Goal: Task Accomplishment & Management: Complete application form

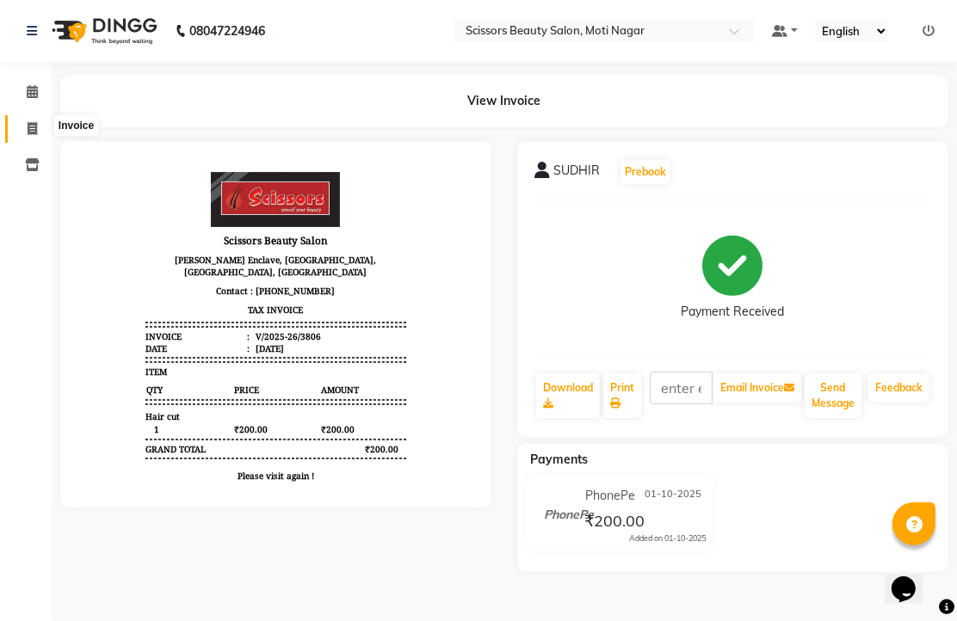
click at [34, 126] on icon at bounding box center [32, 128] width 9 height 13
select select "service"
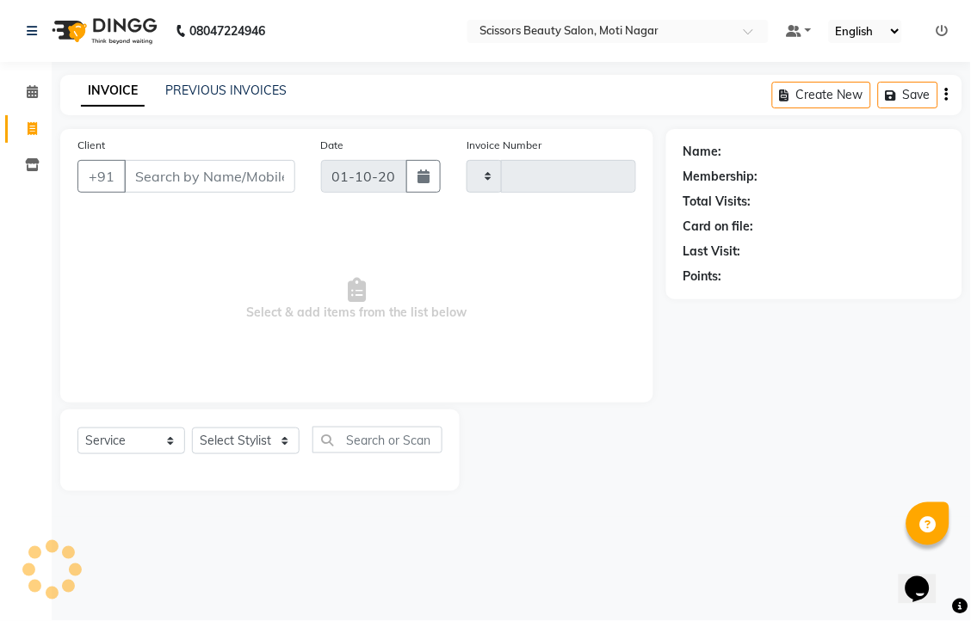
click at [192, 193] on input "Client" at bounding box center [209, 176] width 171 height 33
type input "3807"
select select "7057"
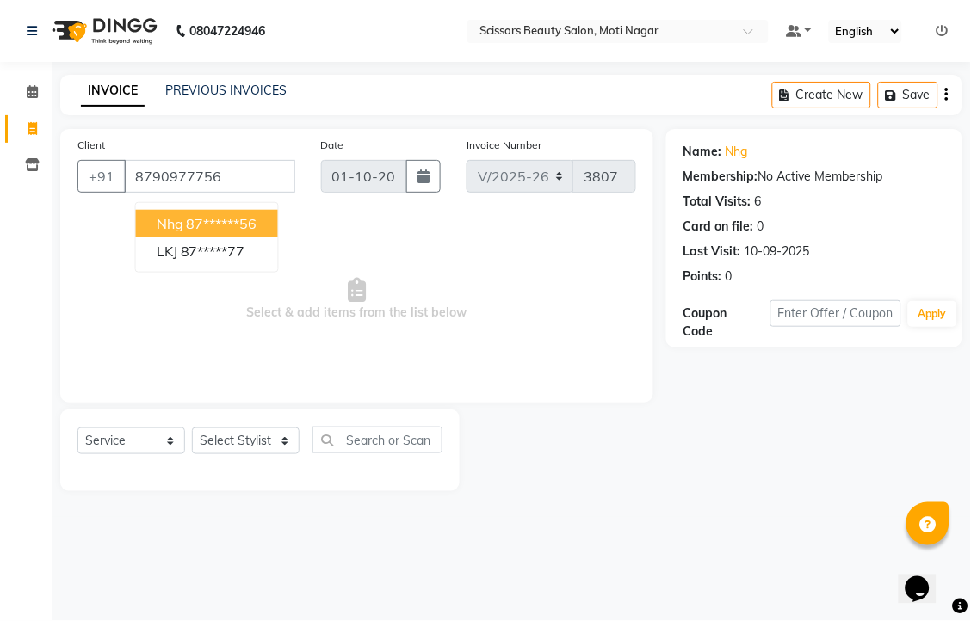
click at [257, 232] on ngb-highlight "87******56" at bounding box center [222, 223] width 71 height 17
type input "87******56"
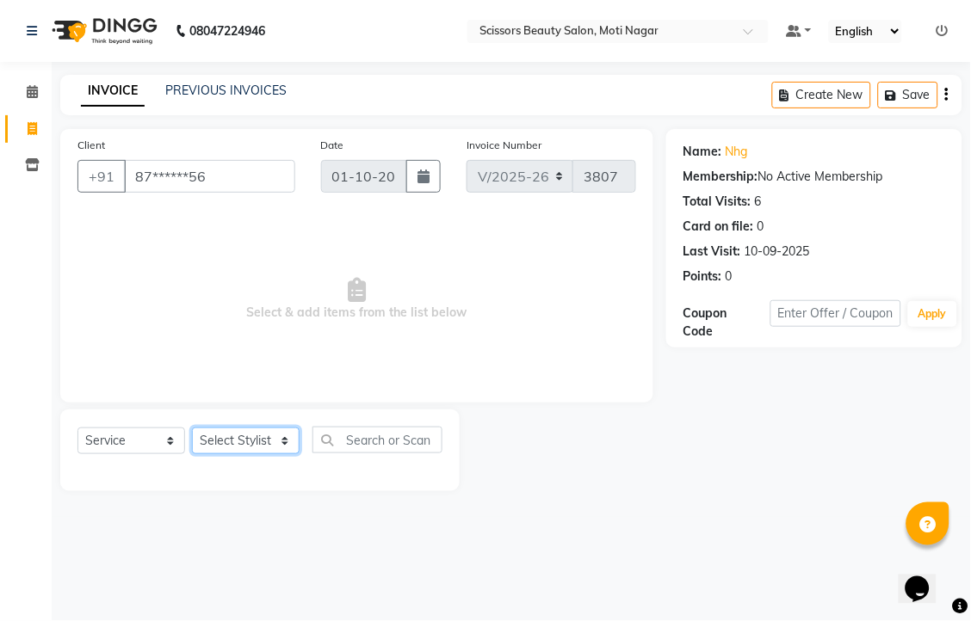
drag, startPoint x: 244, startPoint y: 496, endPoint x: 256, endPoint y: 473, distance: 25.8
click at [244, 454] on select "Select Stylist Arman [PERSON_NAME] [PERSON_NAME] [PERSON_NAME] Sir Staff" at bounding box center [246, 441] width 108 height 27
select select "58456"
click at [198, 454] on select "Select Stylist Arman [PERSON_NAME] [PERSON_NAME] [PERSON_NAME] Sir Staff" at bounding box center [246, 441] width 108 height 27
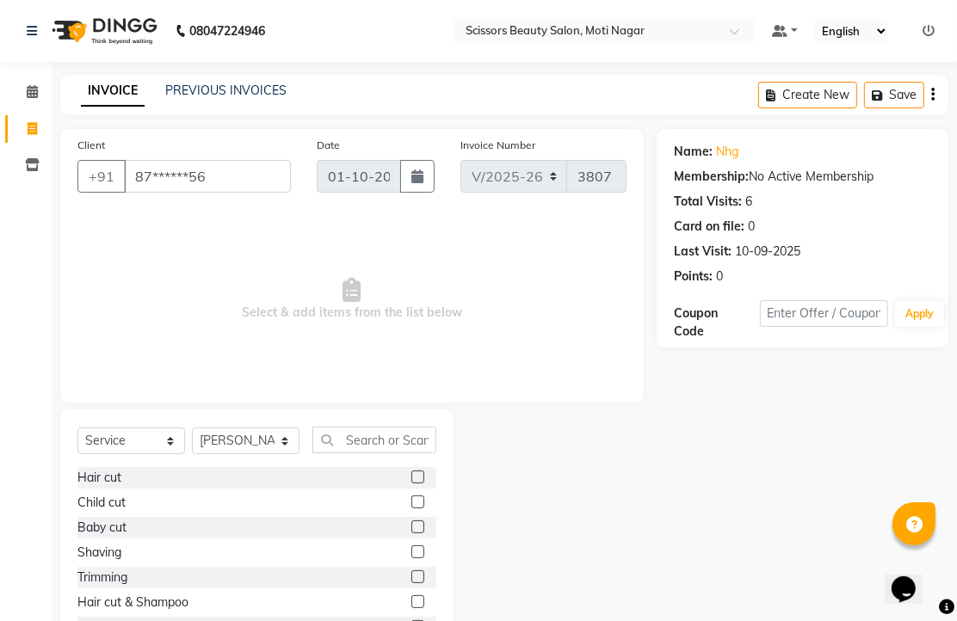
click at [411, 484] on label at bounding box center [417, 477] width 13 height 13
click at [411, 484] on input "checkbox" at bounding box center [416, 477] width 11 height 11
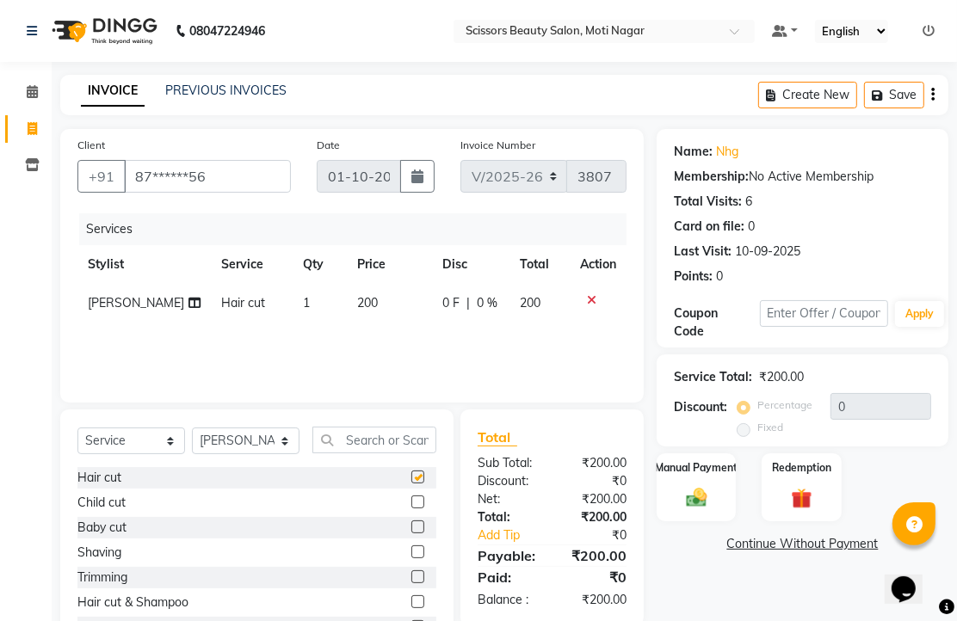
checkbox input "false"
click at [398, 453] on input "text" at bounding box center [374, 440] width 124 height 27
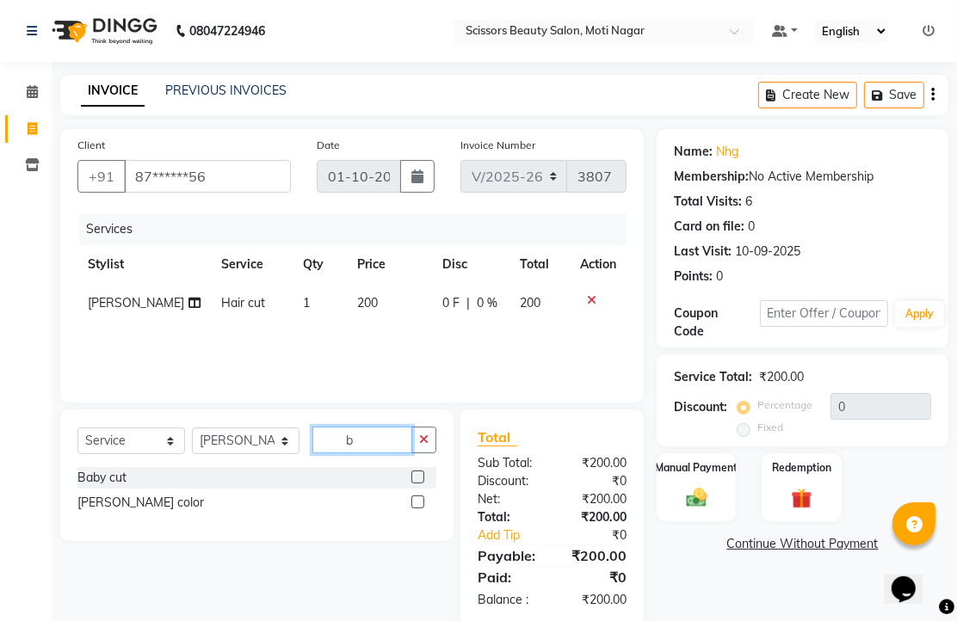
type input "b"
click at [411, 514] on div at bounding box center [423, 503] width 25 height 22
drag, startPoint x: 405, startPoint y: 560, endPoint x: 436, endPoint y: 536, distance: 39.2
click at [411, 509] on label at bounding box center [417, 502] width 13 height 13
click at [411, 509] on input "checkbox" at bounding box center [416, 502] width 11 height 11
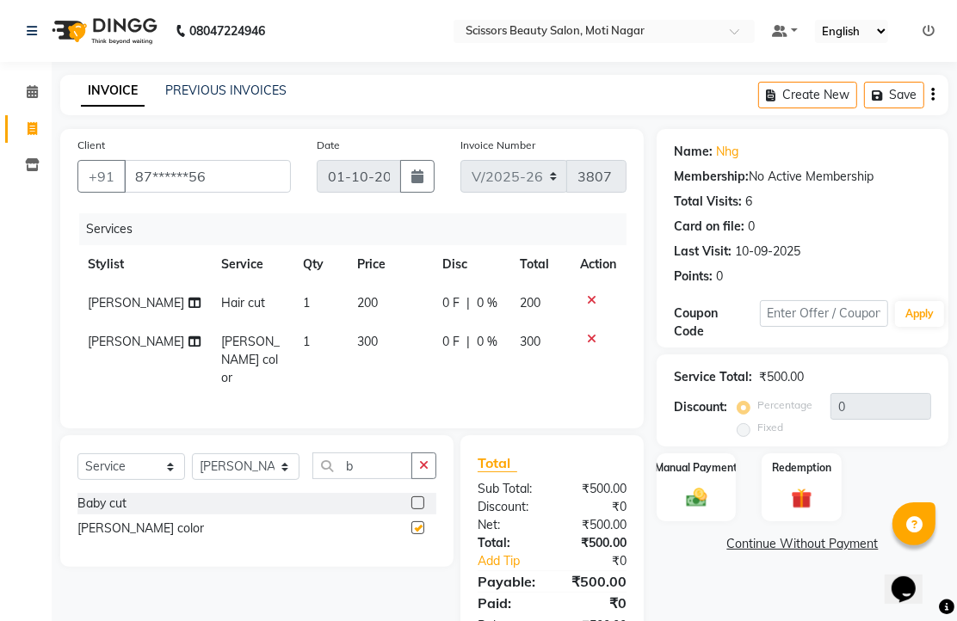
checkbox input "false"
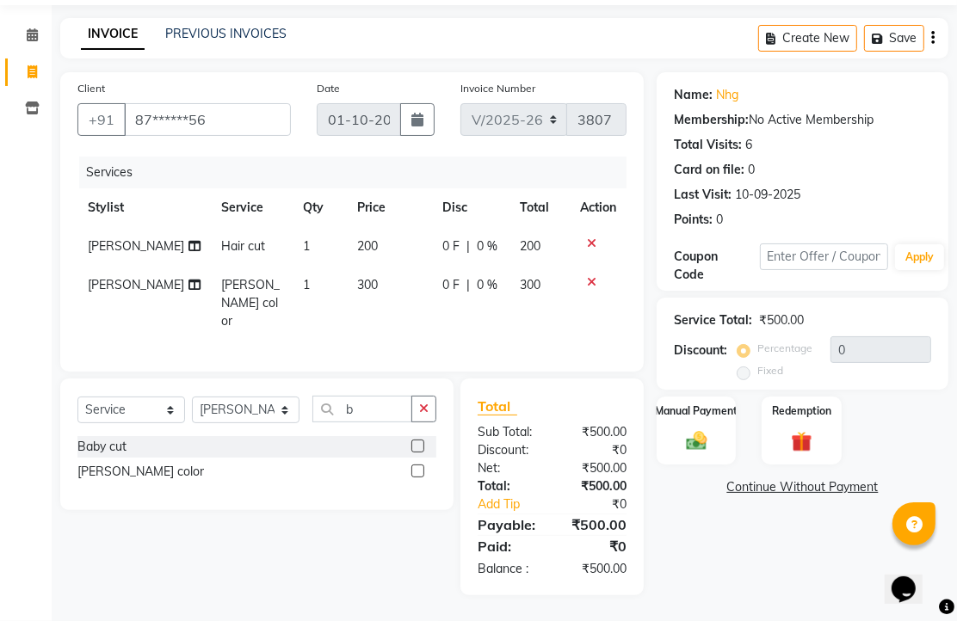
scroll to position [191, 0]
click at [419, 403] on icon "button" at bounding box center [423, 409] width 9 height 12
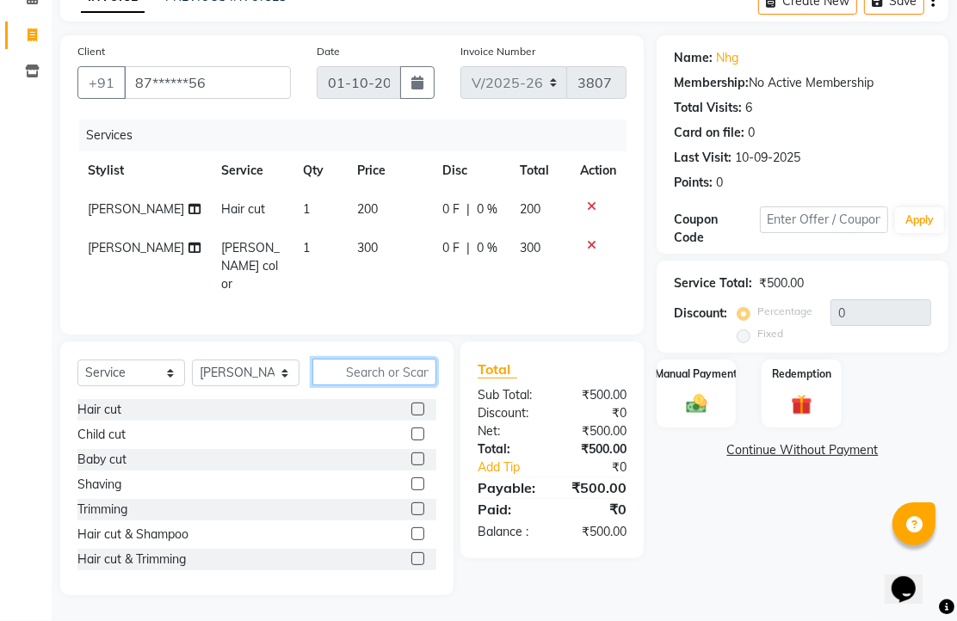
click at [379, 359] on input "text" at bounding box center [374, 372] width 124 height 27
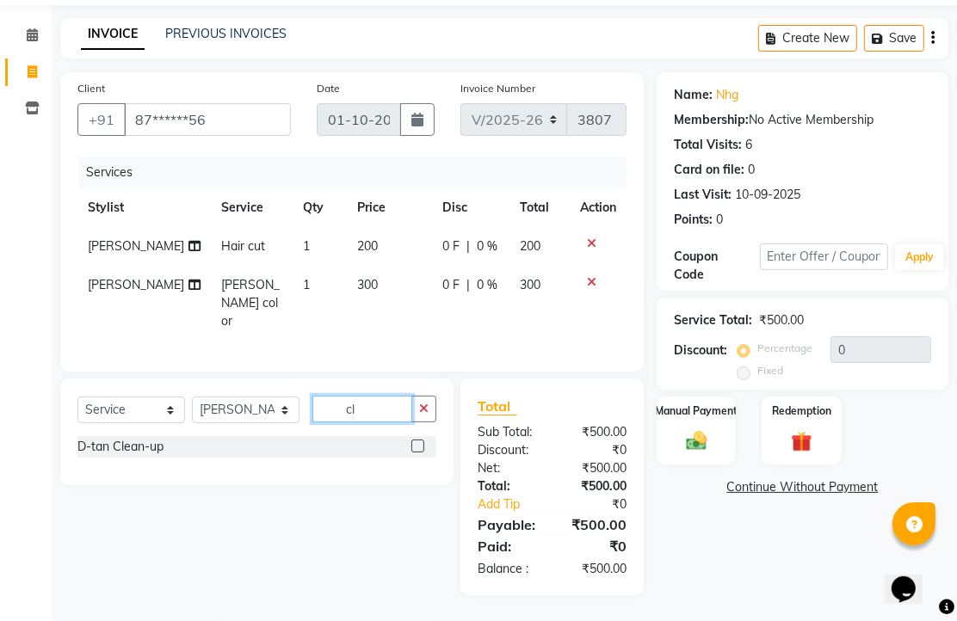
type input "cl"
click at [411, 440] on label at bounding box center [417, 446] width 13 height 13
click at [411, 441] on input "checkbox" at bounding box center [416, 446] width 11 height 11
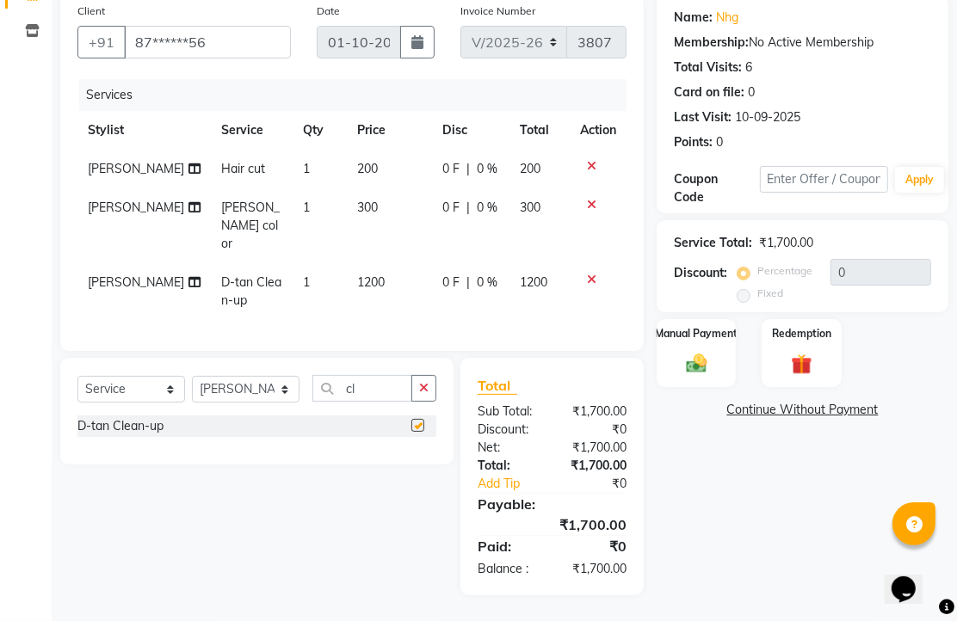
checkbox input "false"
click at [419, 394] on icon "button" at bounding box center [423, 388] width 9 height 12
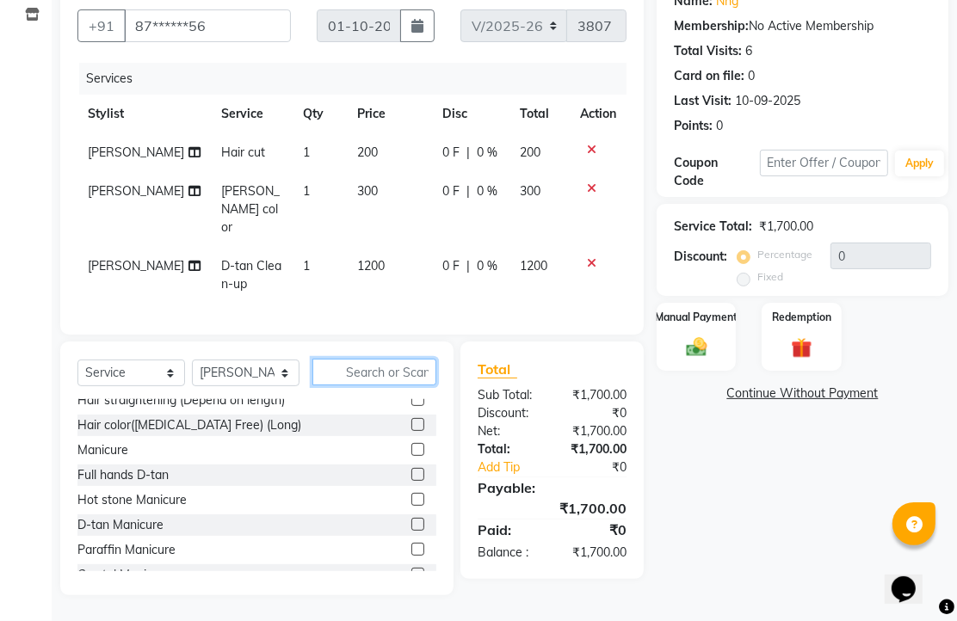
scroll to position [480, 0]
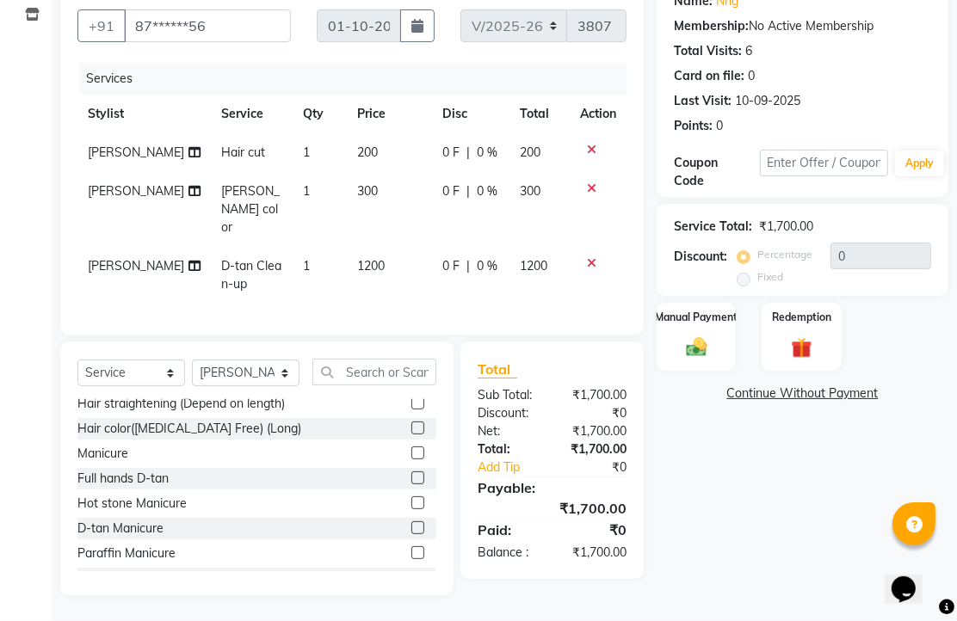
click at [411, 459] on label at bounding box center [417, 453] width 13 height 13
click at [411, 459] on input "checkbox" at bounding box center [416, 453] width 11 height 11
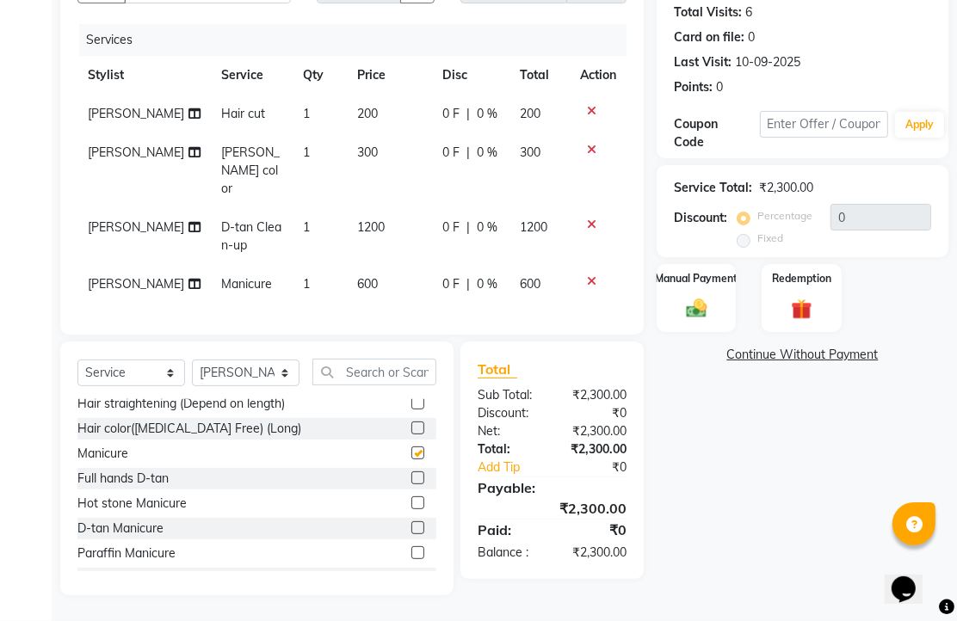
checkbox input "false"
click at [697, 296] on img at bounding box center [696, 308] width 35 height 25
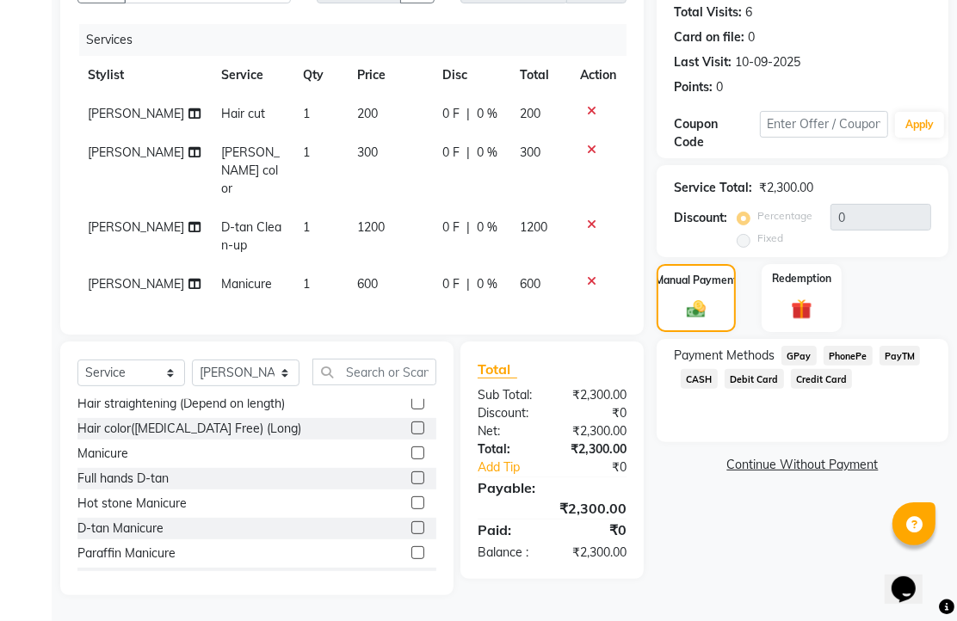
click at [866, 346] on span "PhonePe" at bounding box center [847, 356] width 49 height 20
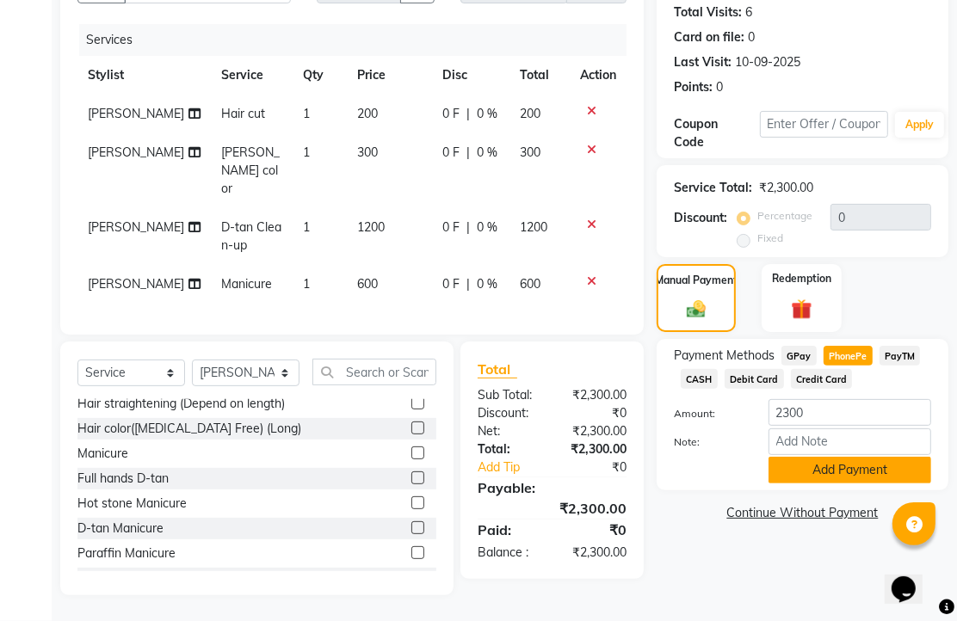
click at [836, 457] on button "Add Payment" at bounding box center [849, 470] width 163 height 27
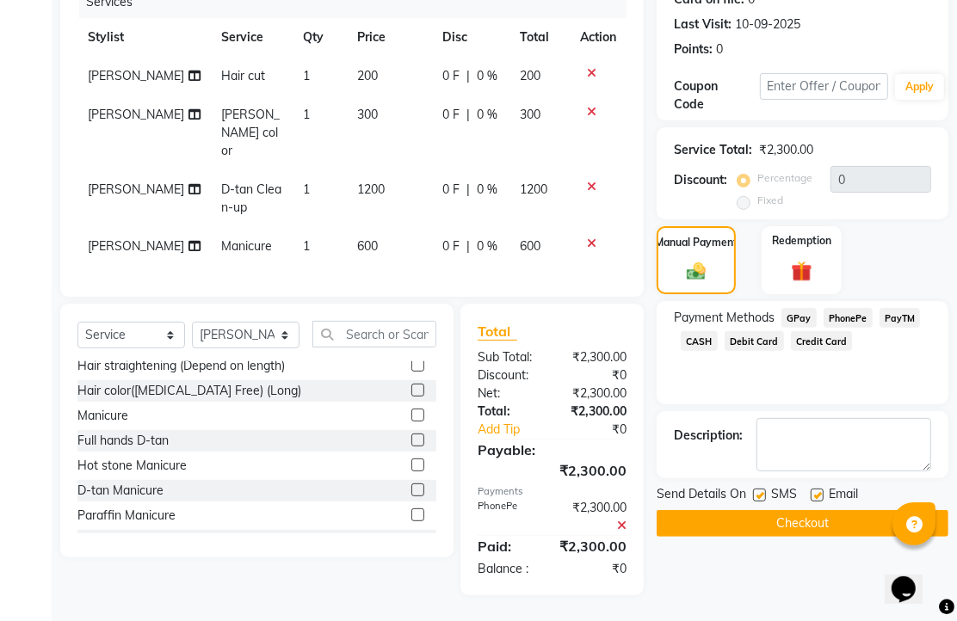
scroll to position [402, 0]
click at [817, 489] on label at bounding box center [817, 495] width 13 height 13
click at [817, 490] on input "checkbox" at bounding box center [816, 495] width 11 height 11
checkbox input "false"
click at [817, 485] on div "Send Details On SMS Email Checkout" at bounding box center [803, 511] width 292 height 52
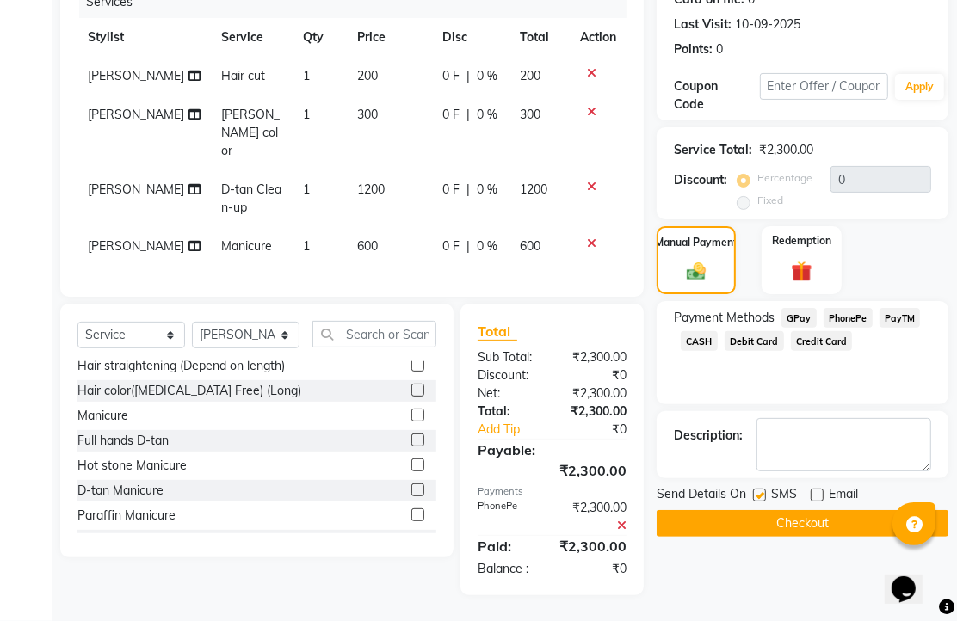
click at [802, 510] on button "Checkout" at bounding box center [803, 523] width 292 height 27
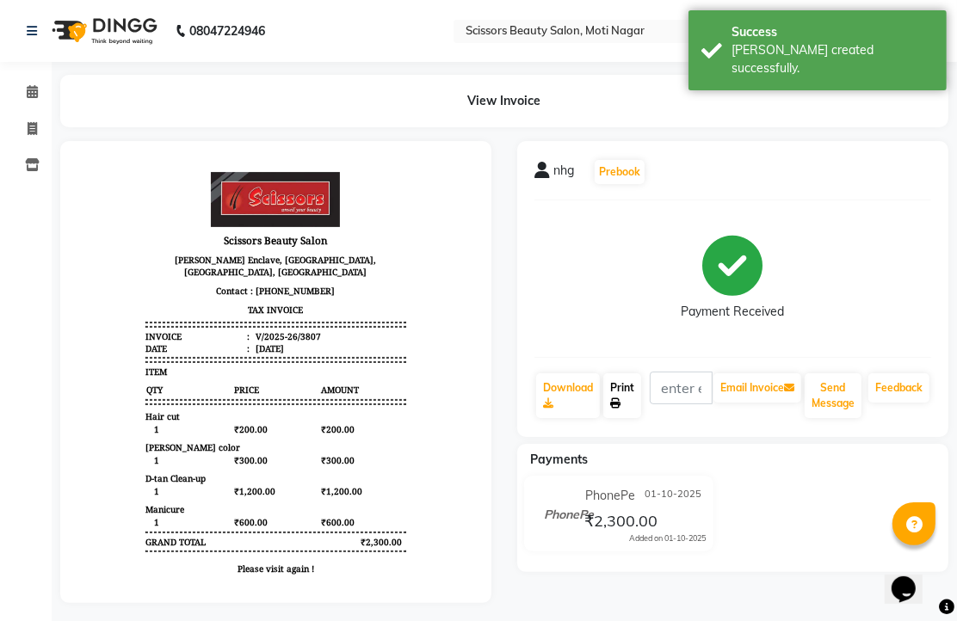
click at [631, 418] on link "Print" at bounding box center [622, 395] width 38 height 45
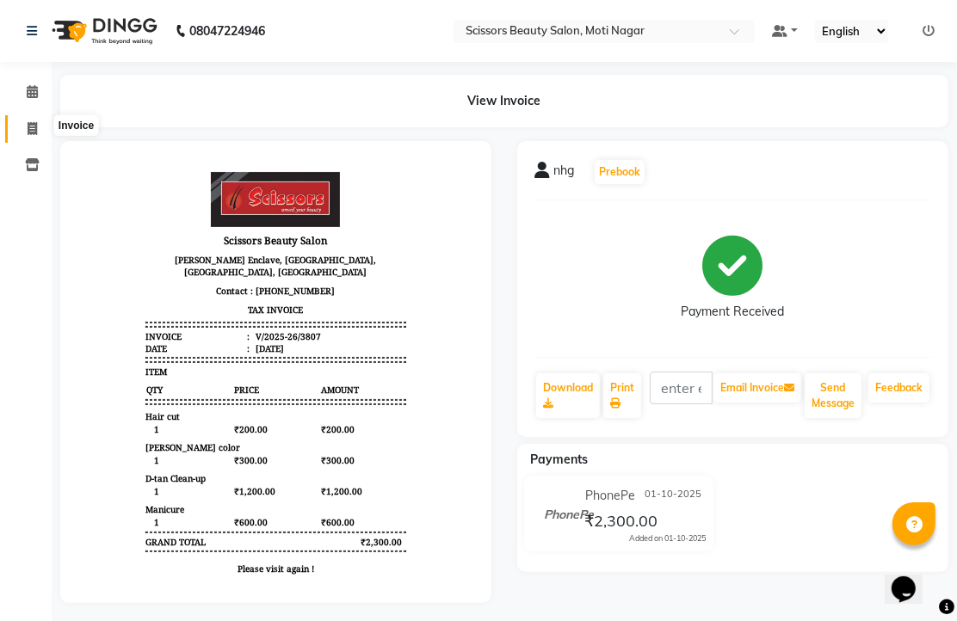
click at [28, 129] on icon at bounding box center [32, 128] width 9 height 13
select select "service"
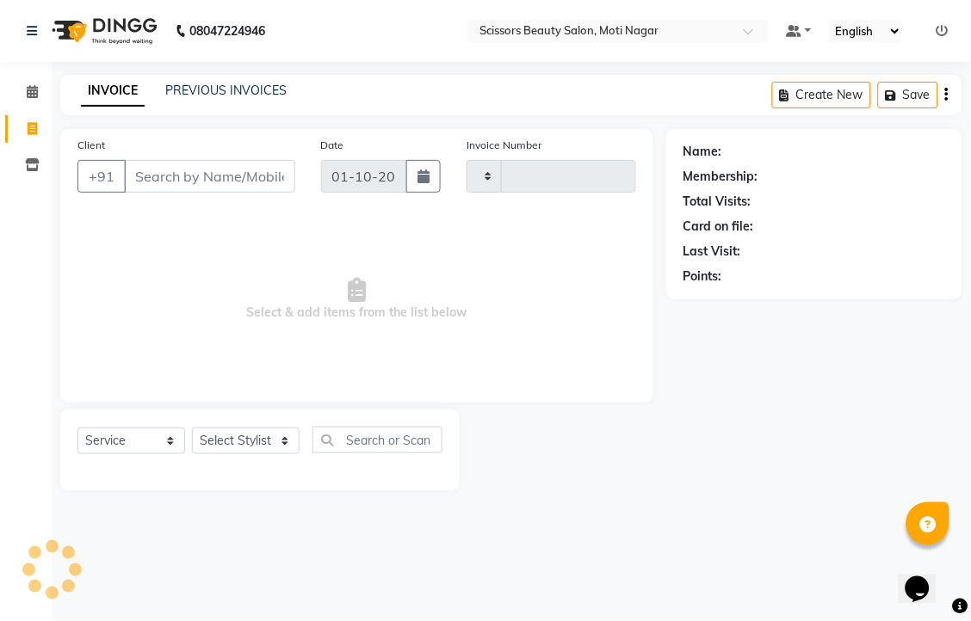
type input "3808"
select select "7057"
click at [163, 193] on input "Client" at bounding box center [209, 176] width 171 height 33
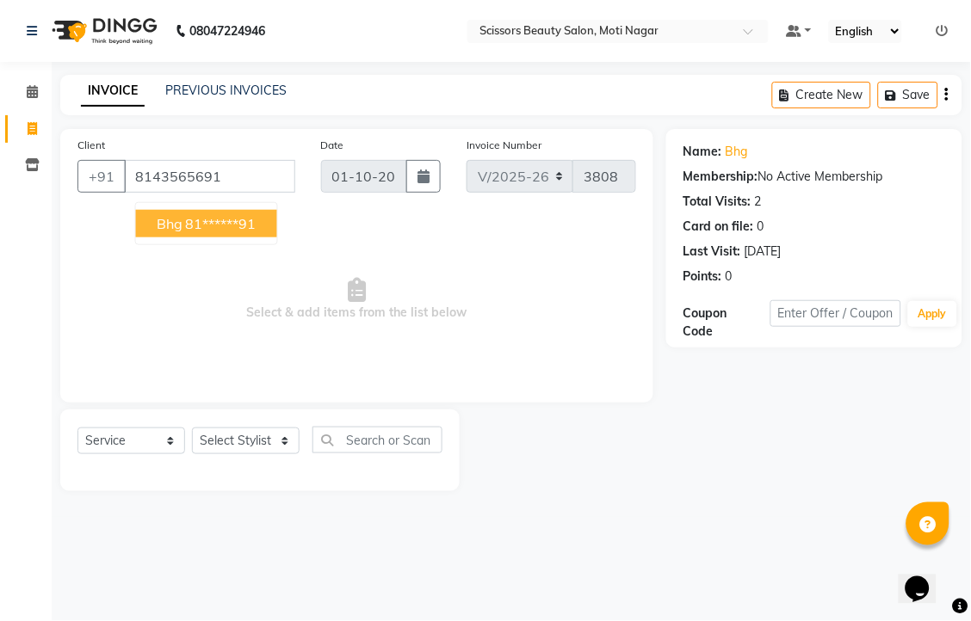
drag, startPoint x: 270, startPoint y: 253, endPoint x: 239, endPoint y: 256, distance: 31.2
click at [256, 232] on ngb-highlight "81******91" at bounding box center [221, 223] width 71 height 17
type input "81******91"
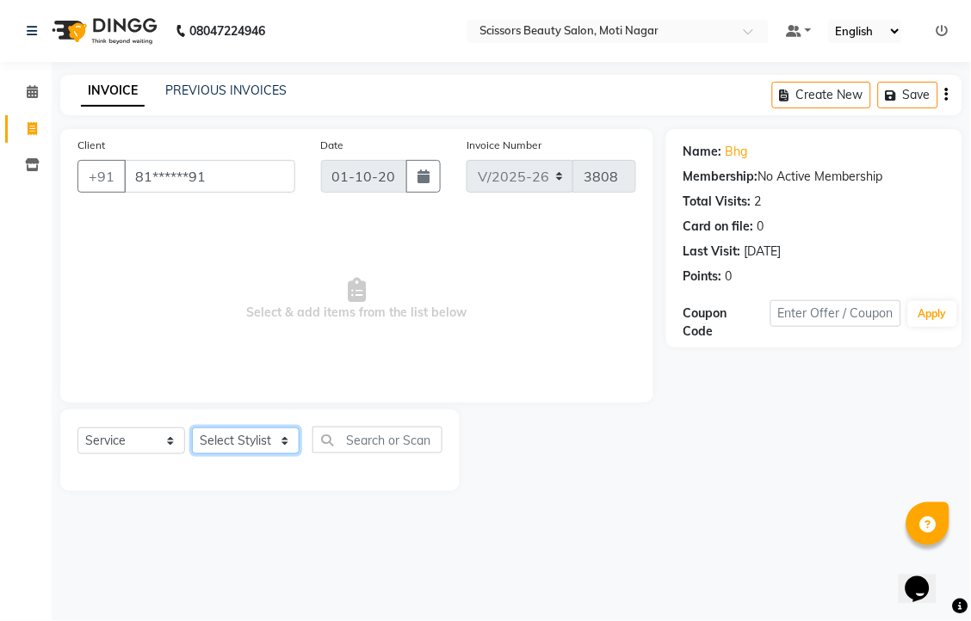
click at [267, 454] on select "Select Stylist Arman [PERSON_NAME] [PERSON_NAME] [PERSON_NAME] Sir Staff" at bounding box center [246, 441] width 108 height 27
select select "89632"
click at [198, 454] on select "Select Stylist Arman [PERSON_NAME] [PERSON_NAME] [PERSON_NAME] Sir Staff" at bounding box center [246, 441] width 108 height 27
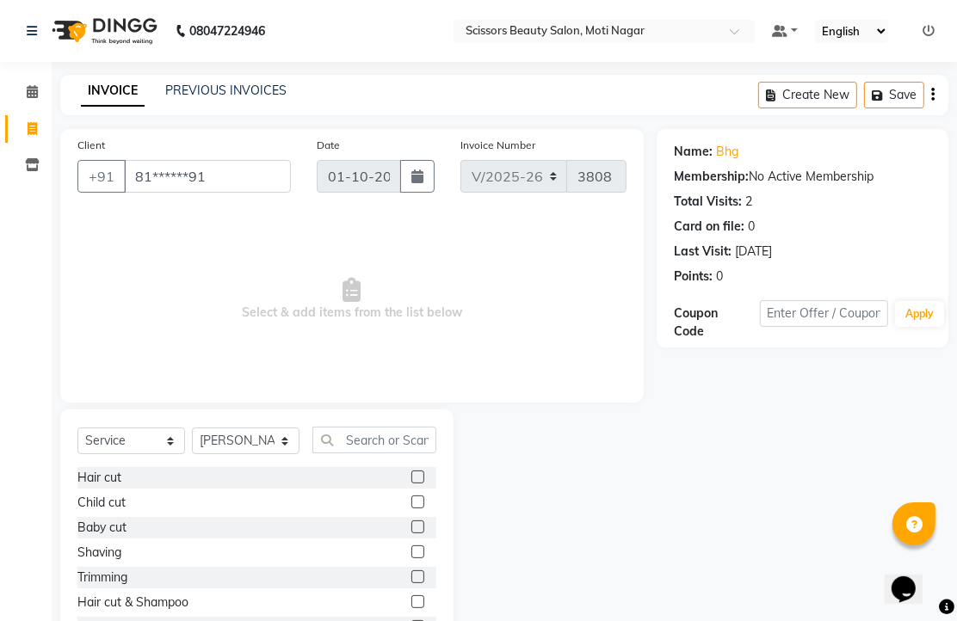
click at [411, 558] on label at bounding box center [417, 552] width 13 height 13
click at [411, 558] on input "checkbox" at bounding box center [416, 552] width 11 height 11
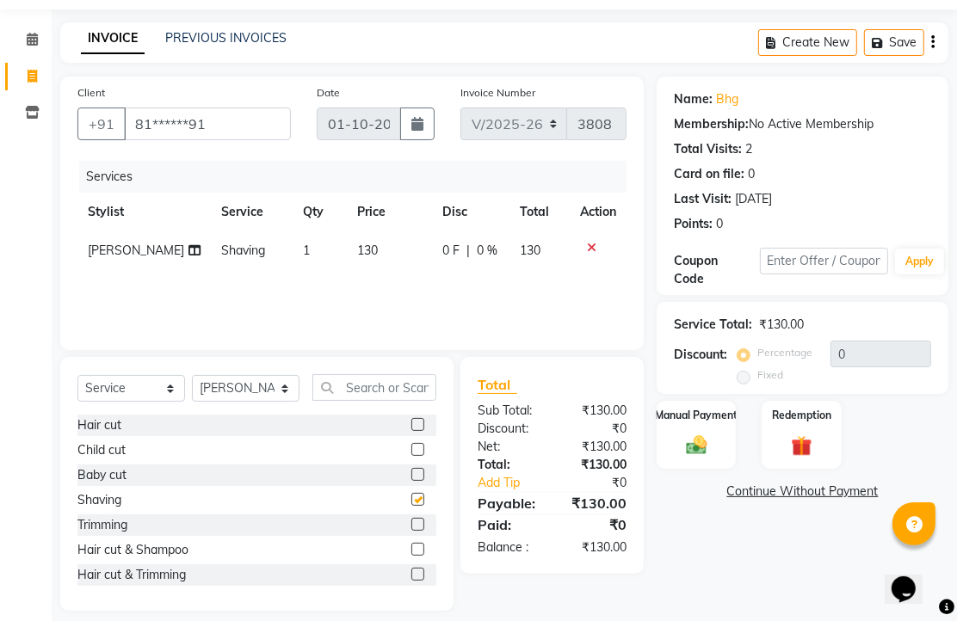
checkbox input "false"
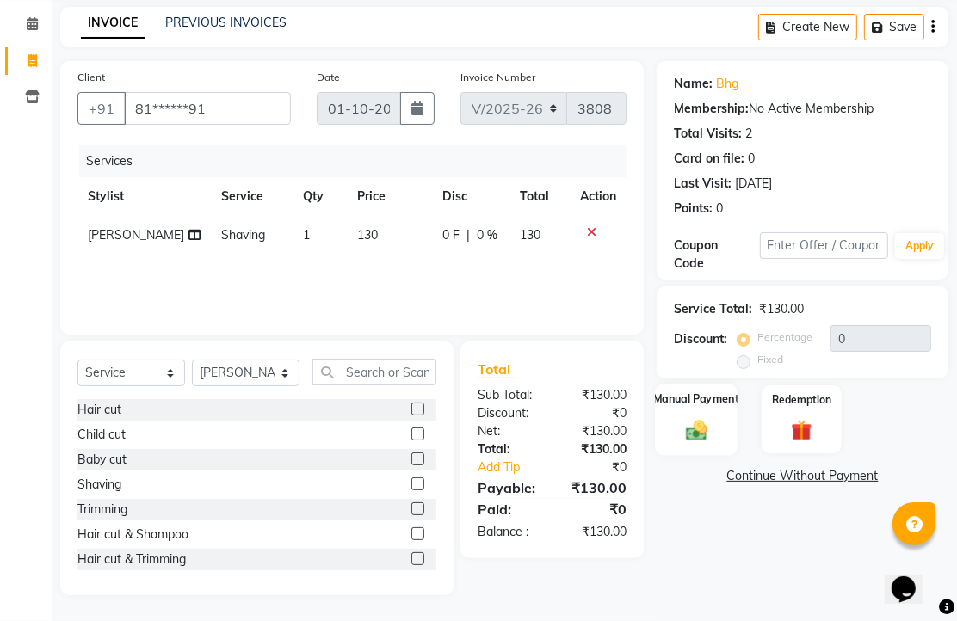
click at [700, 419] on img at bounding box center [696, 429] width 35 height 25
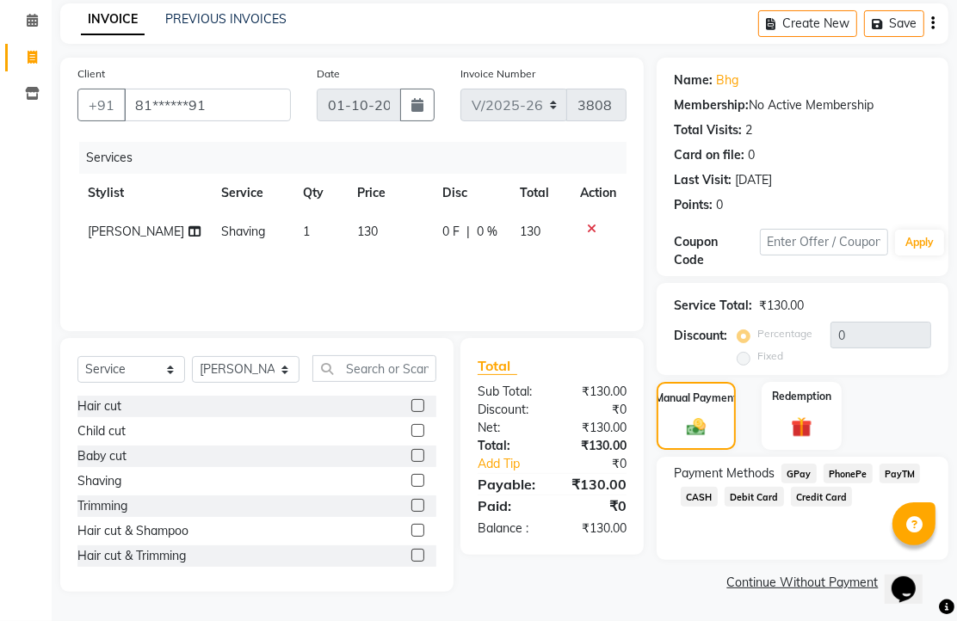
click at [855, 470] on span "PhonePe" at bounding box center [847, 474] width 49 height 20
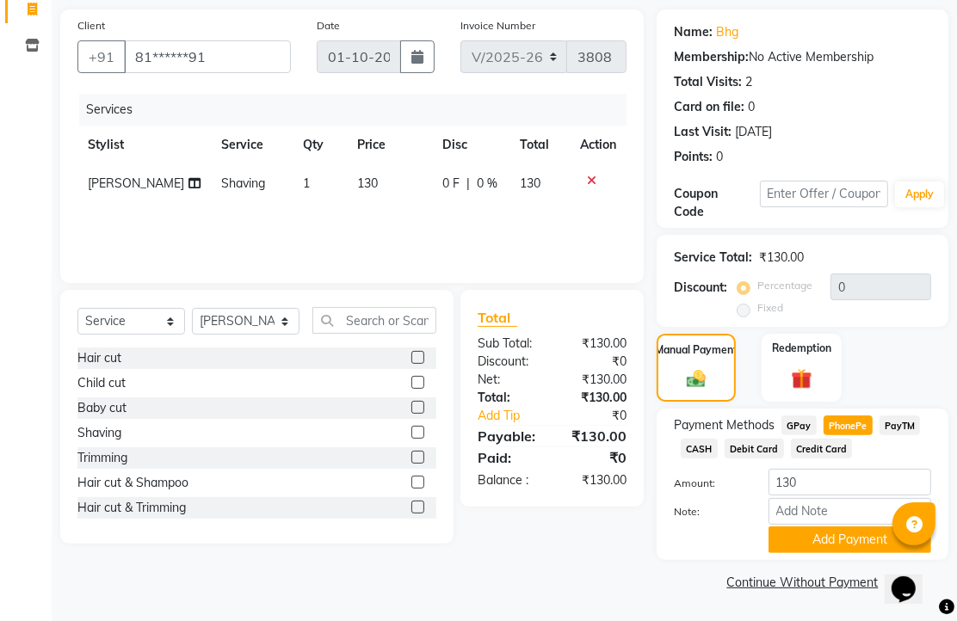
scroll to position [213, 0]
click at [854, 532] on button "Add Payment" at bounding box center [849, 540] width 163 height 27
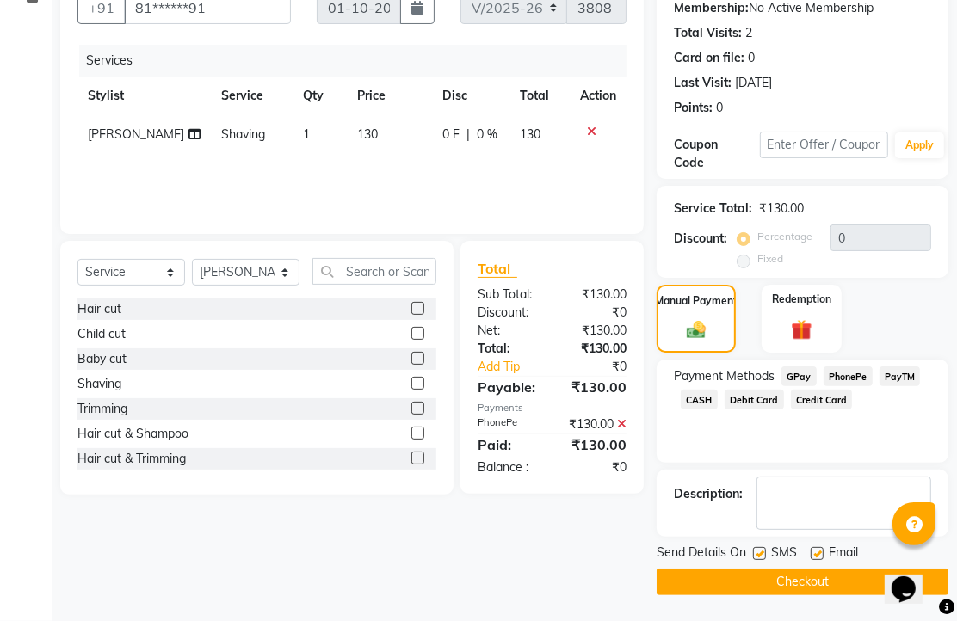
scroll to position [262, 0]
drag, startPoint x: 821, startPoint y: 546, endPoint x: 798, endPoint y: 572, distance: 35.4
click at [819, 548] on label at bounding box center [817, 553] width 13 height 13
click at [819, 549] on input "checkbox" at bounding box center [816, 554] width 11 height 11
checkbox input "false"
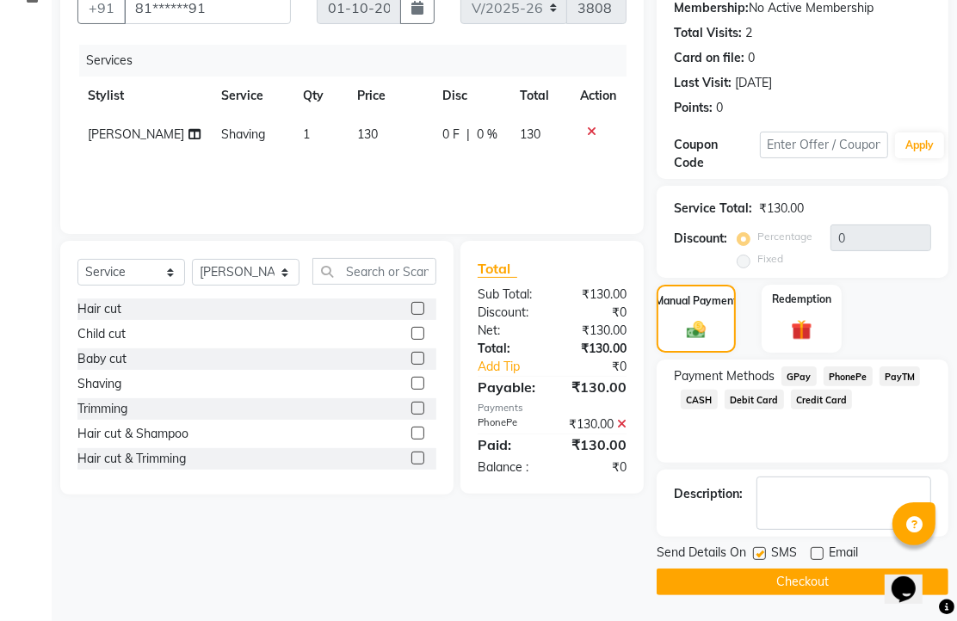
click at [798, 572] on button "Checkout" at bounding box center [803, 582] width 292 height 27
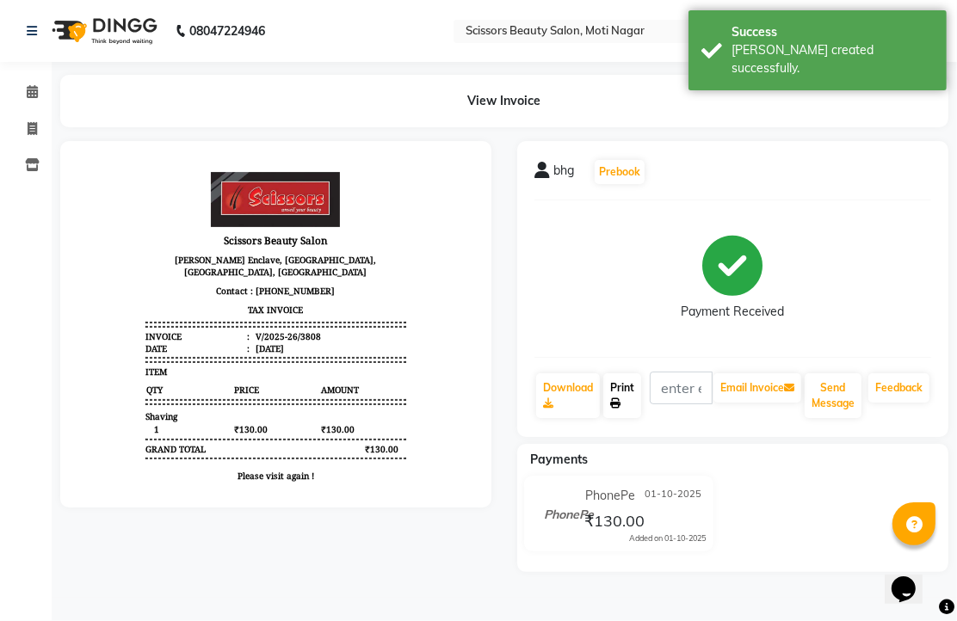
click at [634, 418] on link "Print" at bounding box center [622, 395] width 38 height 45
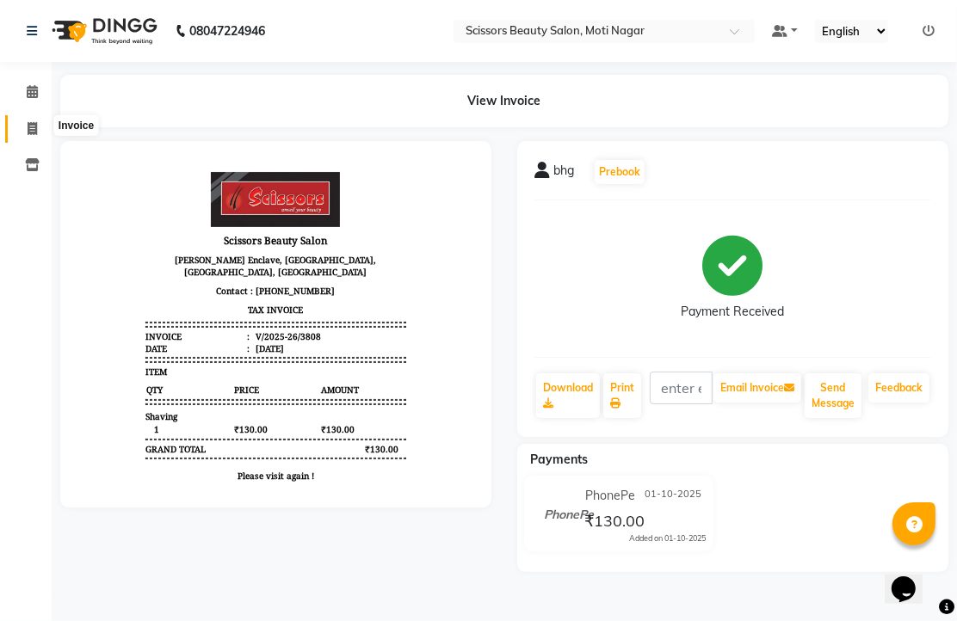
click at [28, 121] on span at bounding box center [32, 130] width 30 height 20
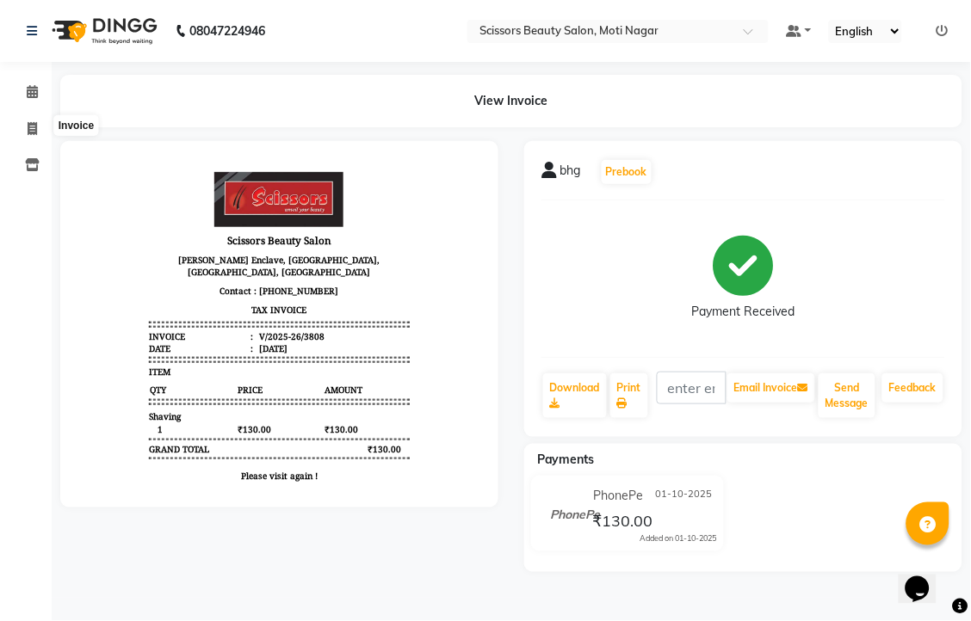
select select "service"
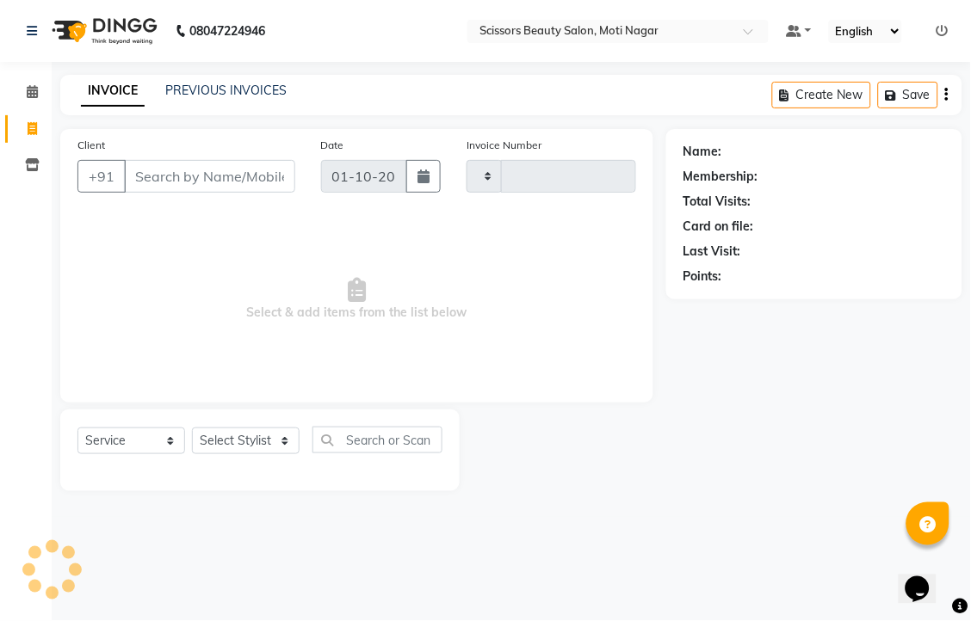
type input "3809"
select select "7057"
click at [29, 81] on link "Calendar" at bounding box center [25, 92] width 41 height 28
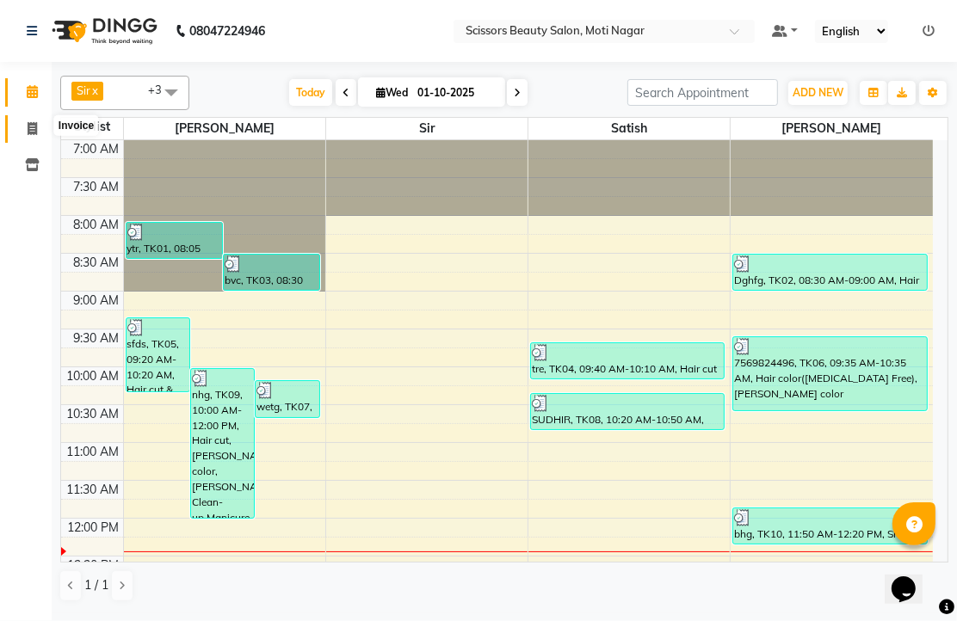
click at [35, 135] on icon at bounding box center [32, 128] width 9 height 13
select select "service"
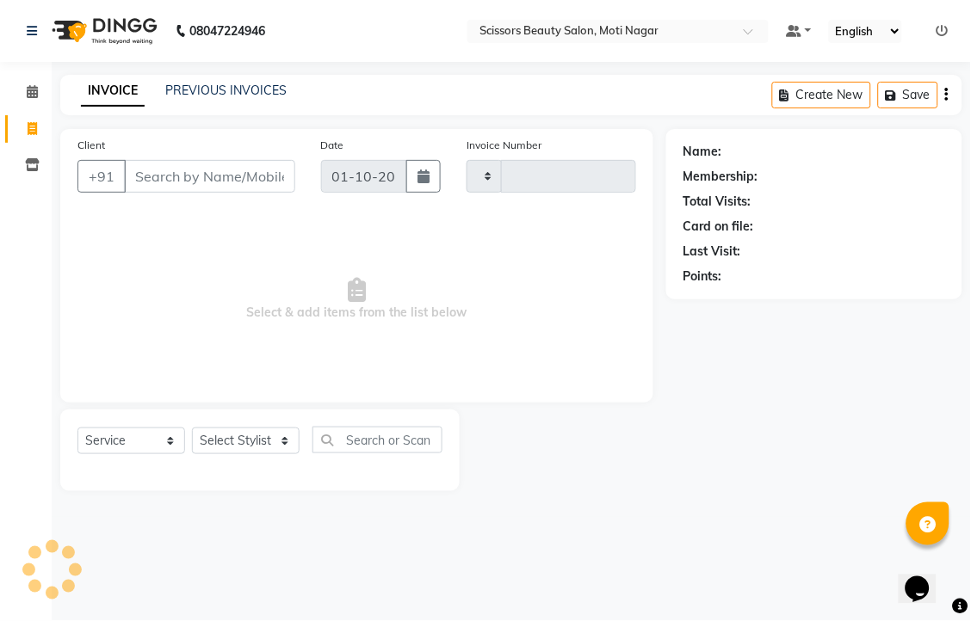
type input "3809"
select select "7057"
click at [219, 193] on input "Client" at bounding box center [209, 176] width 171 height 33
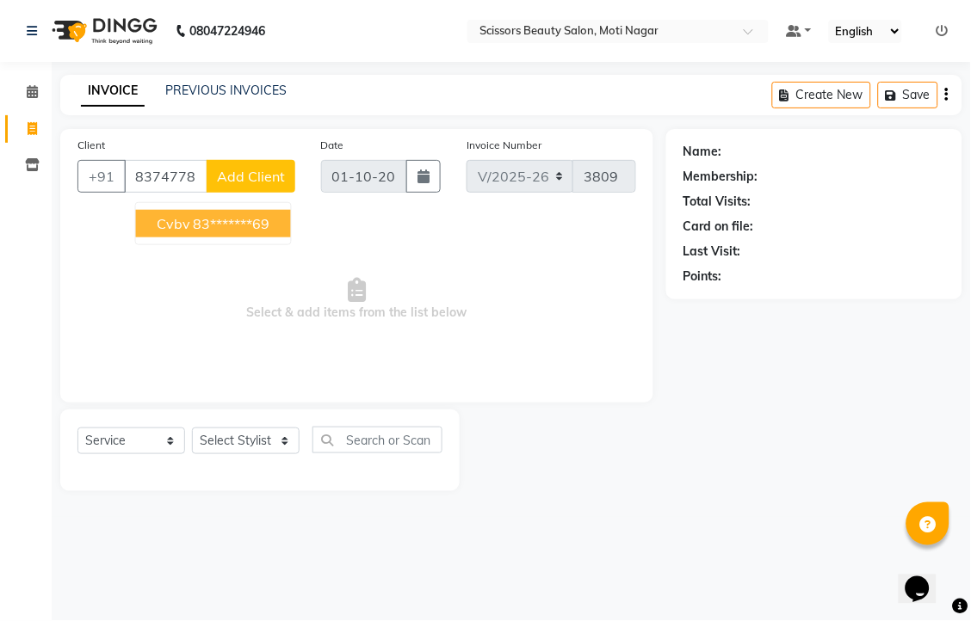
click at [270, 232] on ngb-highlight "83*******69" at bounding box center [232, 223] width 77 height 17
type input "83*******69"
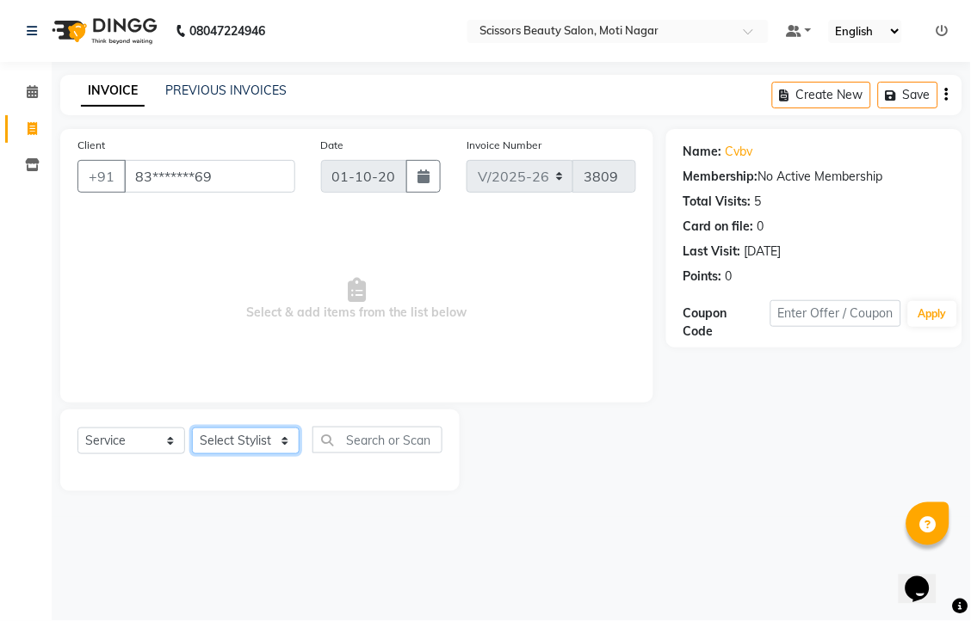
click at [221, 454] on select "Select Stylist Arman [PERSON_NAME] [PERSON_NAME] [PERSON_NAME] Sir Staff" at bounding box center [246, 441] width 108 height 27
select select "58456"
click at [198, 454] on select "Select Stylist Arman [PERSON_NAME] [PERSON_NAME] [PERSON_NAME] Sir Staff" at bounding box center [246, 441] width 108 height 27
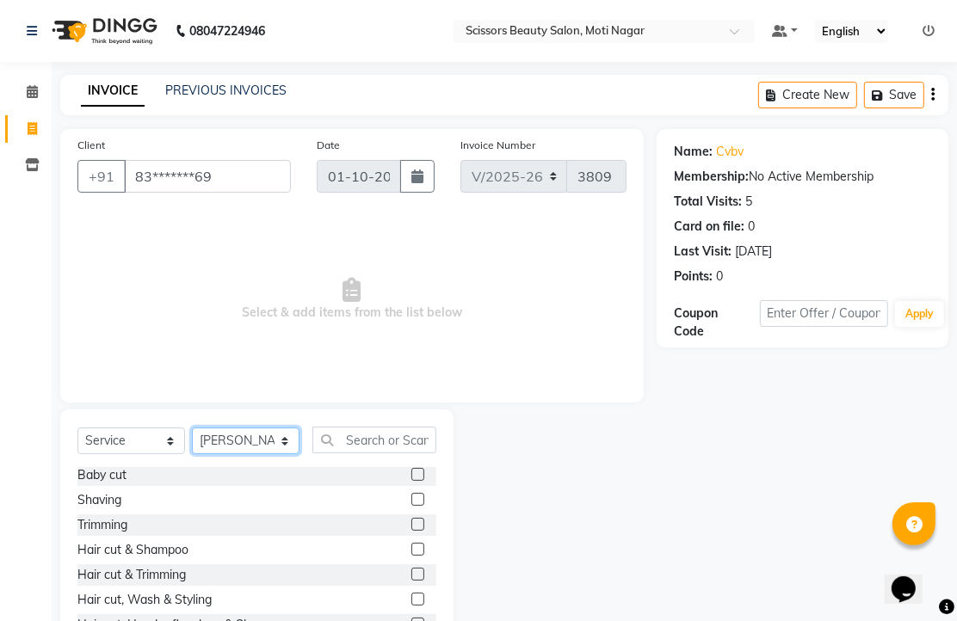
scroll to position [96, 0]
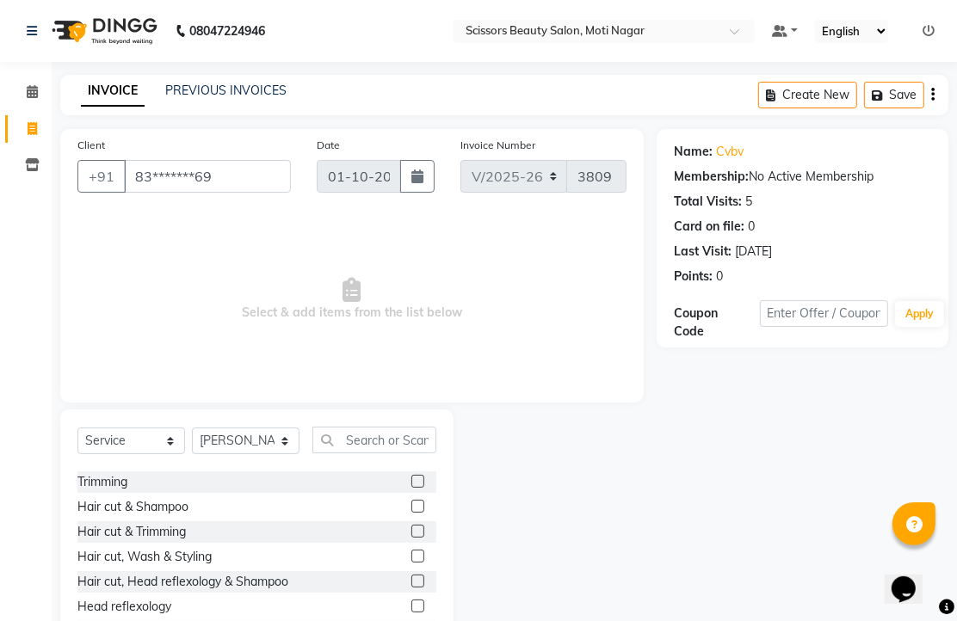
click at [411, 538] on label at bounding box center [417, 531] width 13 height 13
click at [411, 538] on input "checkbox" at bounding box center [416, 532] width 11 height 11
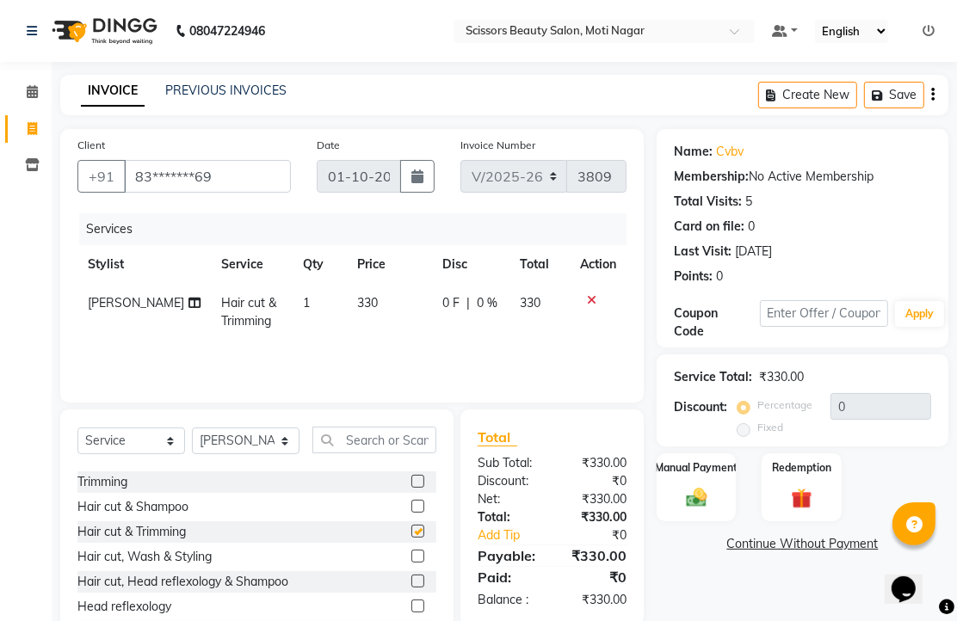
checkbox input "false"
click at [699, 510] on img at bounding box center [696, 497] width 35 height 25
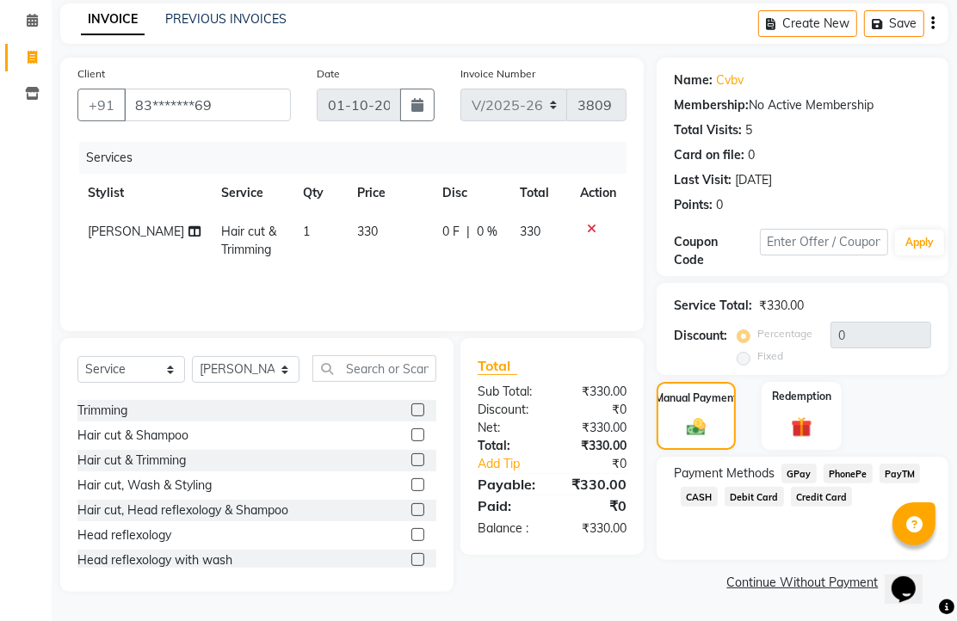
click at [857, 484] on span "PhonePe" at bounding box center [847, 474] width 49 height 20
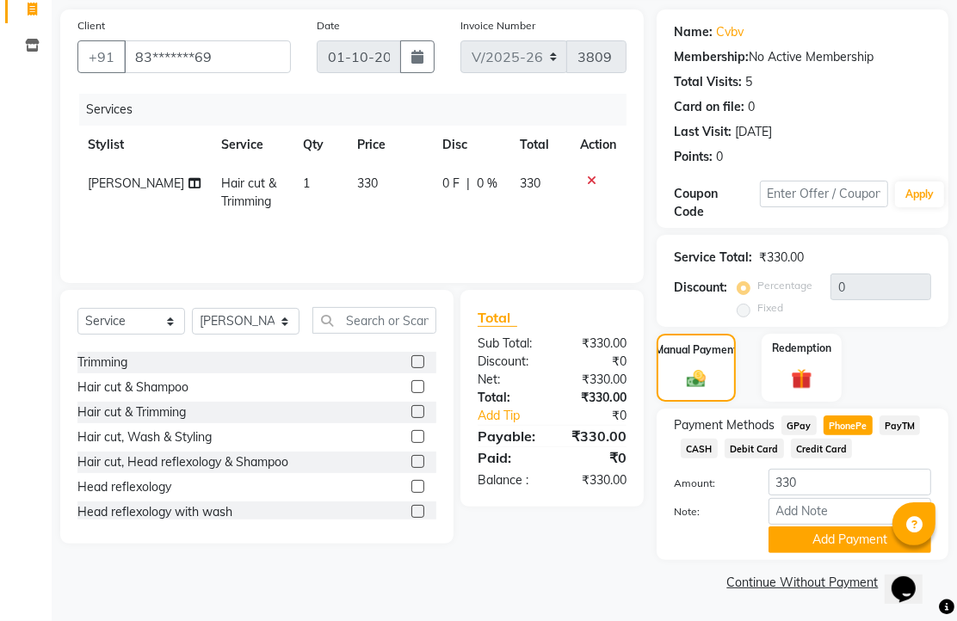
scroll to position [213, 0]
click at [821, 527] on button "Add Payment" at bounding box center [849, 540] width 163 height 27
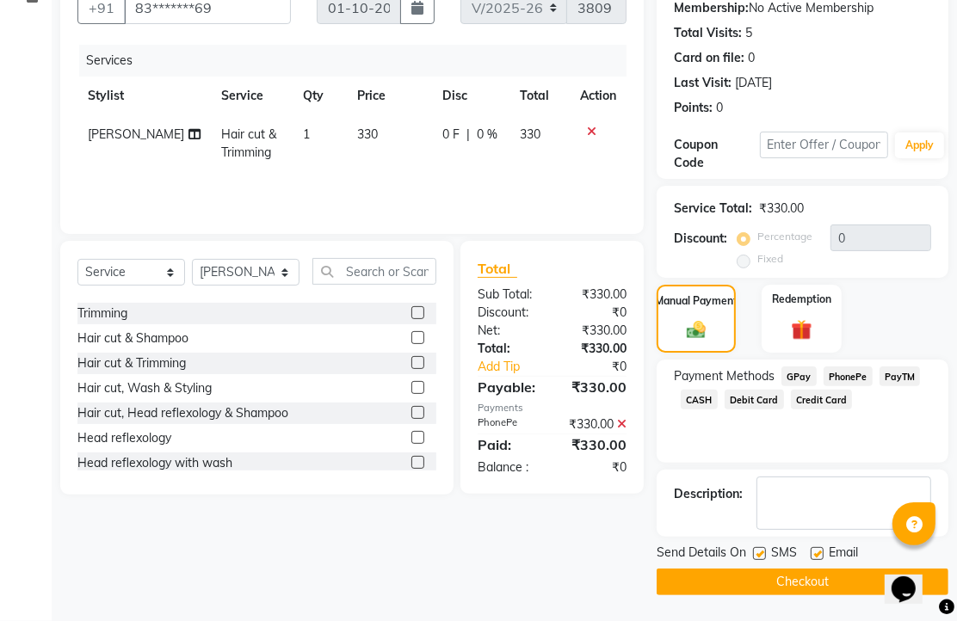
scroll to position [262, 0]
click at [823, 551] on label at bounding box center [817, 553] width 13 height 13
click at [822, 551] on input "checkbox" at bounding box center [816, 554] width 11 height 11
checkbox input "false"
click at [811, 586] on button "Checkout" at bounding box center [803, 582] width 292 height 27
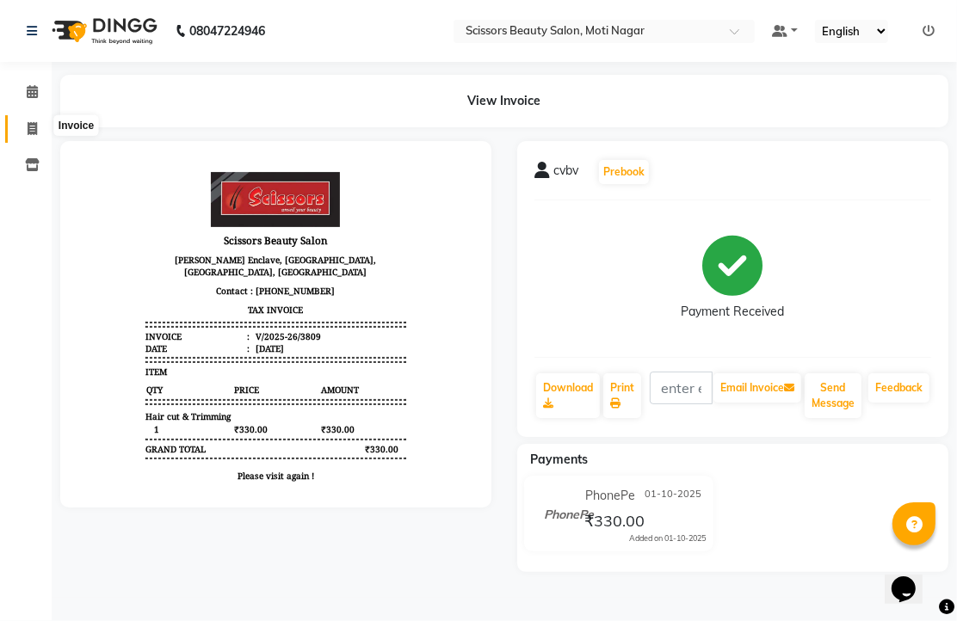
click at [31, 124] on icon at bounding box center [32, 128] width 9 height 13
select select "service"
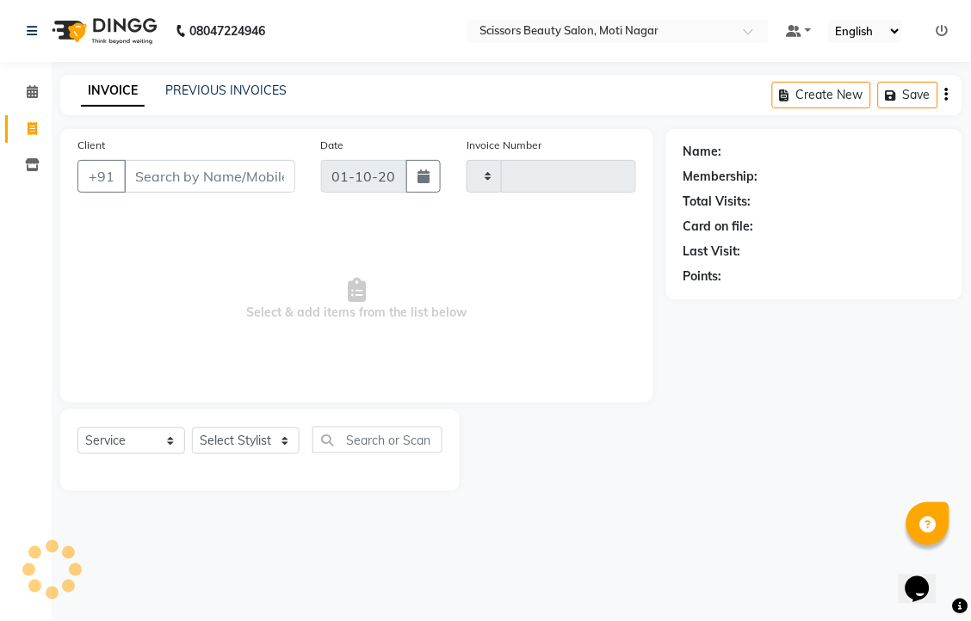
type input "3810"
select select "7057"
click at [177, 193] on input "Client" at bounding box center [209, 176] width 171 height 33
click at [272, 454] on select "Select Stylist Arman [PERSON_NAME] [PERSON_NAME] [PERSON_NAME] Sir Staff" at bounding box center [246, 441] width 108 height 27
select select "81450"
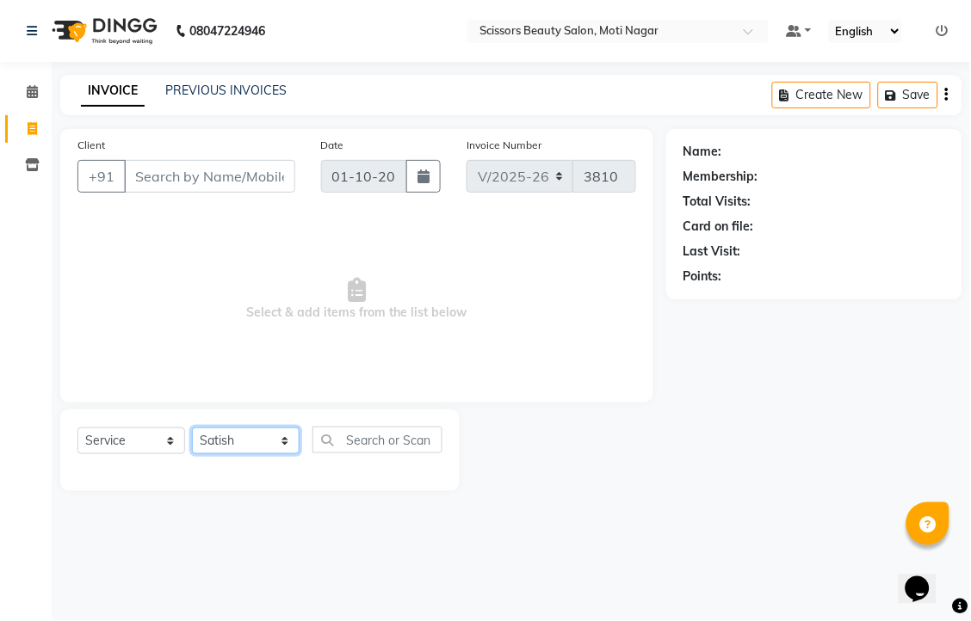
click at [198, 454] on select "Select Stylist Arman [PERSON_NAME] [PERSON_NAME] [PERSON_NAME] Sir Staff" at bounding box center [246, 441] width 108 height 27
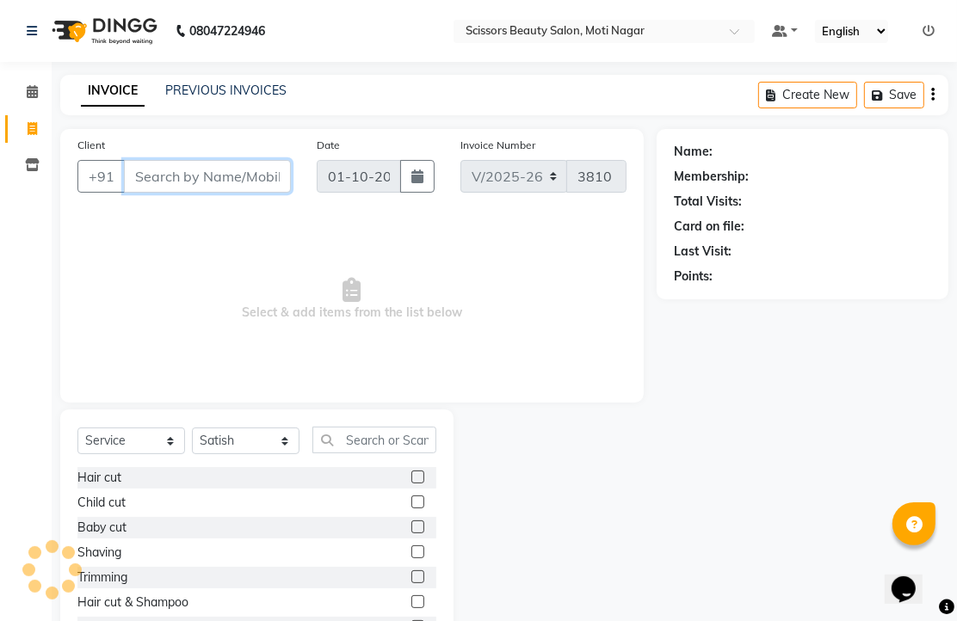
click at [182, 193] on input "Client" at bounding box center [207, 176] width 167 height 33
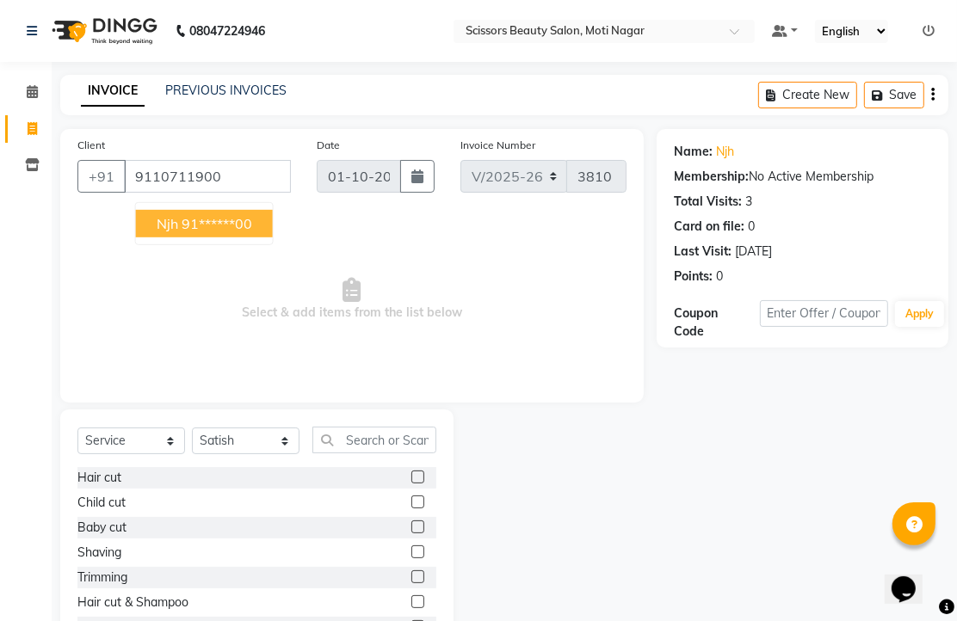
click at [224, 232] on ngb-highlight "91******00" at bounding box center [217, 223] width 71 height 17
type input "91******00"
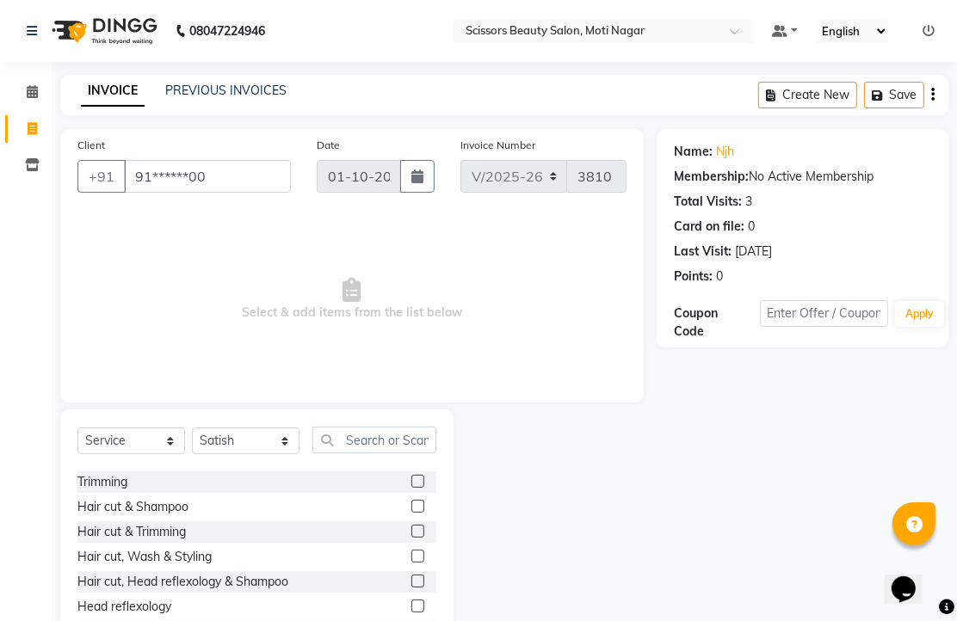
click at [411, 538] on label at bounding box center [417, 531] width 13 height 13
click at [411, 538] on input "checkbox" at bounding box center [416, 532] width 11 height 11
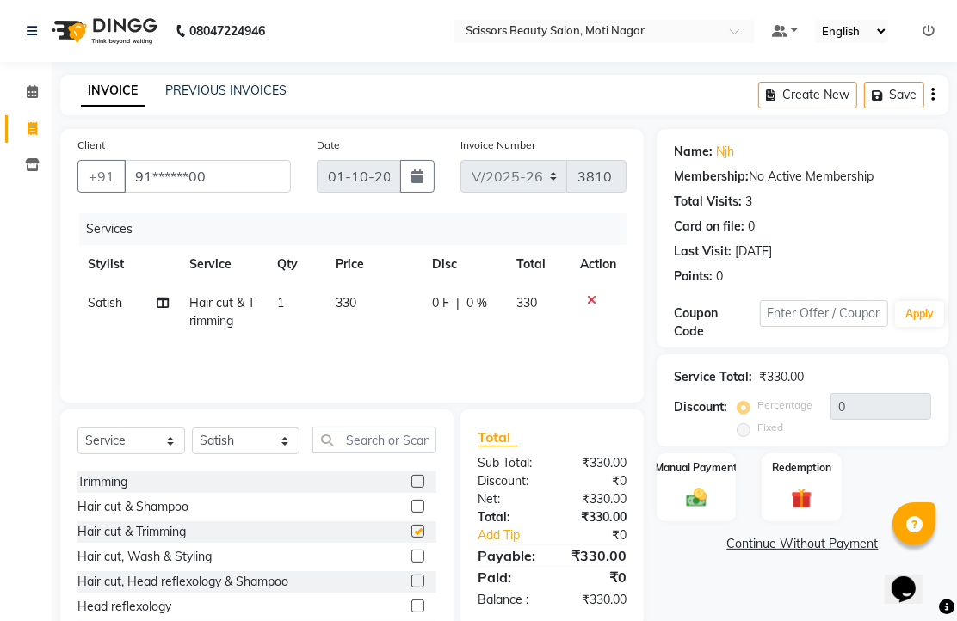
checkbox input "false"
click at [588, 306] on icon at bounding box center [591, 300] width 9 height 12
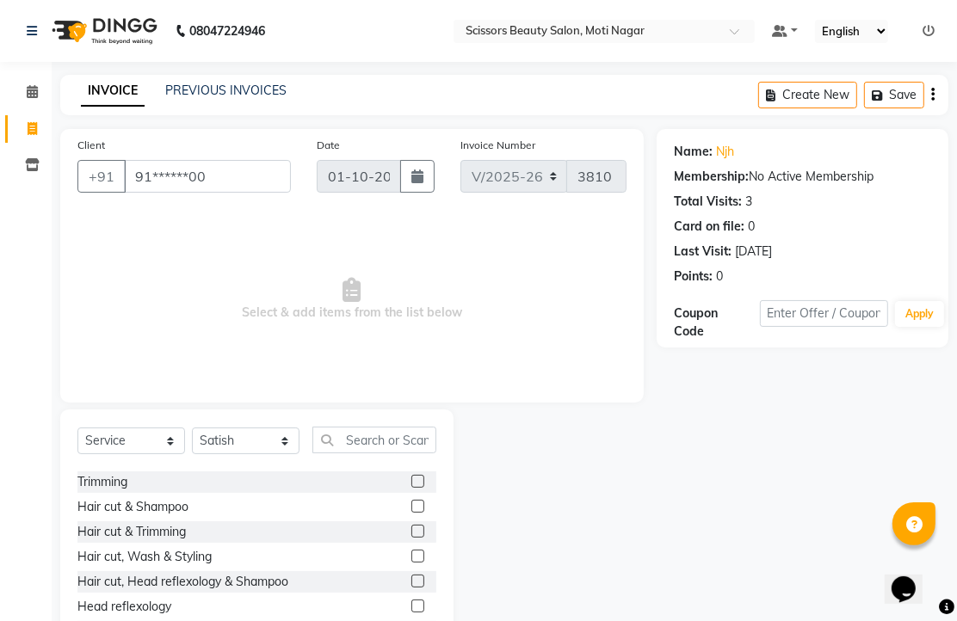
click at [411, 488] on label at bounding box center [417, 481] width 13 height 13
click at [411, 488] on input "checkbox" at bounding box center [416, 482] width 11 height 11
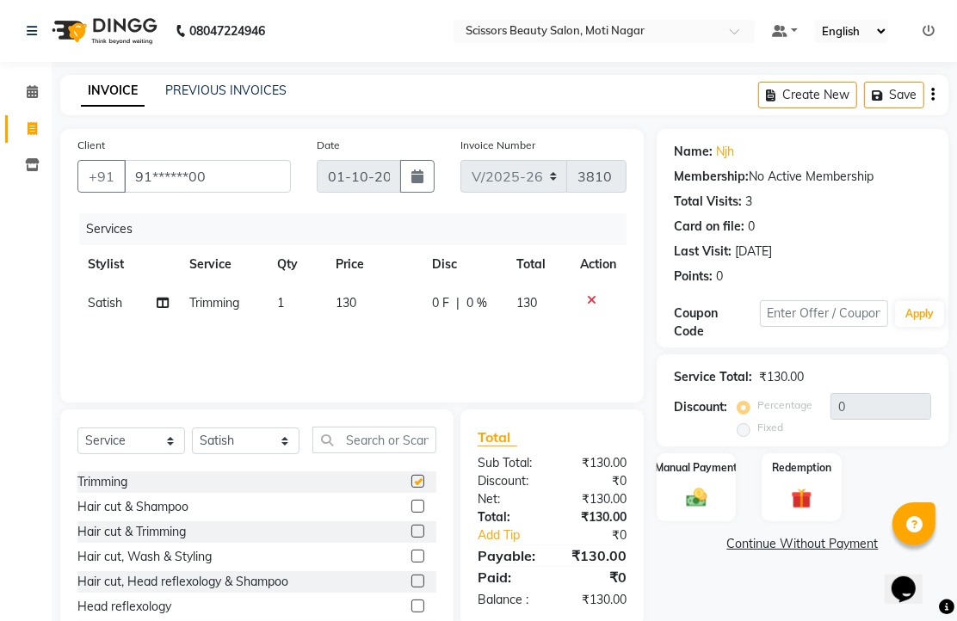
checkbox input "false"
click at [698, 510] on img at bounding box center [696, 497] width 35 height 25
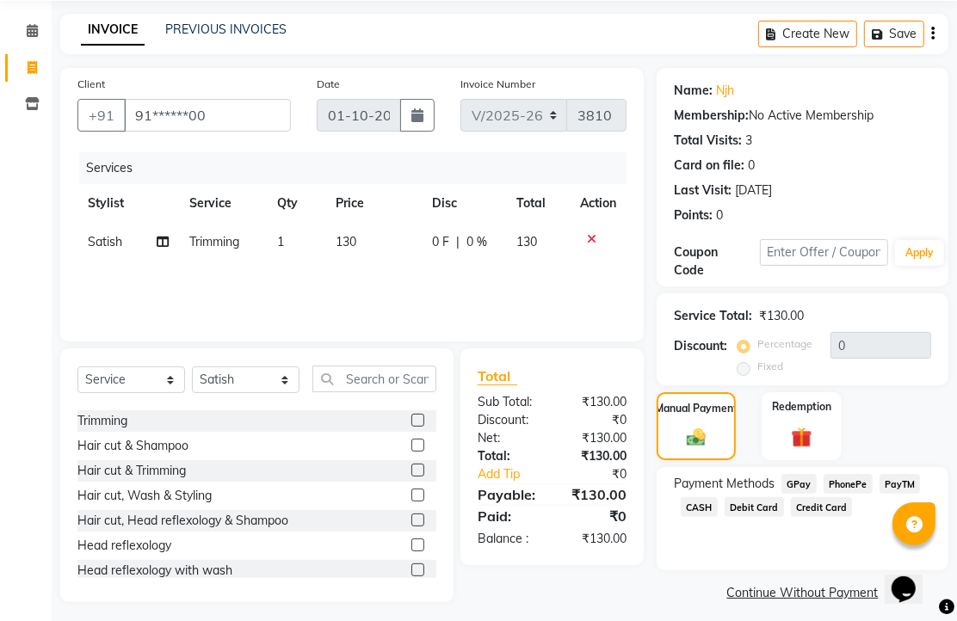
scroll to position [140, 0]
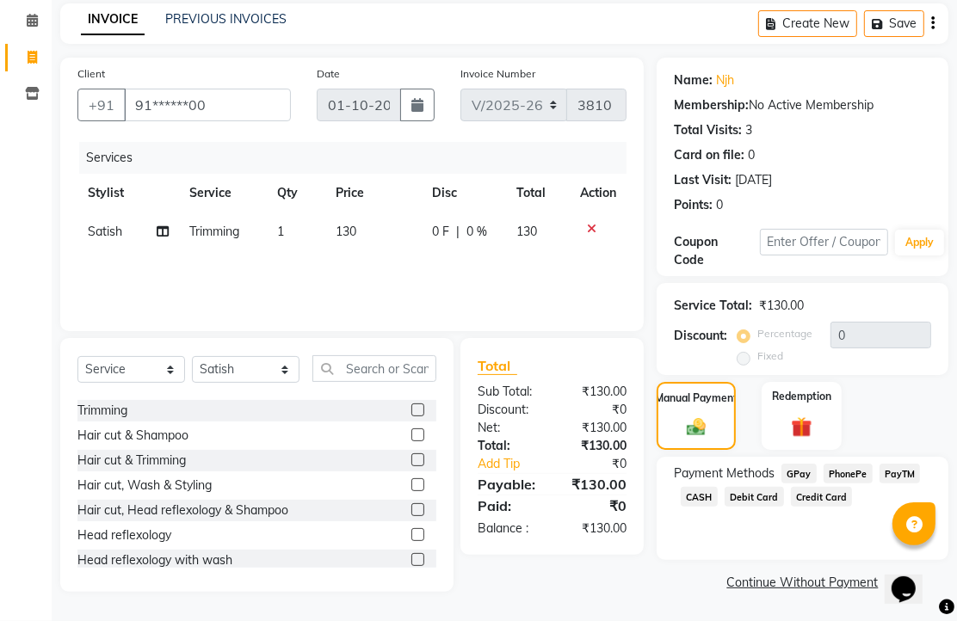
click at [718, 500] on span "CASH" at bounding box center [699, 497] width 37 height 20
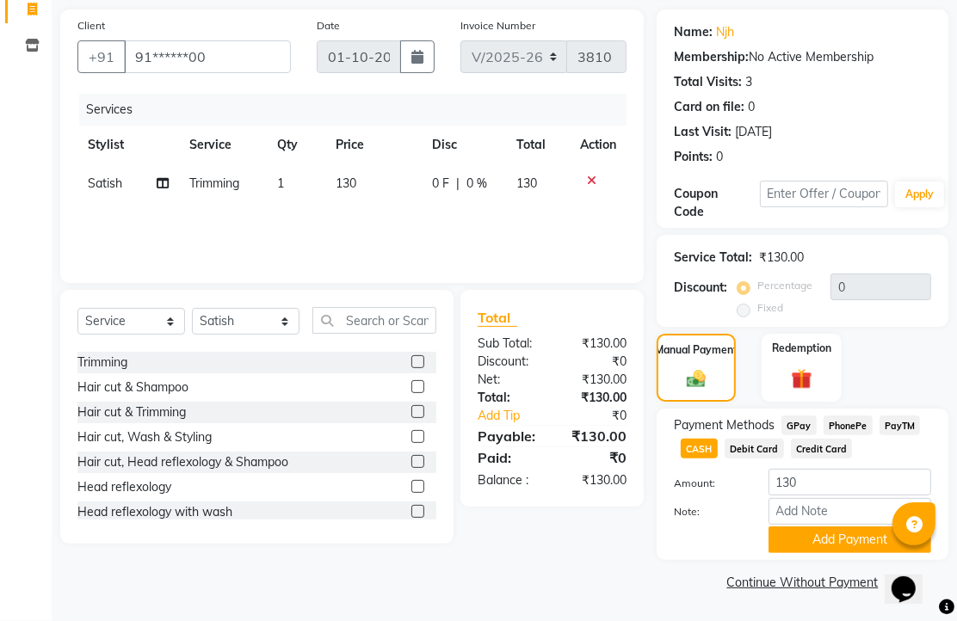
scroll to position [213, 0]
click at [842, 527] on button "Add Payment" at bounding box center [849, 540] width 163 height 27
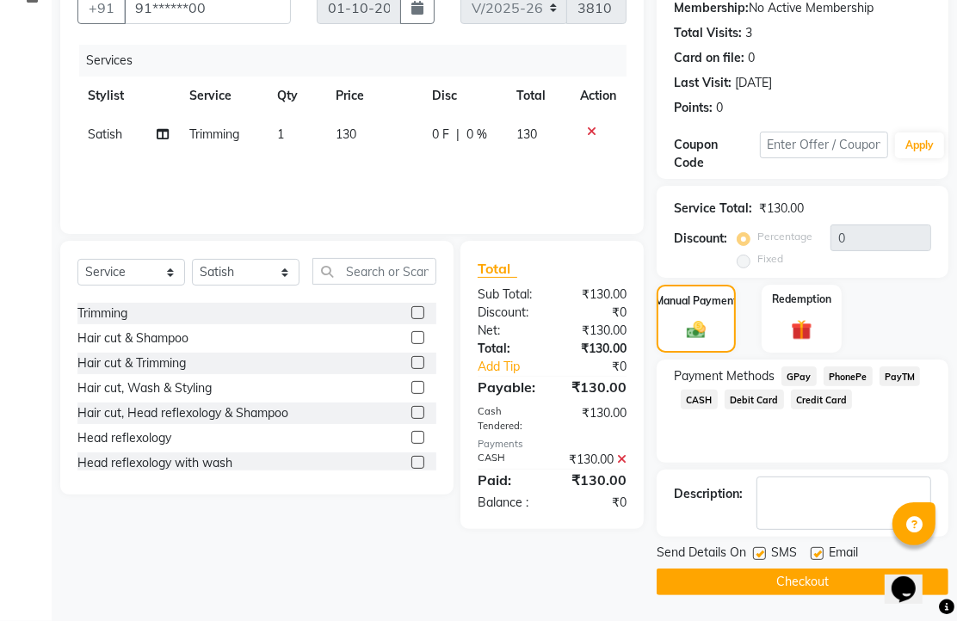
scroll to position [262, 0]
click at [823, 547] on label at bounding box center [817, 553] width 13 height 13
click at [822, 549] on input "checkbox" at bounding box center [816, 554] width 11 height 11
checkbox input "false"
click at [826, 580] on button "Checkout" at bounding box center [803, 582] width 292 height 27
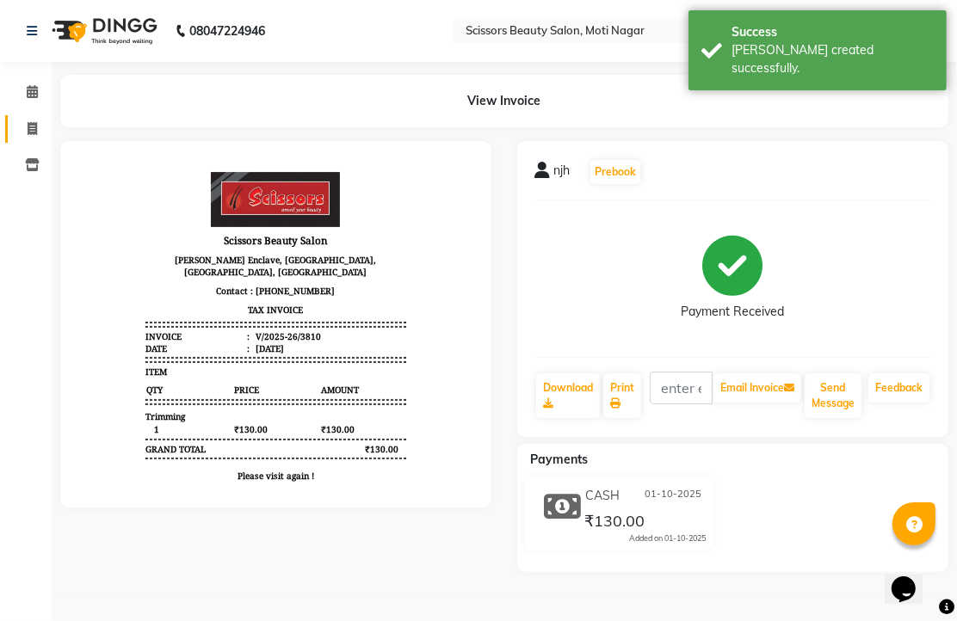
click at [36, 123] on icon at bounding box center [32, 128] width 9 height 13
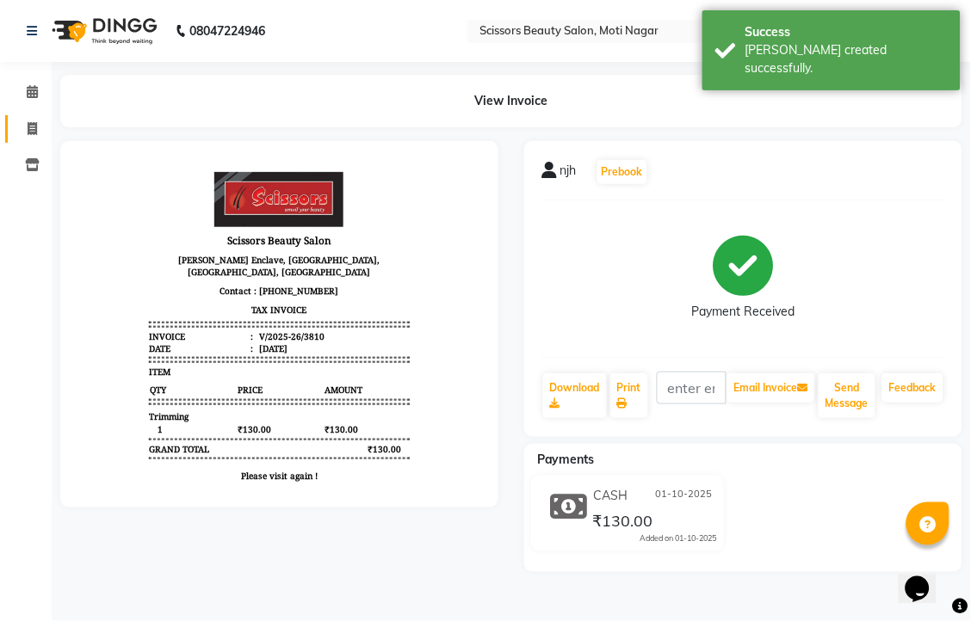
select select "service"
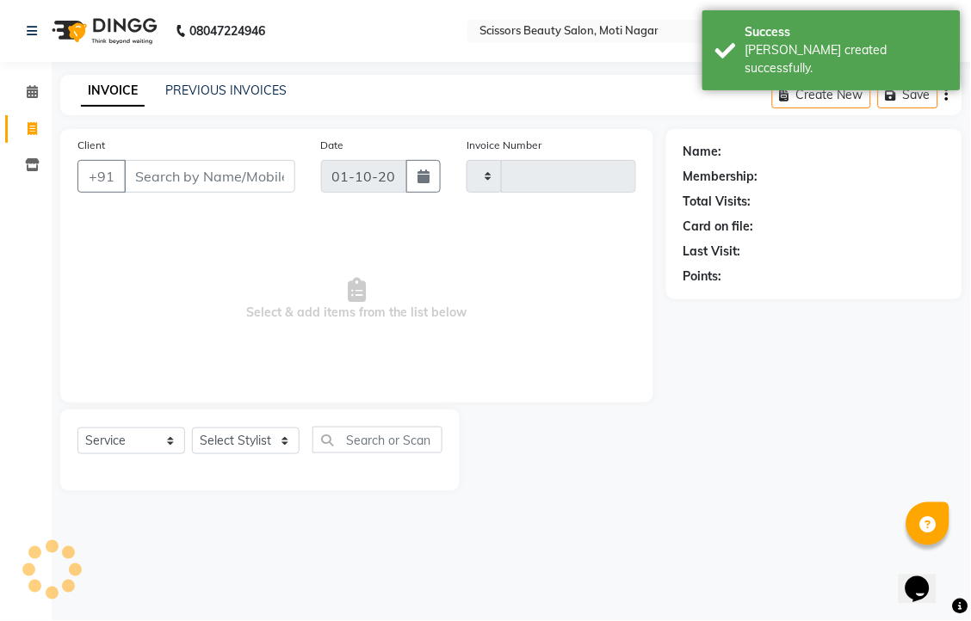
type input "3811"
select select "7057"
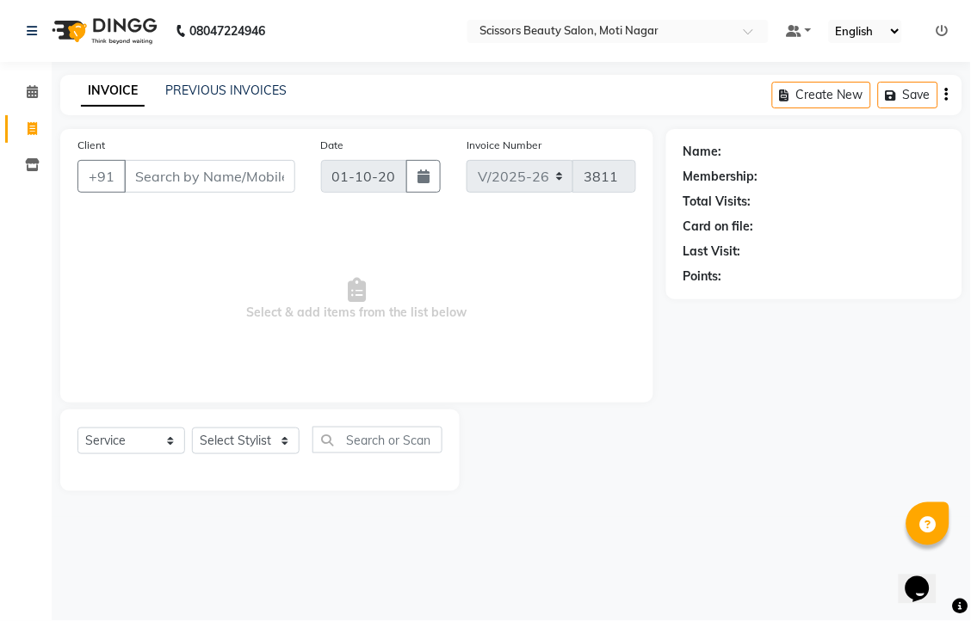
click at [752, 517] on main "INVOICE PREVIOUS INVOICES Create New Save Client +91 Date [DATE] Invoice Number…" at bounding box center [511, 296] width 919 height 442
click at [161, 193] on input "Client" at bounding box center [209, 176] width 171 height 33
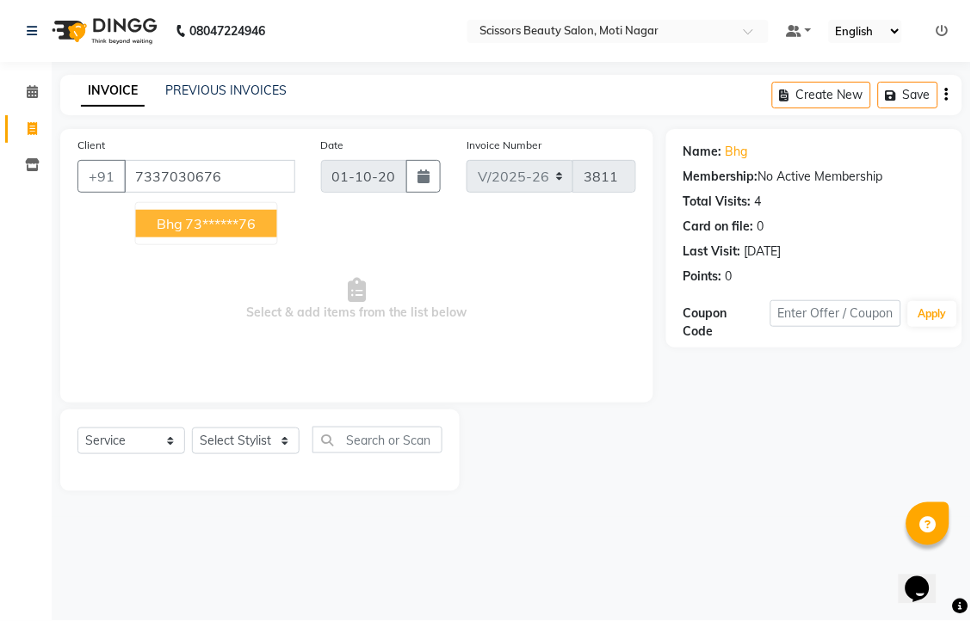
click at [212, 232] on ngb-highlight "73******76" at bounding box center [221, 223] width 71 height 17
type input "73******76"
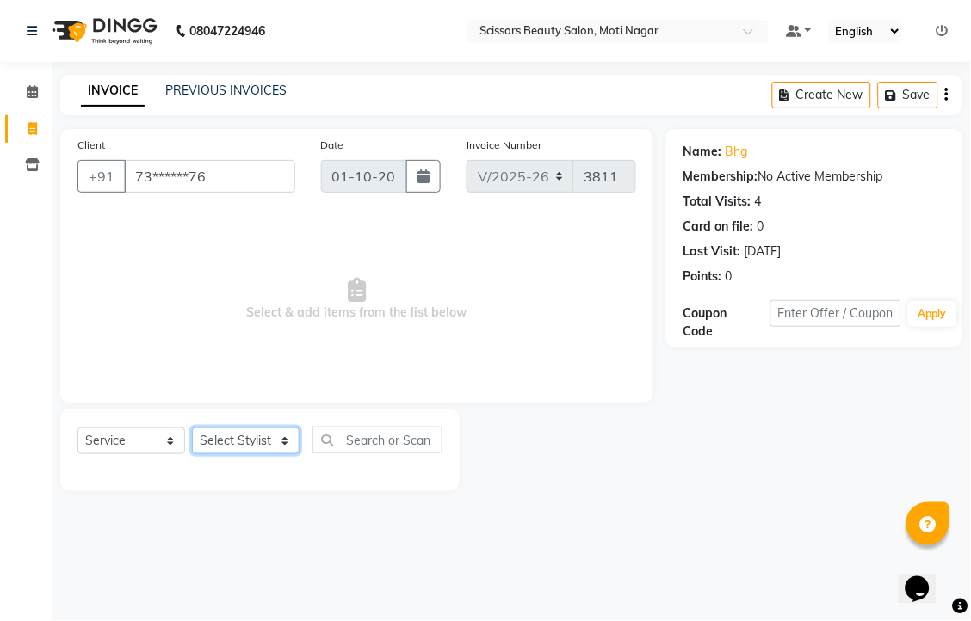
click at [267, 454] on select "Select Stylist Arman [PERSON_NAME] [PERSON_NAME] [PERSON_NAME] Sir Staff" at bounding box center [246, 441] width 108 height 27
select select "58456"
click at [198, 454] on select "Select Stylist Arman [PERSON_NAME] [PERSON_NAME] [PERSON_NAME] Sir Staff" at bounding box center [246, 441] width 108 height 27
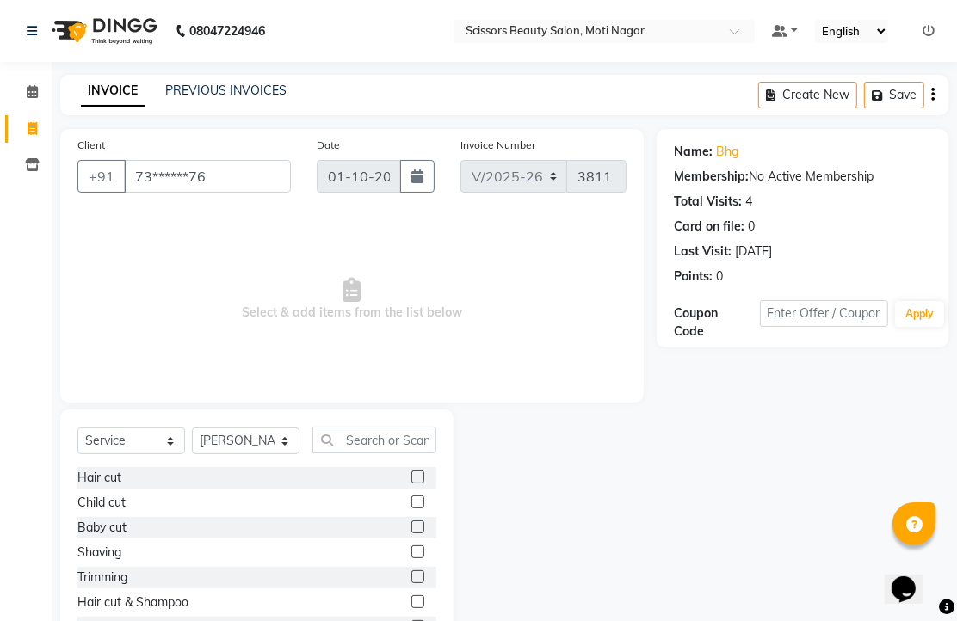
click at [411, 558] on label at bounding box center [417, 552] width 13 height 13
click at [411, 558] on input "checkbox" at bounding box center [416, 552] width 11 height 11
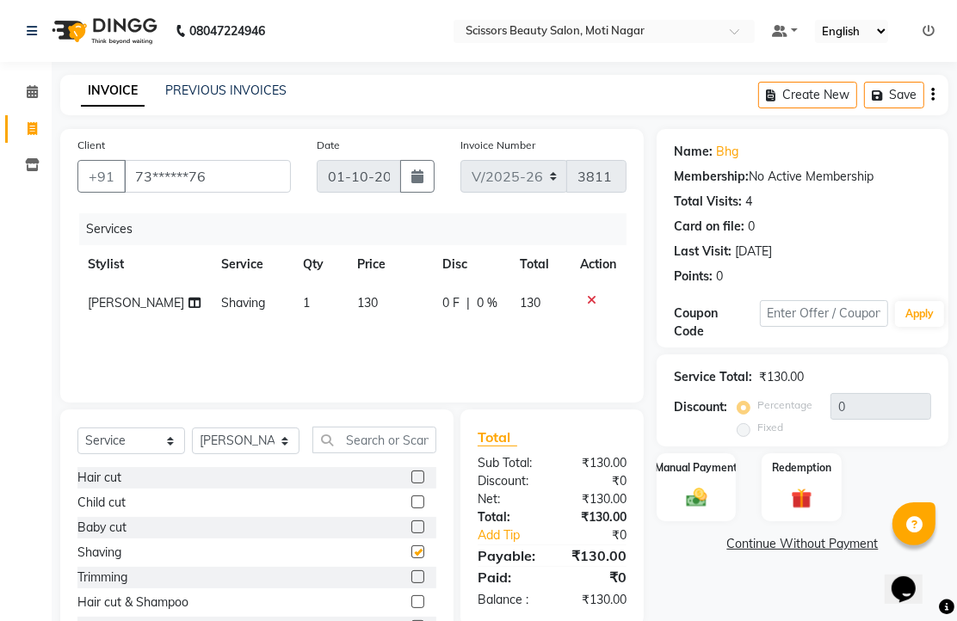
checkbox input "false"
click at [694, 510] on img at bounding box center [696, 497] width 35 height 25
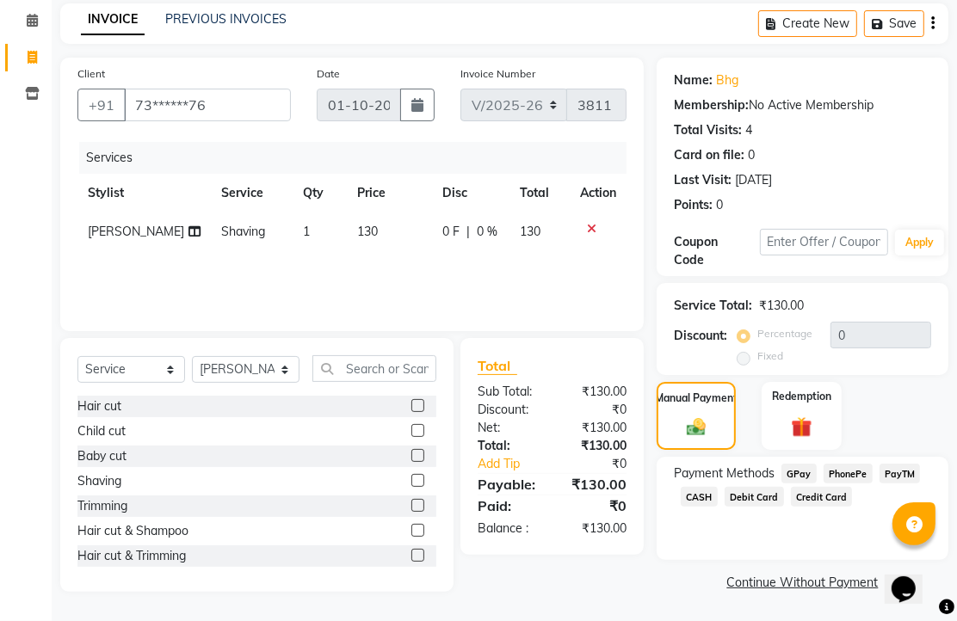
scroll to position [140, 0]
click at [865, 466] on span "PhonePe" at bounding box center [847, 474] width 49 height 20
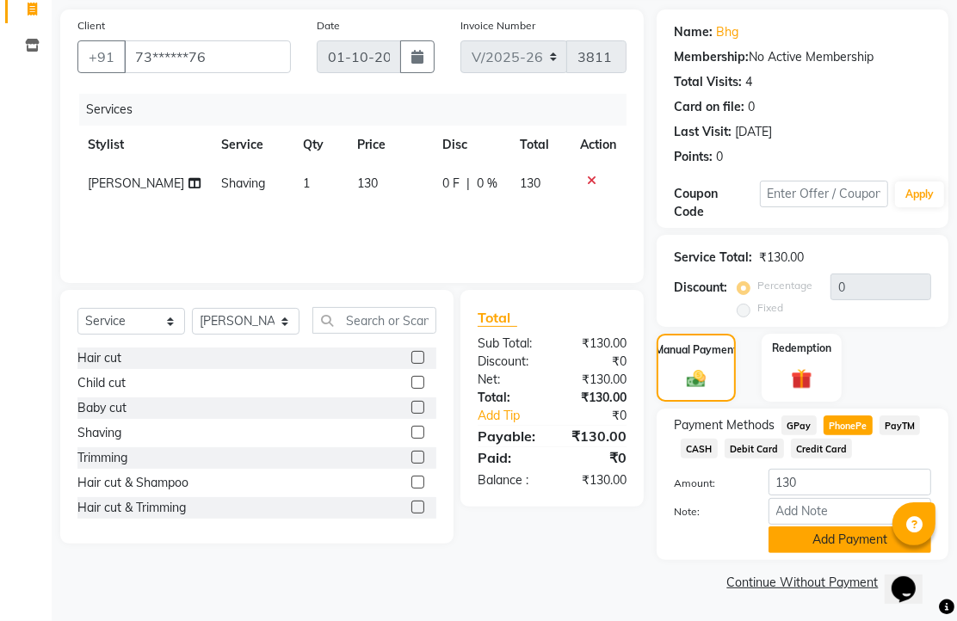
click at [846, 540] on button "Add Payment" at bounding box center [849, 540] width 163 height 27
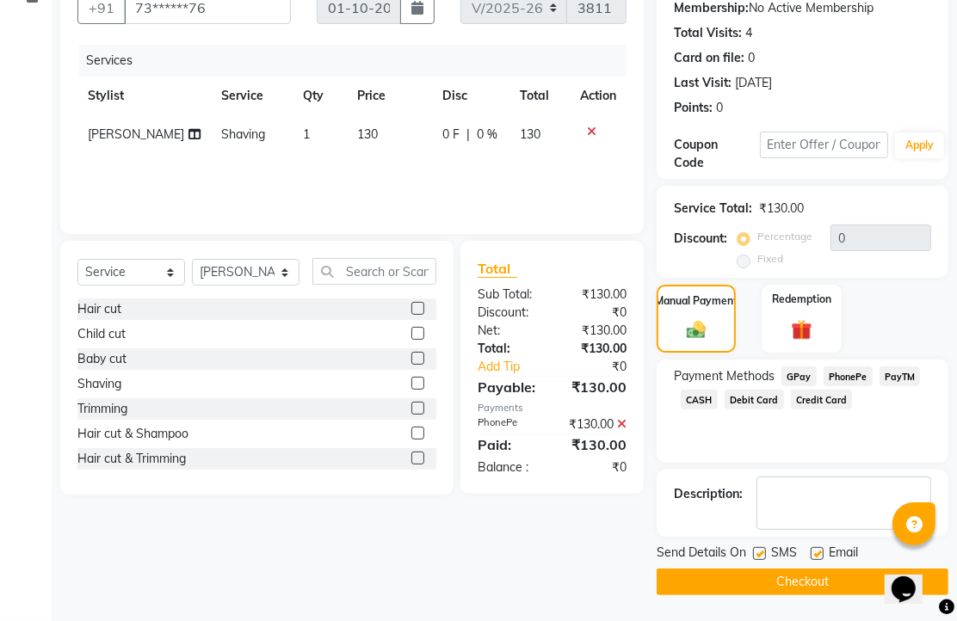
scroll to position [262, 0]
click at [823, 547] on label at bounding box center [817, 553] width 13 height 13
click at [822, 549] on input "checkbox" at bounding box center [816, 554] width 11 height 11
checkbox input "false"
click at [815, 581] on button "Checkout" at bounding box center [803, 582] width 292 height 27
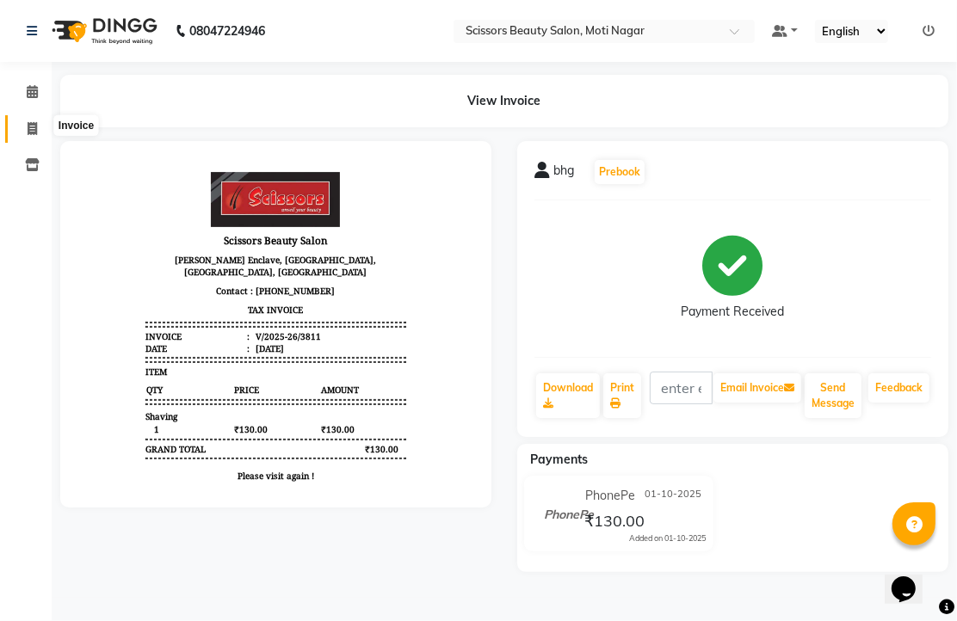
click at [32, 125] on icon at bounding box center [32, 128] width 9 height 13
select select "service"
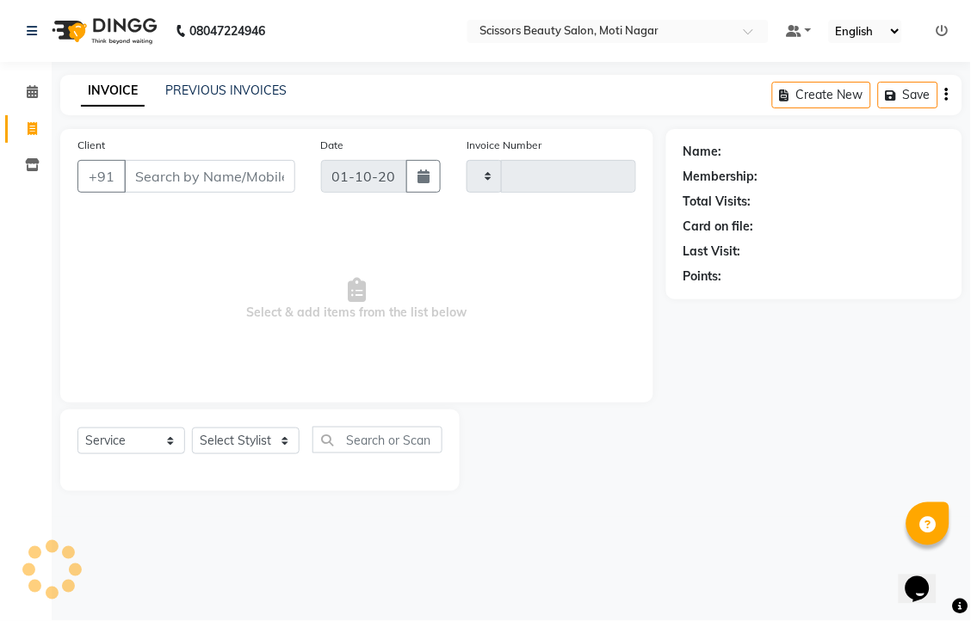
type input "3812"
select select "7057"
click at [162, 193] on input "Client" at bounding box center [209, 176] width 171 height 33
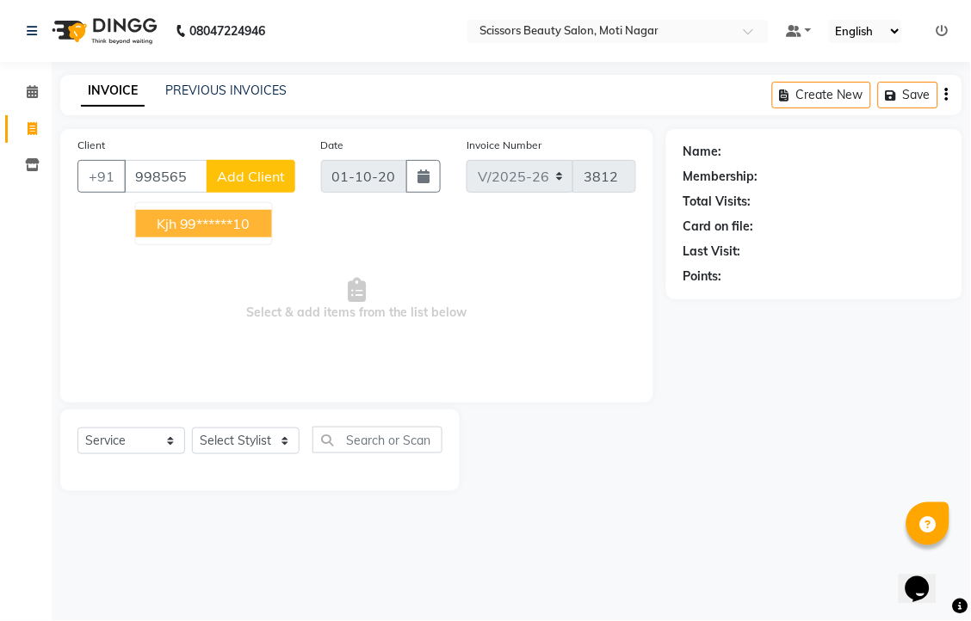
click at [239, 232] on ngb-highlight "99******10" at bounding box center [215, 223] width 71 height 17
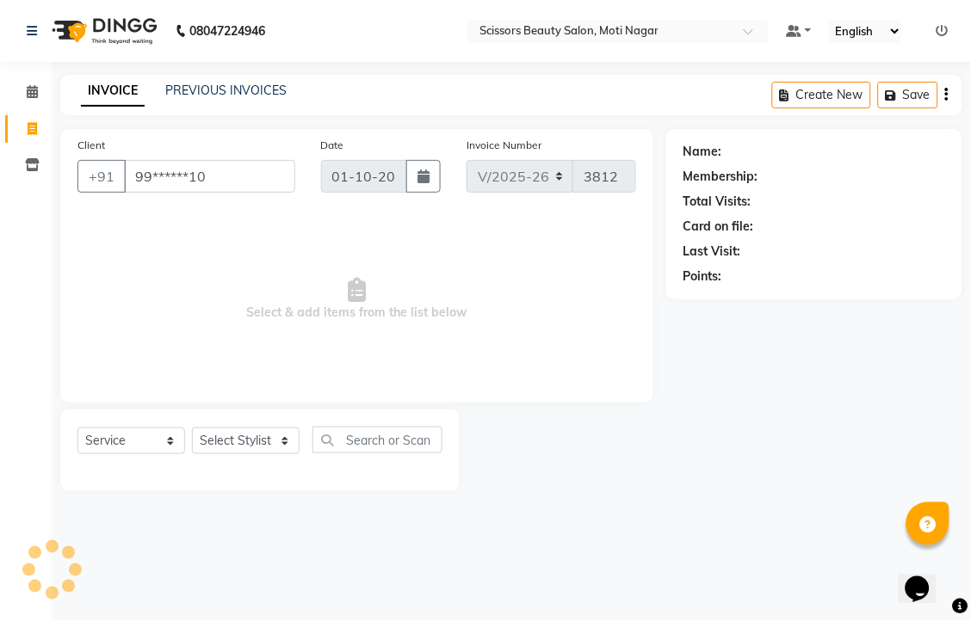
type input "99******10"
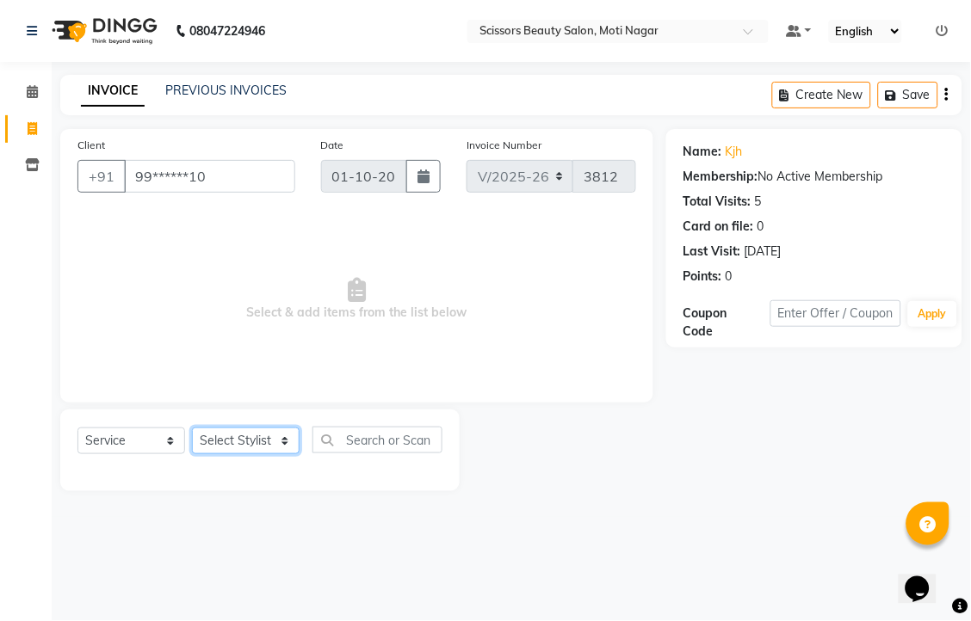
click at [262, 454] on select "Select Stylist Arman [PERSON_NAME] [PERSON_NAME] [PERSON_NAME] Sir Staff" at bounding box center [246, 441] width 108 height 27
select select "81450"
click at [198, 454] on select "Select Stylist Arman [PERSON_NAME] [PERSON_NAME] [PERSON_NAME] Sir Staff" at bounding box center [246, 441] width 108 height 27
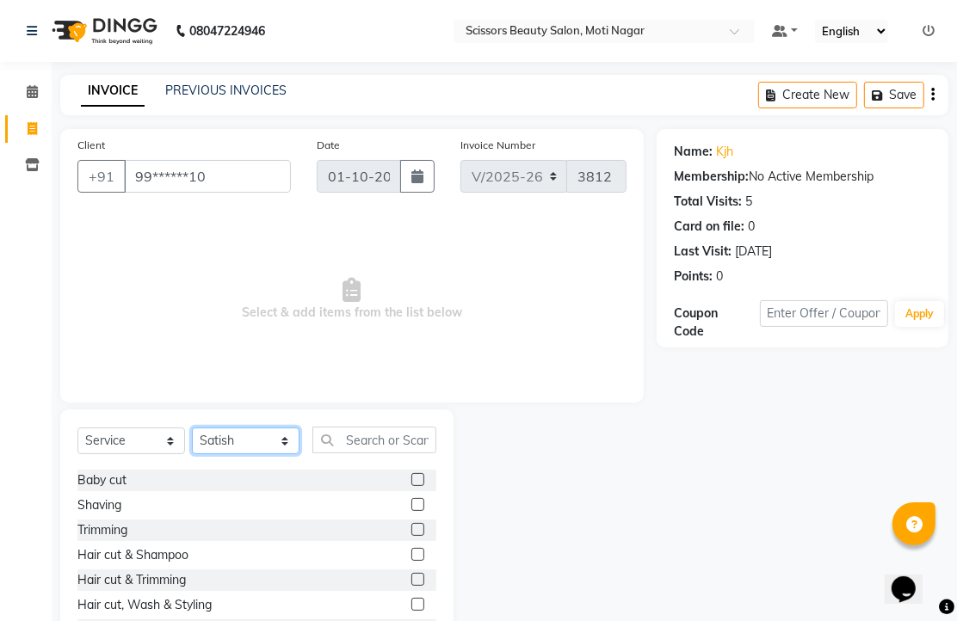
scroll to position [96, 0]
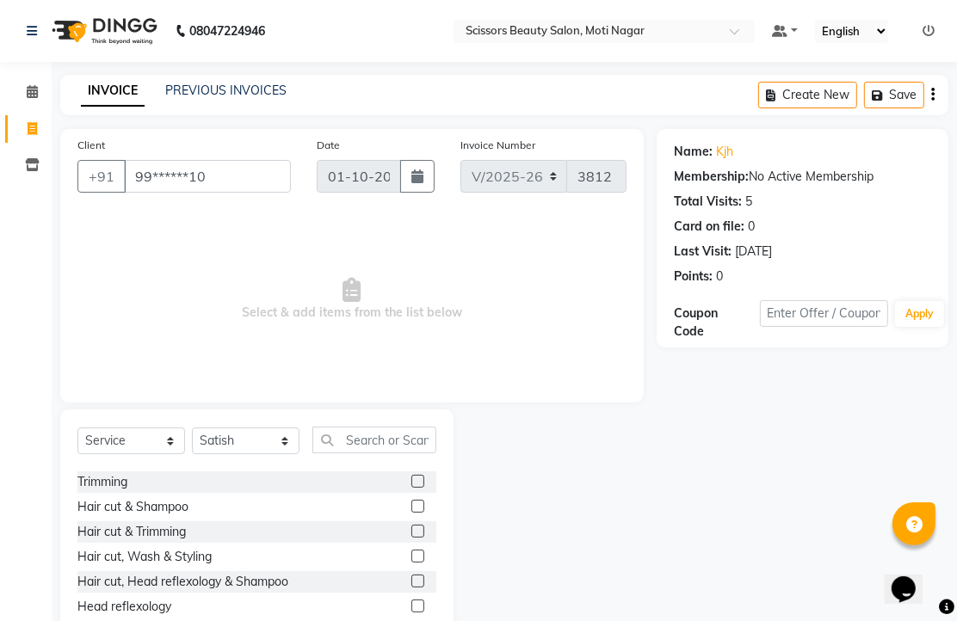
click at [411, 538] on label at bounding box center [417, 531] width 13 height 13
click at [411, 538] on input "checkbox" at bounding box center [416, 532] width 11 height 11
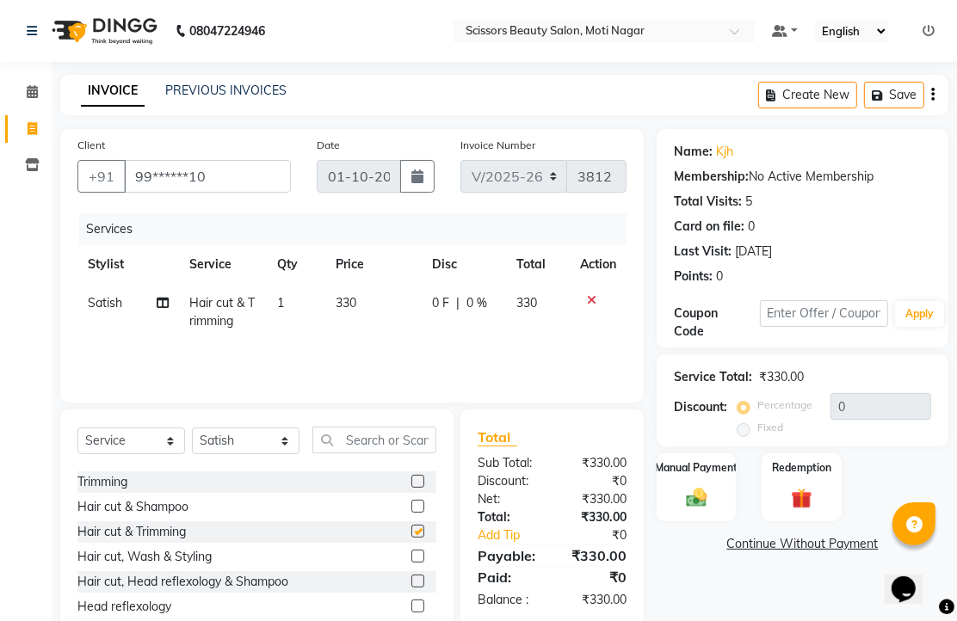
checkbox input "false"
click at [244, 454] on select "Select Stylist Arman [PERSON_NAME] [PERSON_NAME] [PERSON_NAME] Sir Staff" at bounding box center [246, 441] width 108 height 27
select select "78710"
click at [198, 454] on select "Select Stylist Arman [PERSON_NAME] [PERSON_NAME] [PERSON_NAME] Sir Staff" at bounding box center [246, 441] width 108 height 27
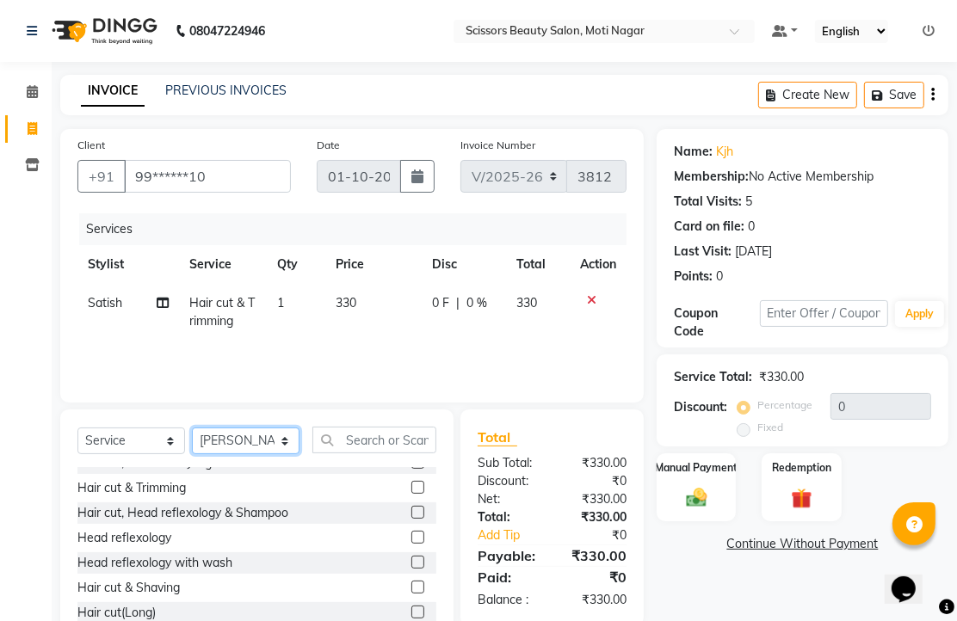
scroll to position [191, 0]
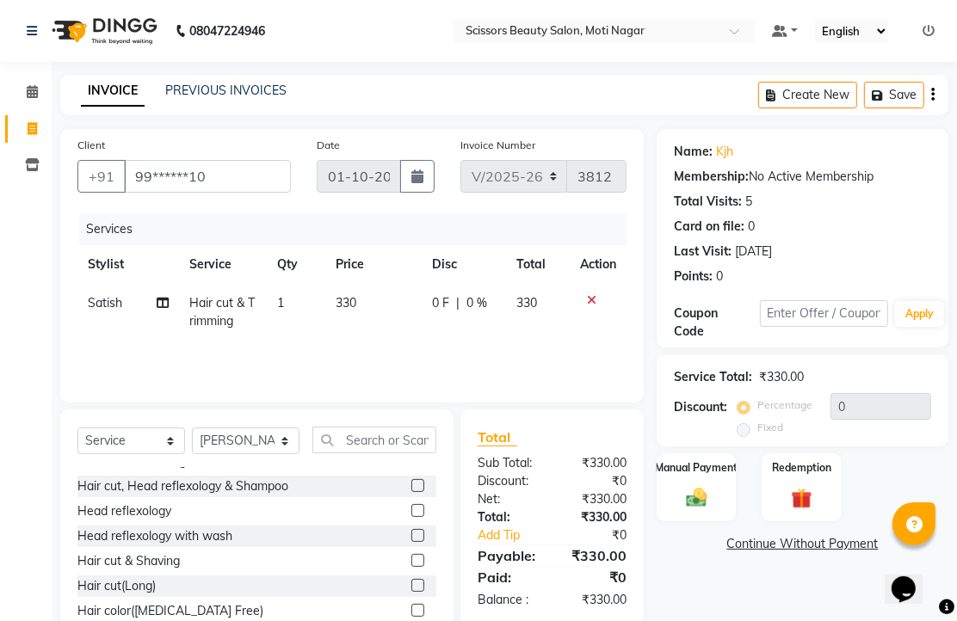
click at [411, 517] on label at bounding box center [417, 510] width 13 height 13
click at [411, 517] on input "checkbox" at bounding box center [416, 511] width 11 height 11
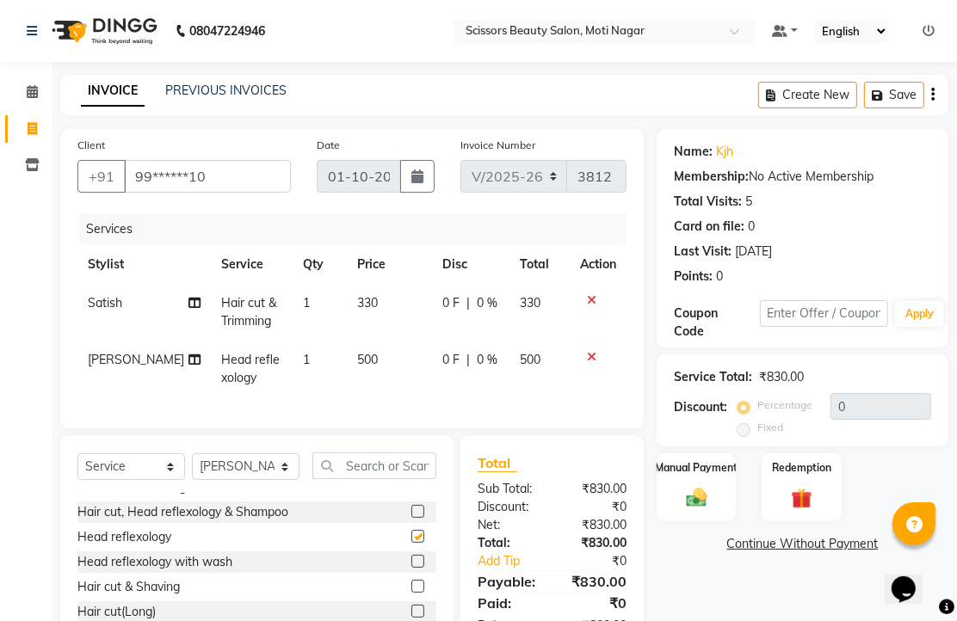
checkbox input "false"
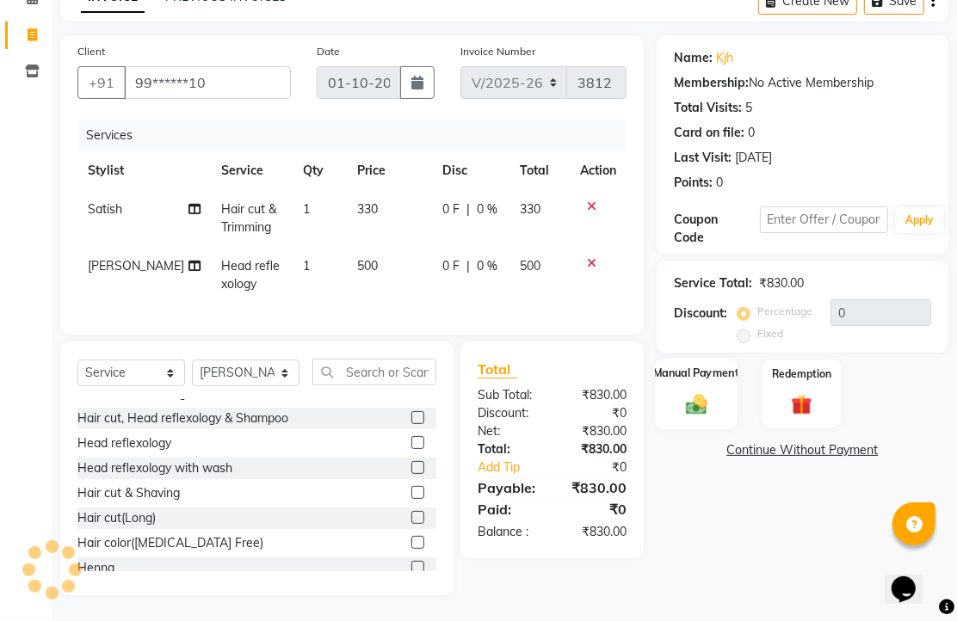
click at [700, 392] on img at bounding box center [696, 404] width 35 height 25
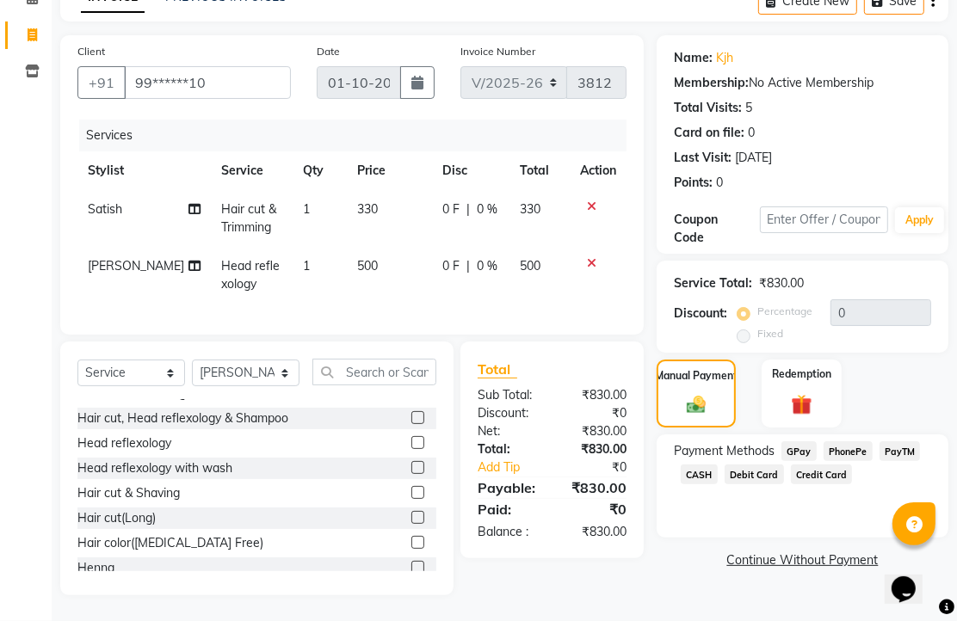
click at [857, 441] on span "PhonePe" at bounding box center [847, 451] width 49 height 20
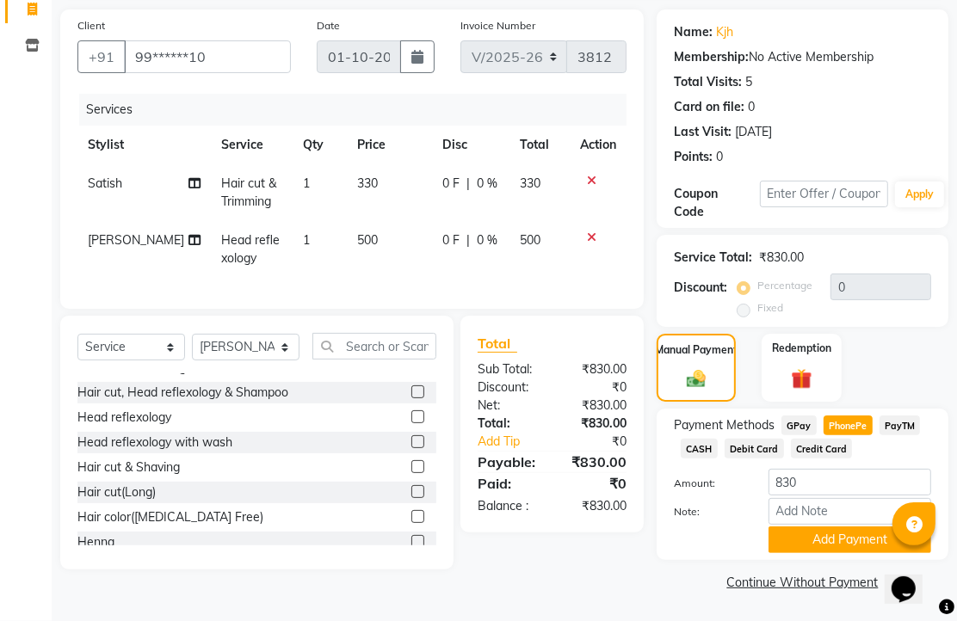
scroll to position [213, 0]
click at [864, 531] on button "Add Payment" at bounding box center [849, 540] width 163 height 27
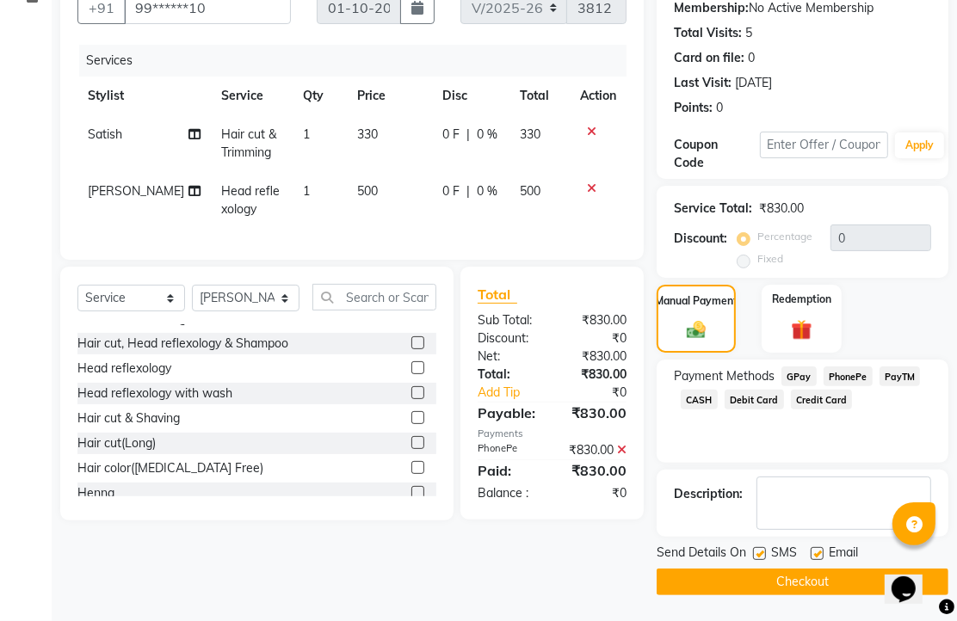
scroll to position [262, 0]
click at [823, 547] on label at bounding box center [817, 553] width 13 height 13
click at [822, 549] on input "checkbox" at bounding box center [816, 554] width 11 height 11
checkbox input "false"
click at [820, 575] on button "Checkout" at bounding box center [803, 582] width 292 height 27
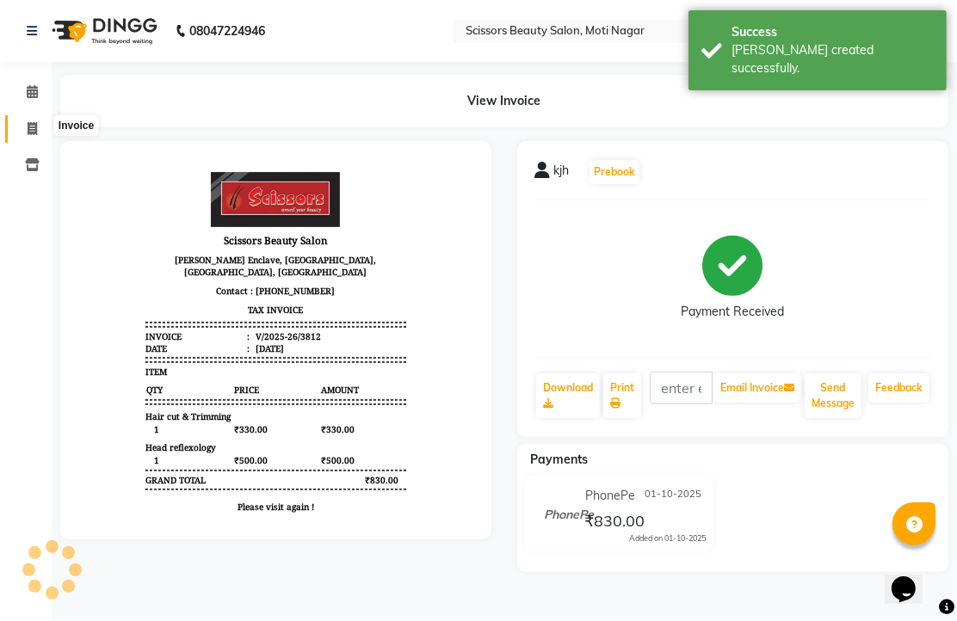
click at [31, 125] on icon at bounding box center [32, 128] width 9 height 13
select select "service"
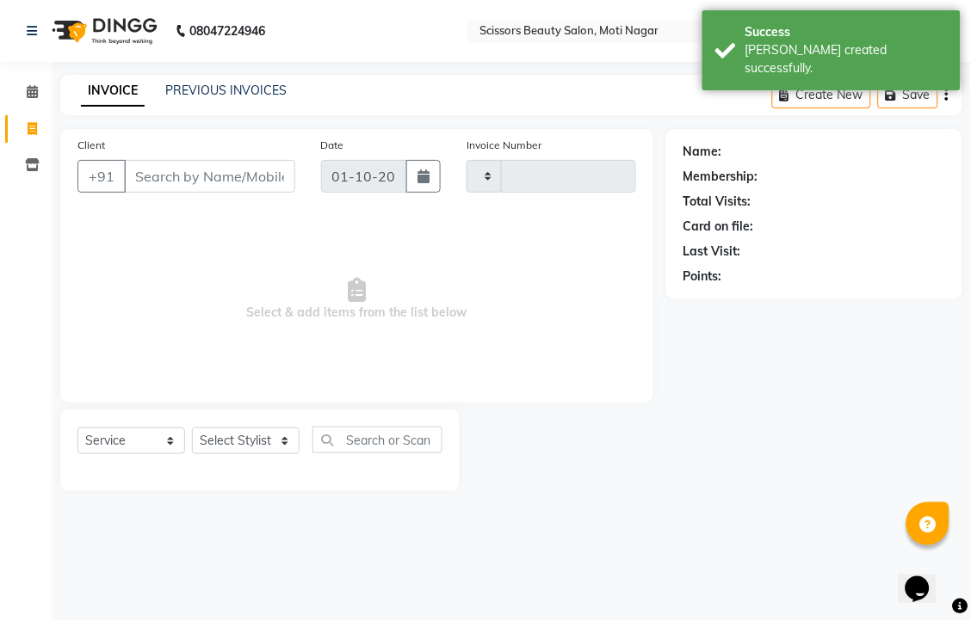
type input "3813"
select select "7057"
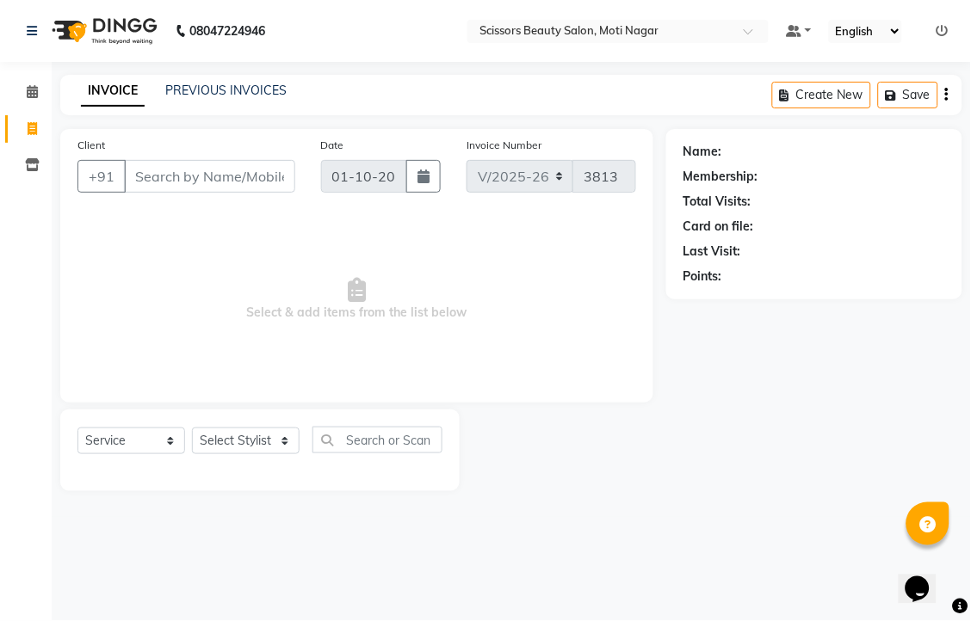
click at [239, 193] on input "Client" at bounding box center [209, 176] width 171 height 33
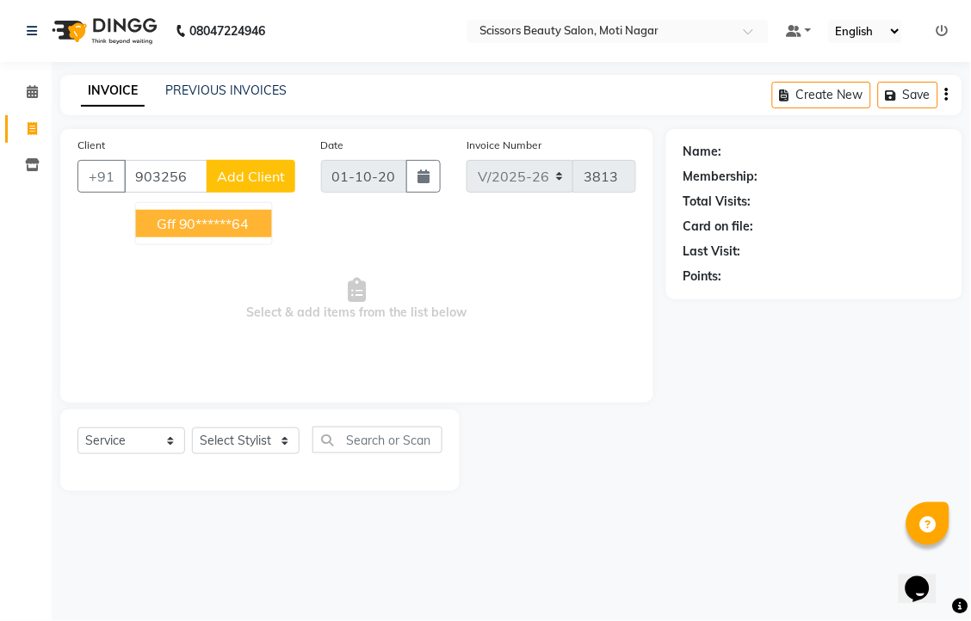
click at [255, 237] on button "gff 90******64" at bounding box center [204, 224] width 136 height 28
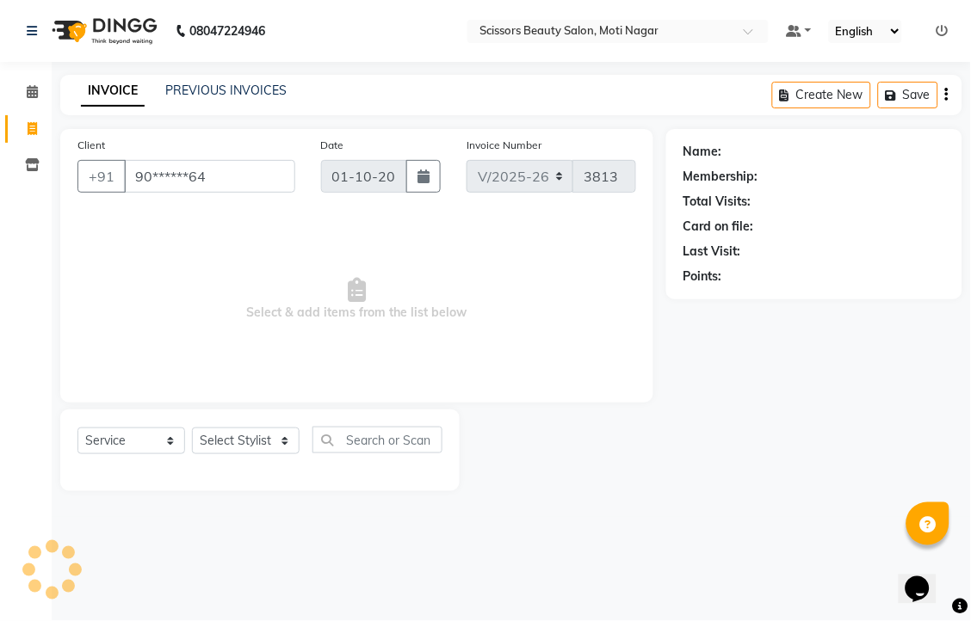
type input "90******64"
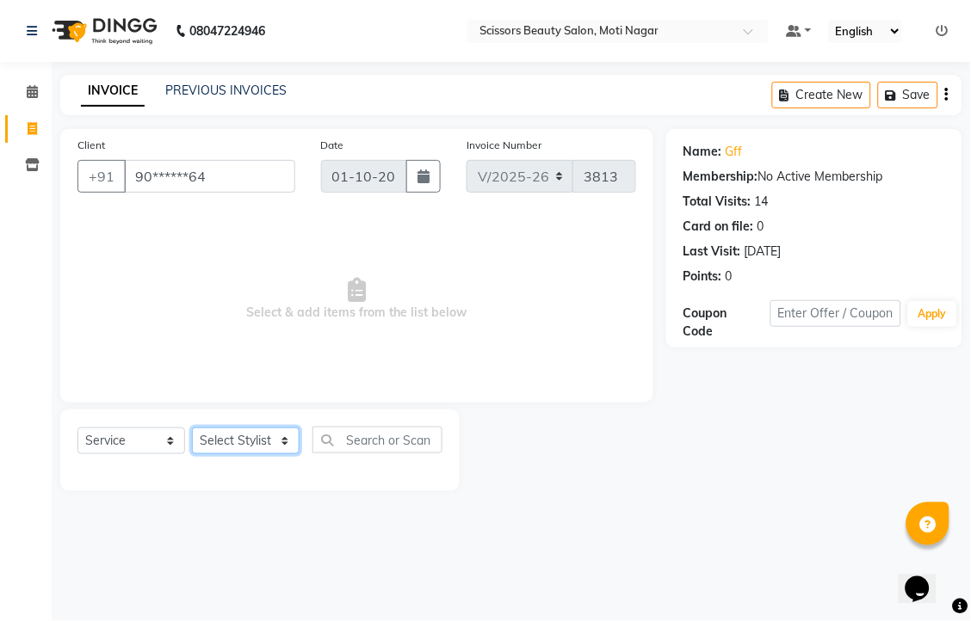
click at [268, 454] on select "Select Stylist Arman [PERSON_NAME] [PERSON_NAME] [PERSON_NAME] Sir Staff" at bounding box center [246, 441] width 108 height 27
click at [198, 454] on select "Select Stylist Arman [PERSON_NAME] [PERSON_NAME] [PERSON_NAME] Sir Staff" at bounding box center [246, 441] width 108 height 27
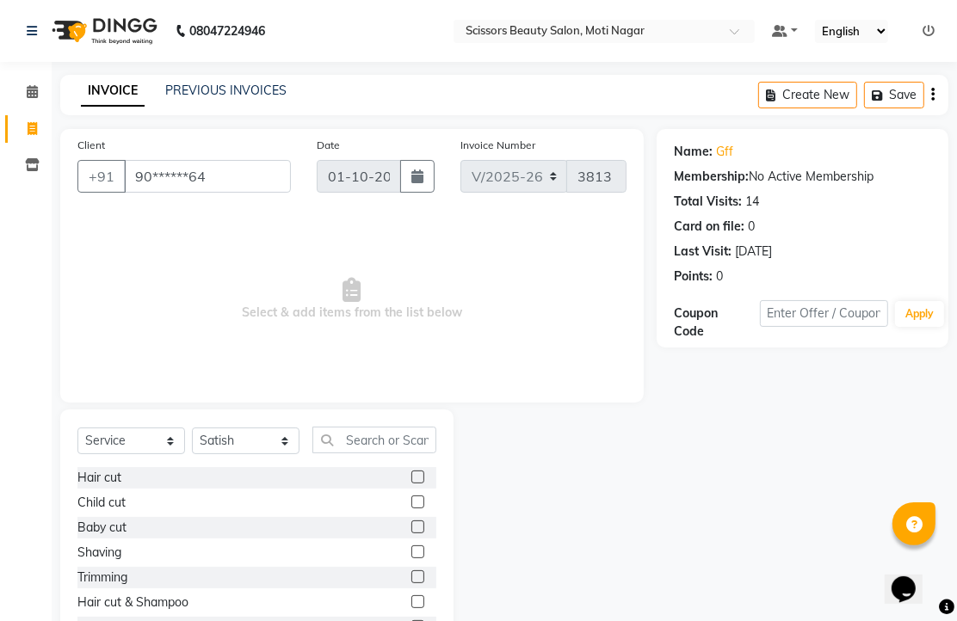
click at [271, 468] on div "Select Service Product Membership Package Voucher Prepaid Gift Card Select Styl…" at bounding box center [256, 537] width 393 height 254
click at [246, 454] on select "Select Stylist Arman [PERSON_NAME] [PERSON_NAME] [PERSON_NAME] Sir Staff" at bounding box center [246, 441] width 108 height 27
select select "58456"
click at [198, 454] on select "Select Stylist Arman [PERSON_NAME] [PERSON_NAME] [PERSON_NAME] Sir Staff" at bounding box center [246, 441] width 108 height 27
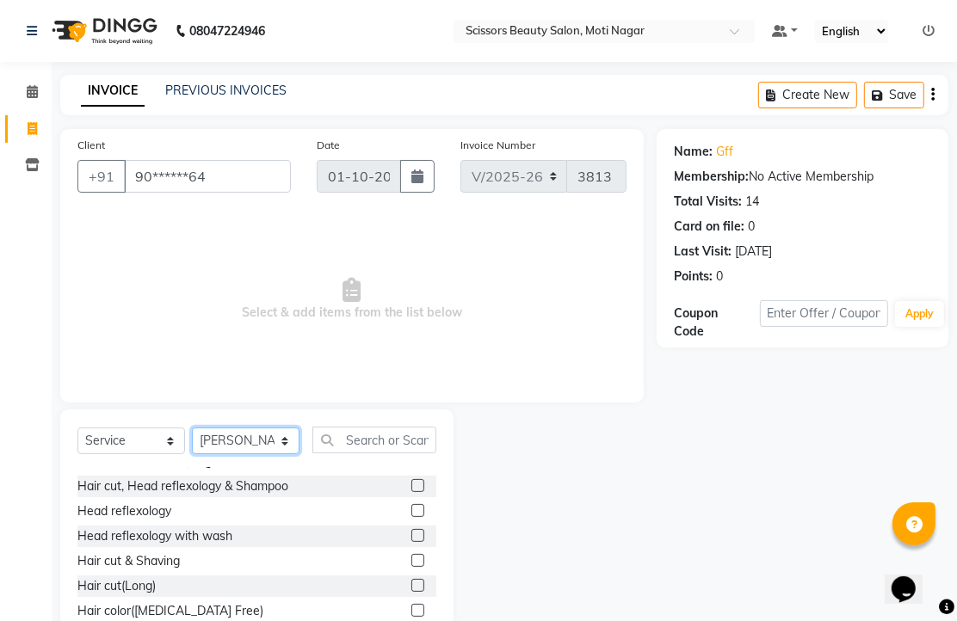
scroll to position [287, 0]
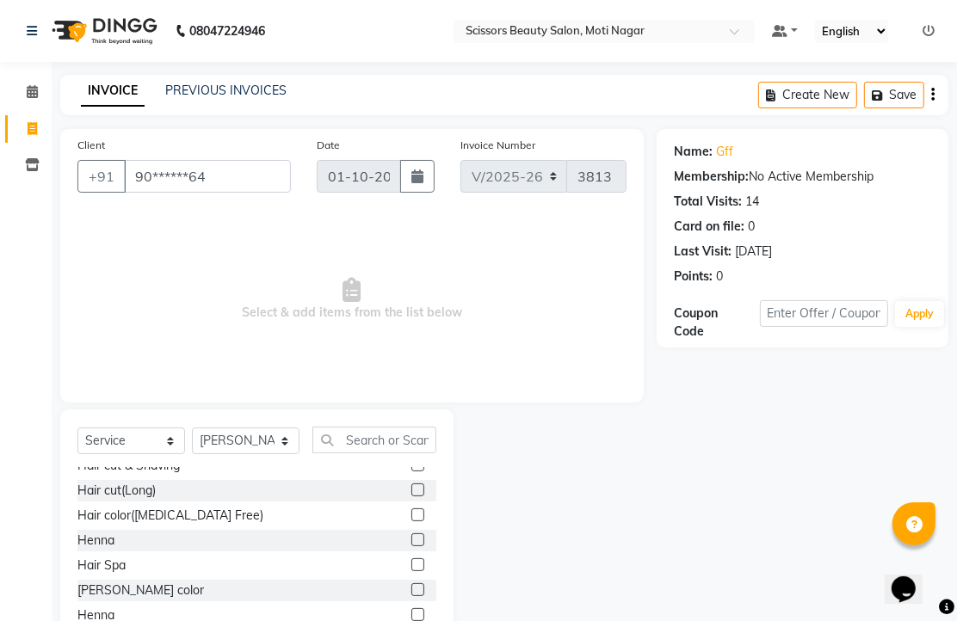
click at [411, 521] on label at bounding box center [417, 515] width 13 height 13
click at [411, 521] on input "checkbox" at bounding box center [416, 515] width 11 height 11
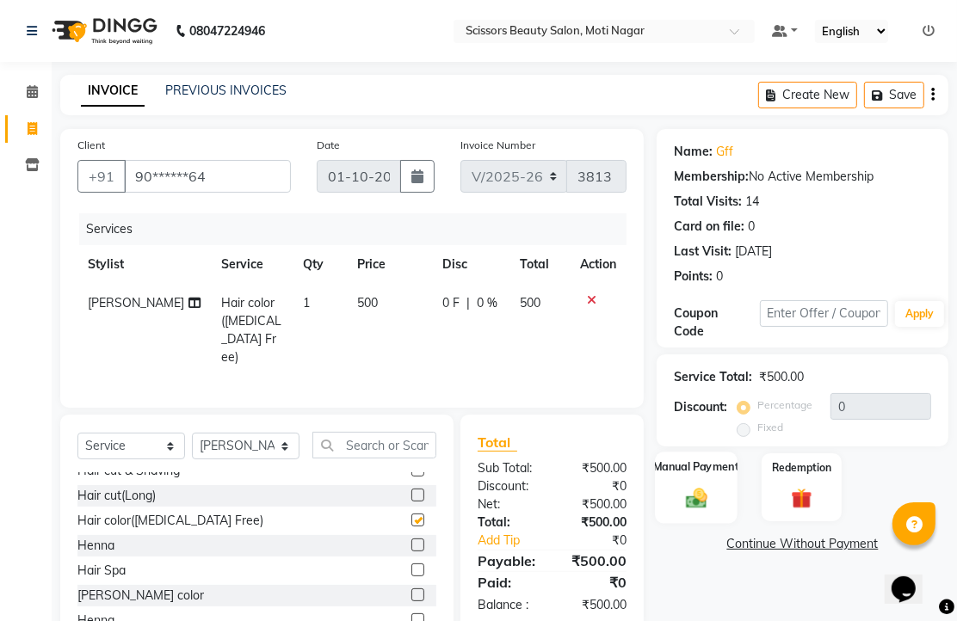
checkbox input "false"
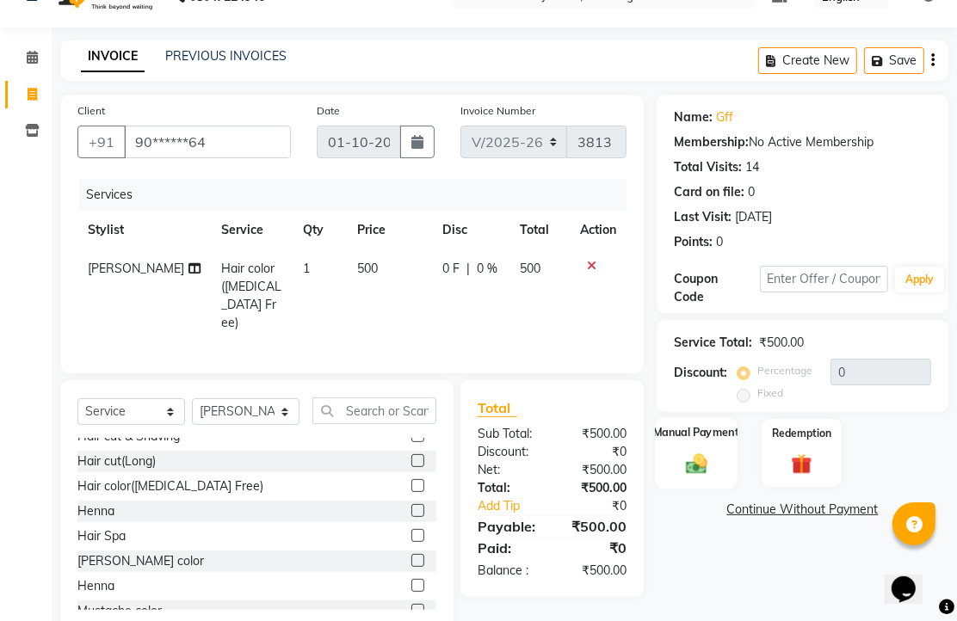
scroll to position [96, 0]
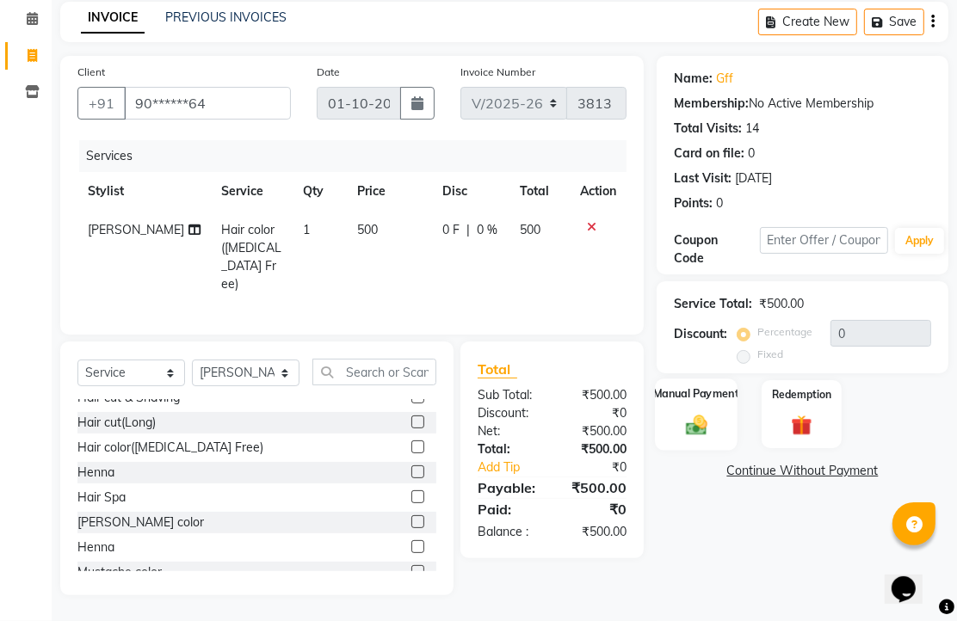
click at [698, 437] on img at bounding box center [696, 424] width 35 height 25
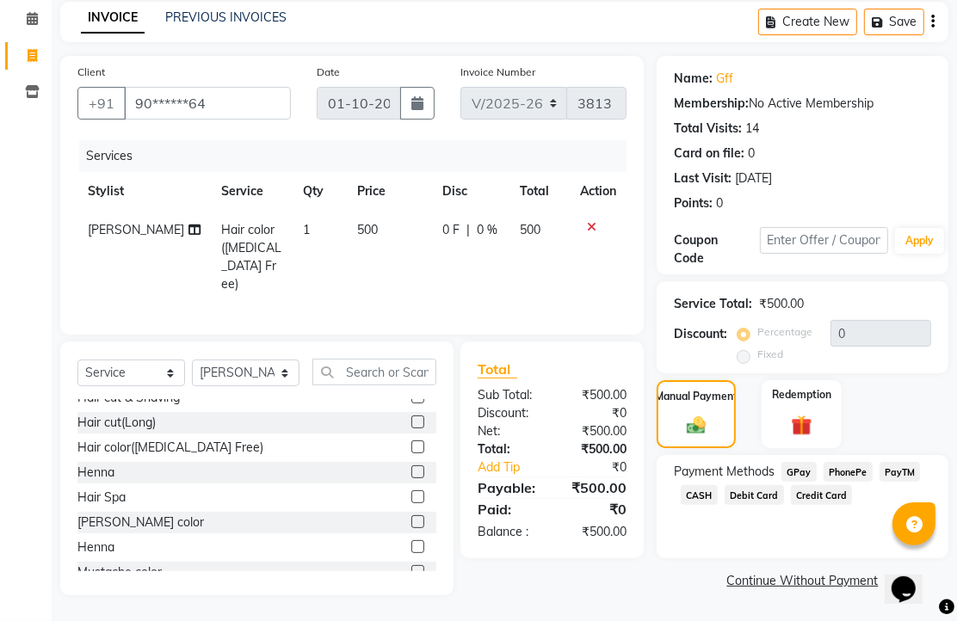
click at [858, 482] on span "PhonePe" at bounding box center [847, 472] width 49 height 20
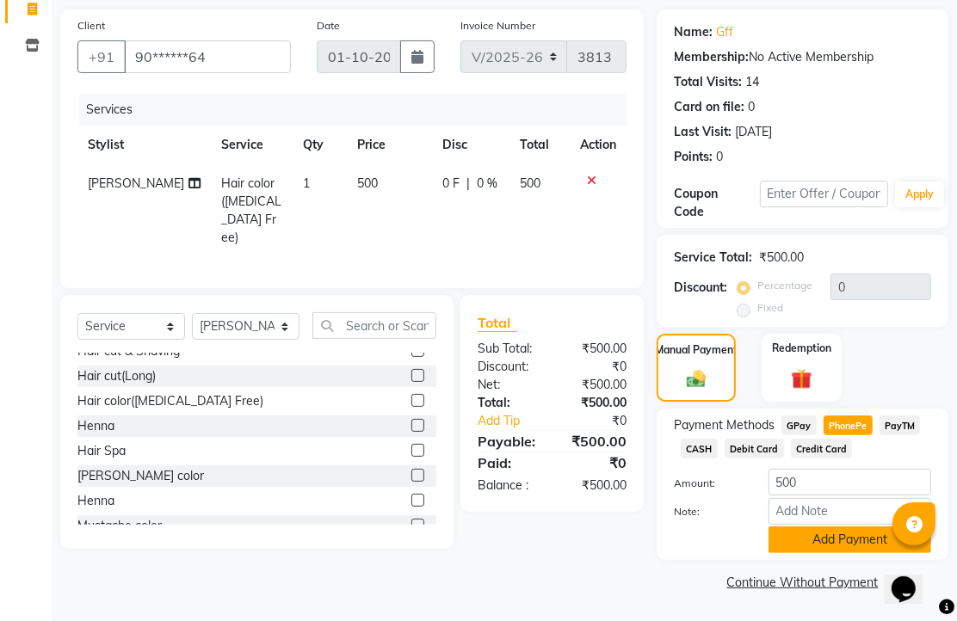
click at [850, 528] on button "Add Payment" at bounding box center [849, 540] width 163 height 27
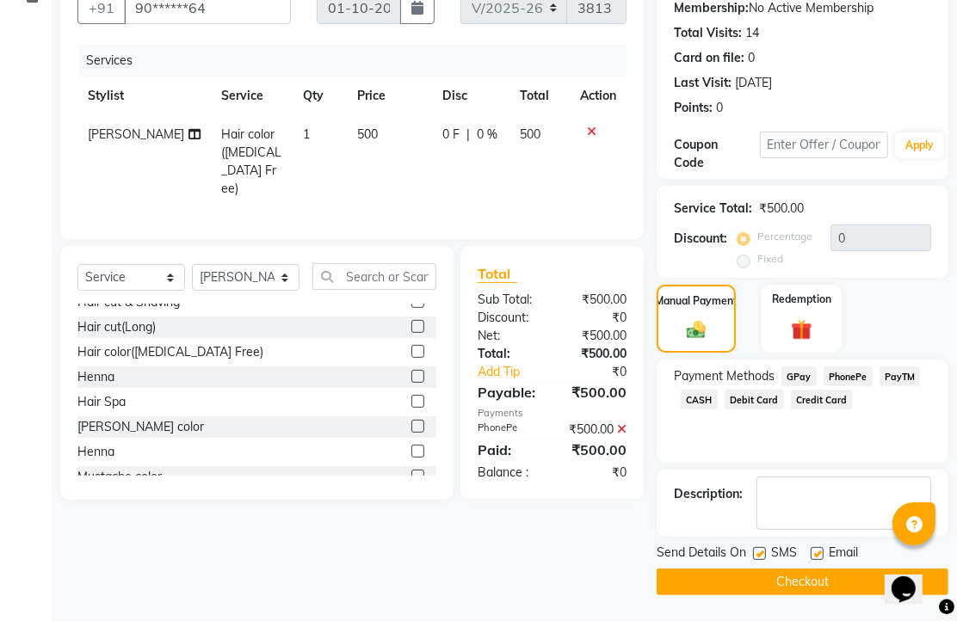
scroll to position [262, 0]
click at [823, 549] on label at bounding box center [817, 553] width 13 height 13
click at [822, 549] on input "checkbox" at bounding box center [816, 554] width 11 height 11
checkbox input "false"
click at [819, 575] on button "Checkout" at bounding box center [803, 582] width 292 height 27
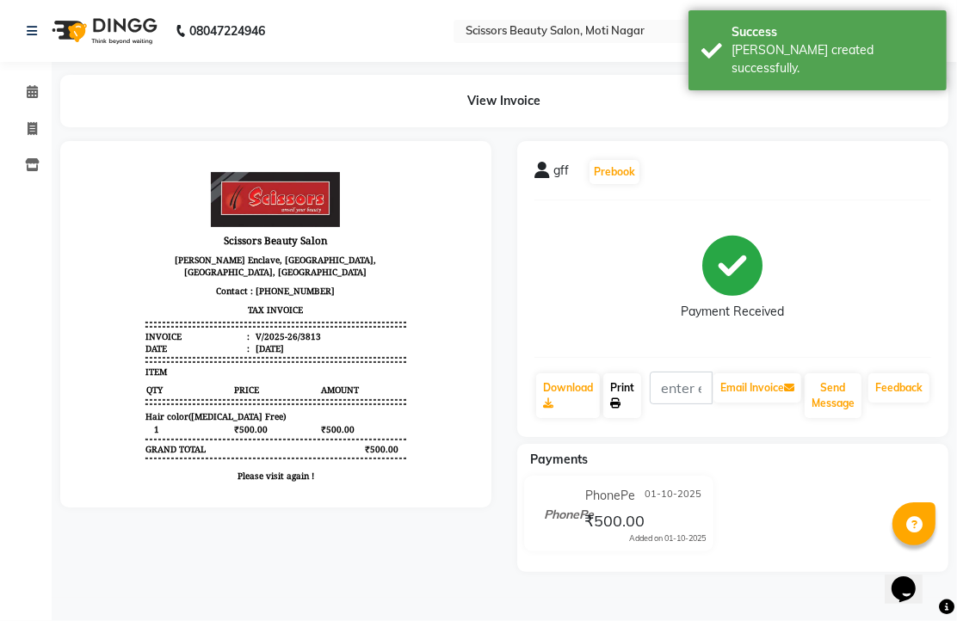
click at [625, 418] on link "Print" at bounding box center [622, 395] width 38 height 45
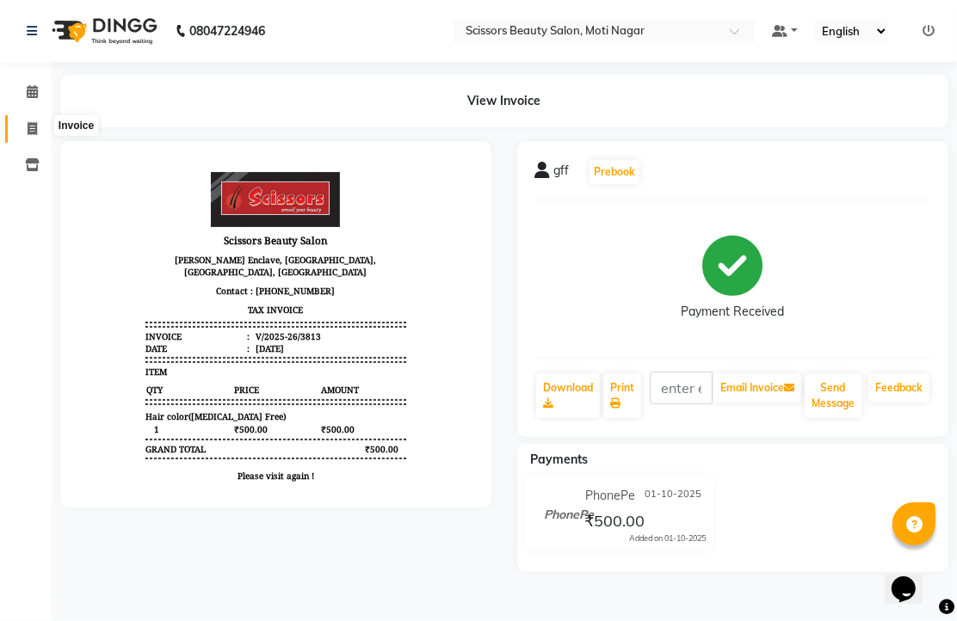
click at [28, 123] on icon at bounding box center [32, 128] width 9 height 13
select select "service"
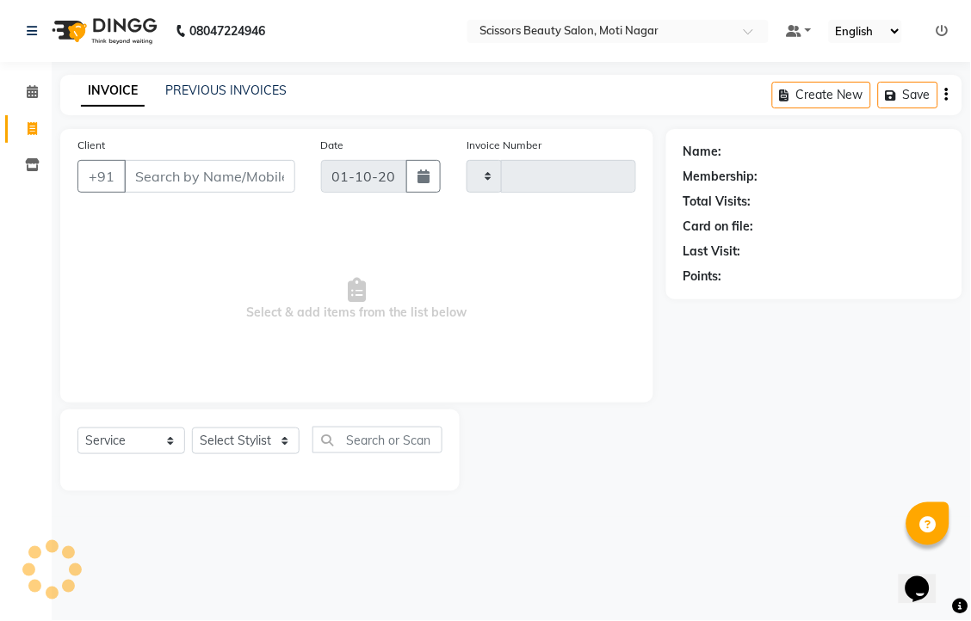
type input "3814"
select select "7057"
click at [204, 193] on input "Client" at bounding box center [209, 176] width 171 height 33
type input "6"
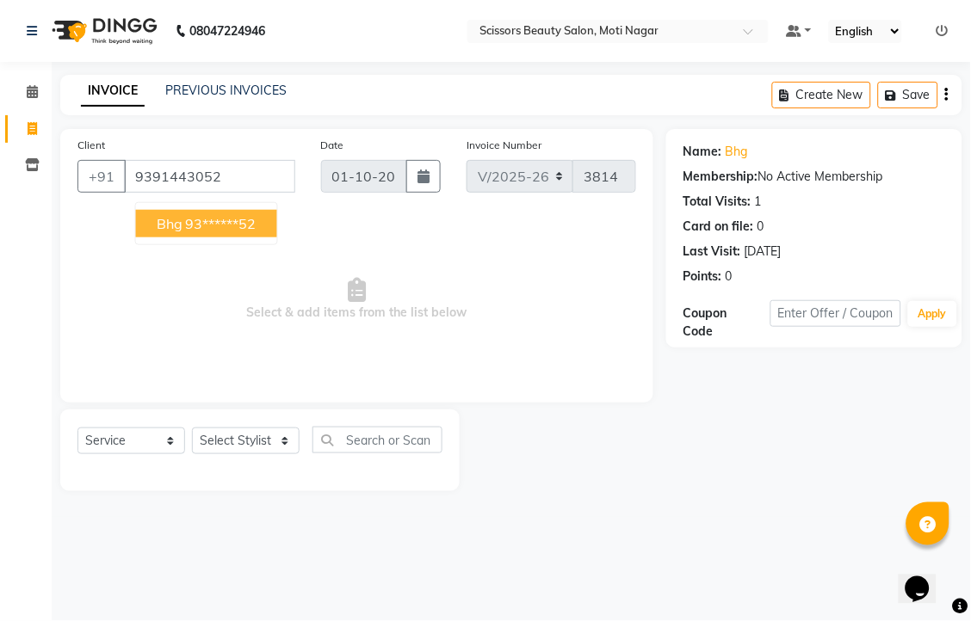
drag, startPoint x: 217, startPoint y: 237, endPoint x: 296, endPoint y: 393, distance: 174.7
click at [219, 232] on ngb-highlight "93******52" at bounding box center [221, 223] width 71 height 17
type input "93******52"
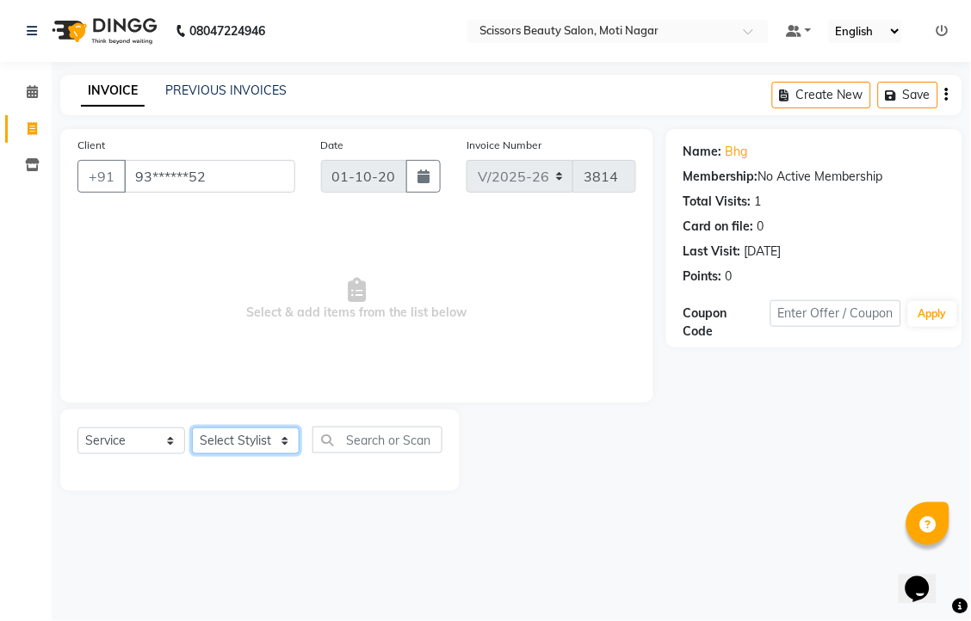
click at [277, 454] on select "Select Stylist Arman [PERSON_NAME] [PERSON_NAME] [PERSON_NAME] Sir Staff" at bounding box center [246, 441] width 108 height 27
select select "81450"
click at [198, 454] on select "Select Stylist Arman [PERSON_NAME] [PERSON_NAME] [PERSON_NAME] Sir Staff" at bounding box center [246, 441] width 108 height 27
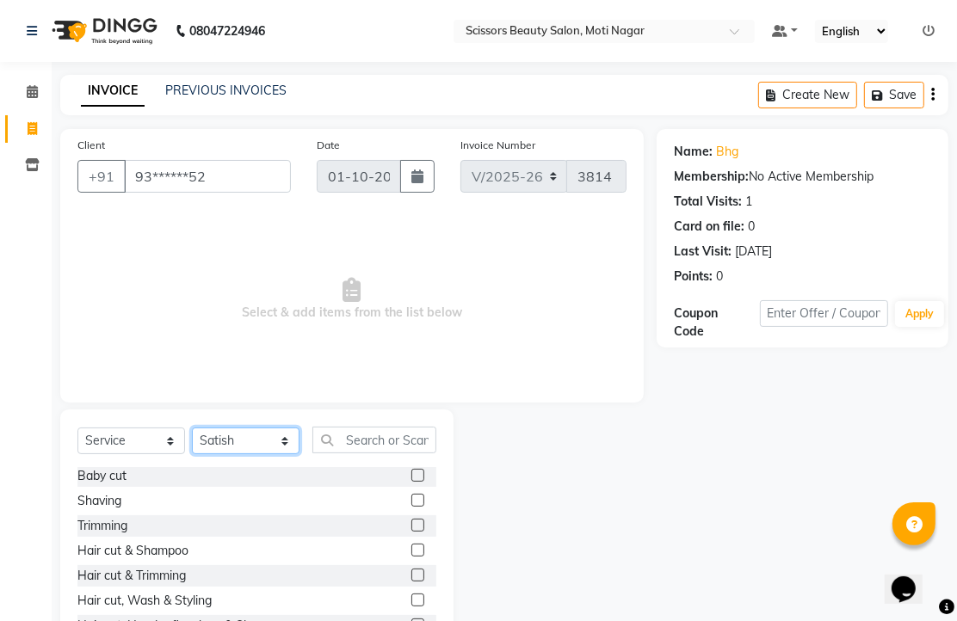
scroll to position [96, 0]
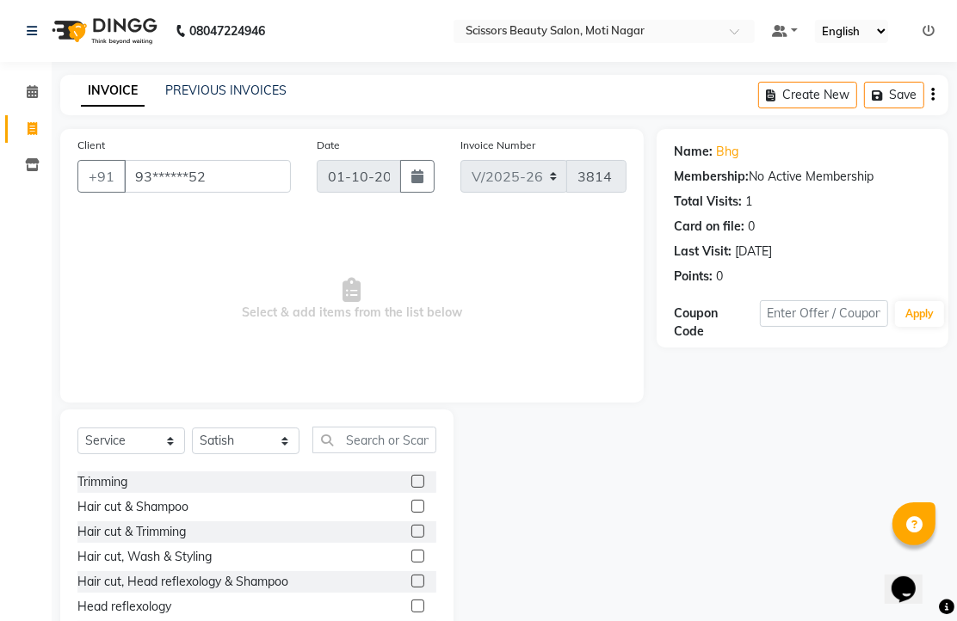
click at [411, 538] on label at bounding box center [417, 531] width 13 height 13
click at [411, 538] on input "checkbox" at bounding box center [416, 532] width 11 height 11
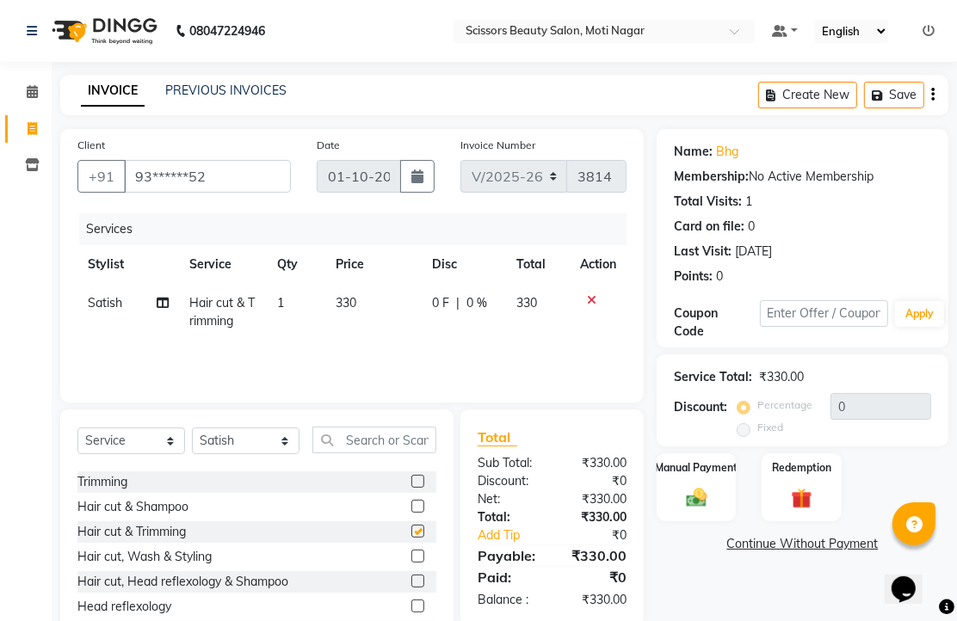
checkbox input "false"
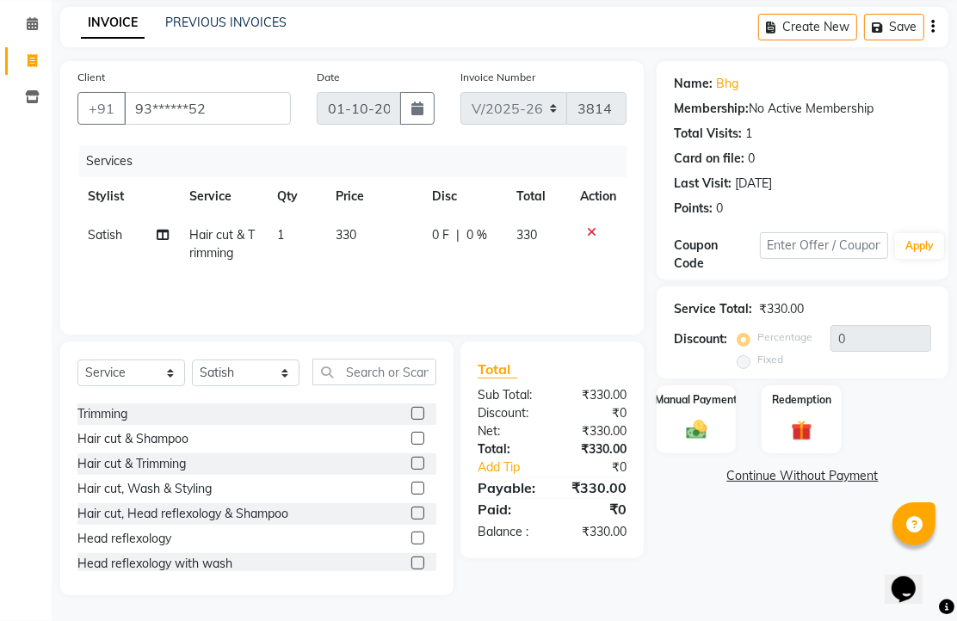
scroll to position [135, 0]
click at [691, 420] on img at bounding box center [696, 429] width 35 height 25
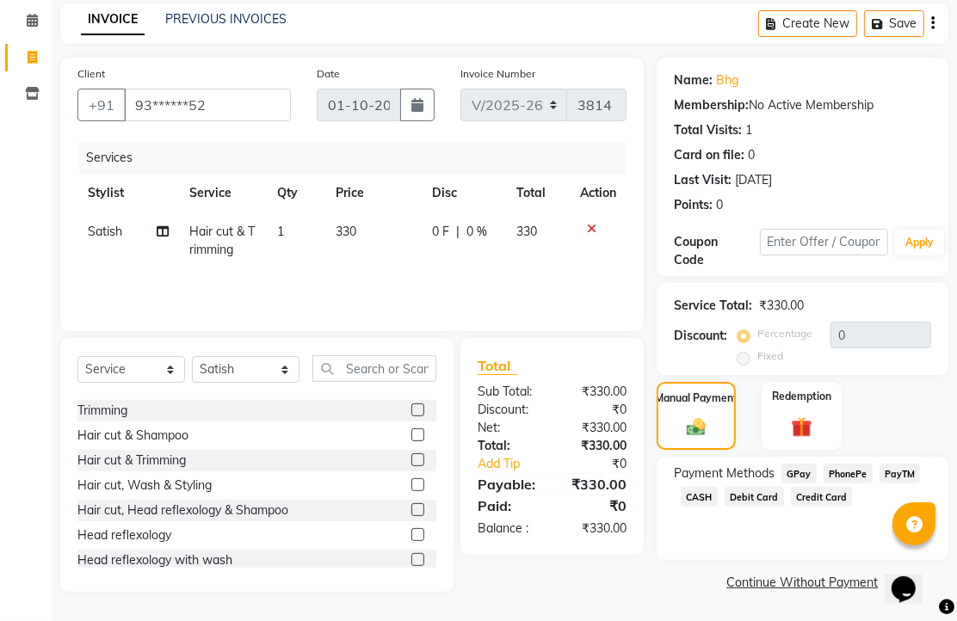
click at [853, 499] on span "Credit Card" at bounding box center [822, 497] width 62 height 20
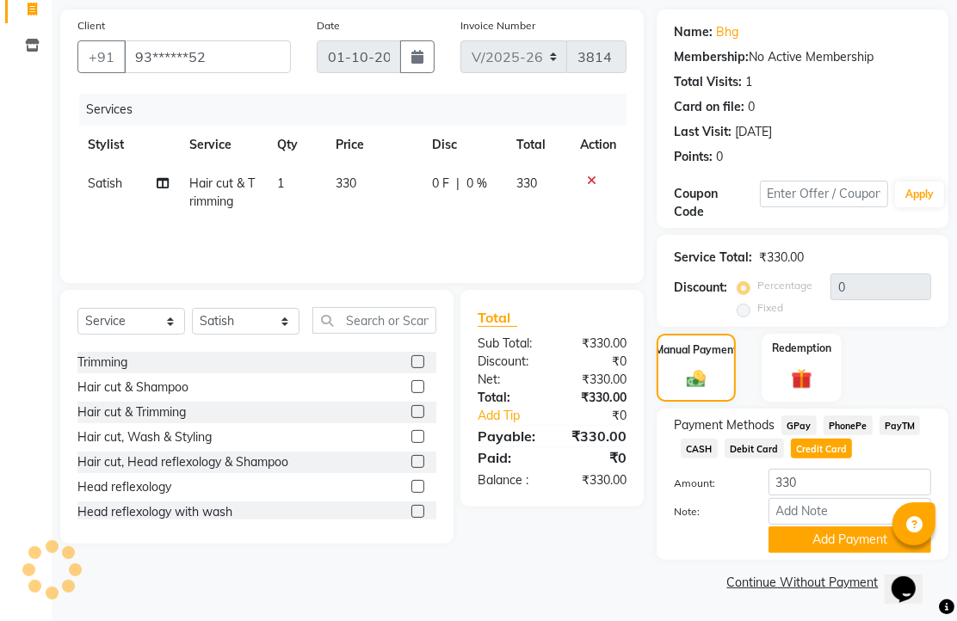
click at [784, 459] on span "Debit Card" at bounding box center [754, 449] width 59 height 20
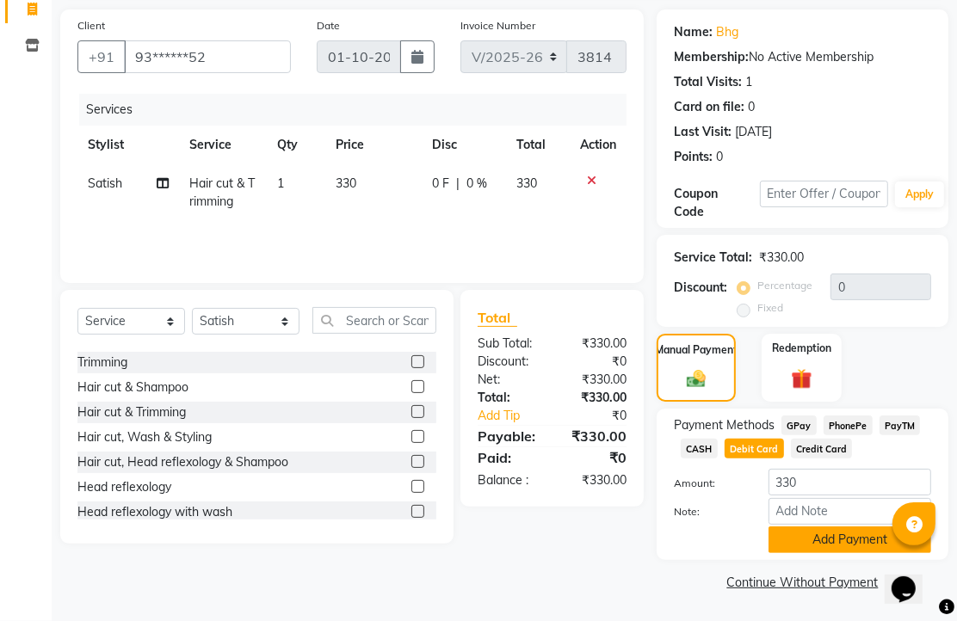
click at [824, 527] on button "Add Payment" at bounding box center [849, 540] width 163 height 27
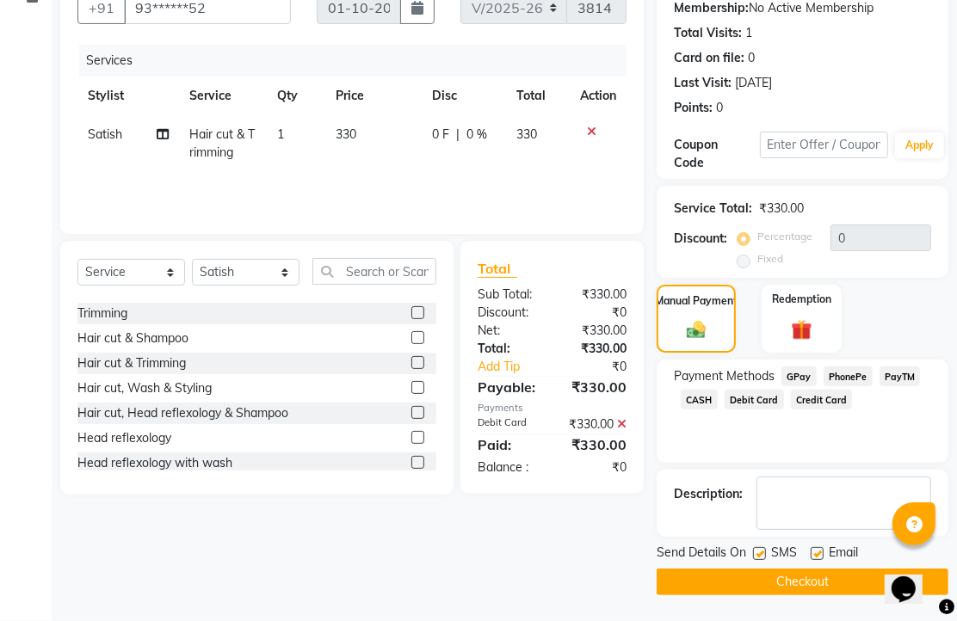
scroll to position [262, 0]
click at [823, 547] on label at bounding box center [817, 553] width 13 height 13
click at [822, 549] on input "checkbox" at bounding box center [816, 554] width 11 height 11
checkbox input "false"
click at [823, 581] on button "Checkout" at bounding box center [803, 582] width 292 height 27
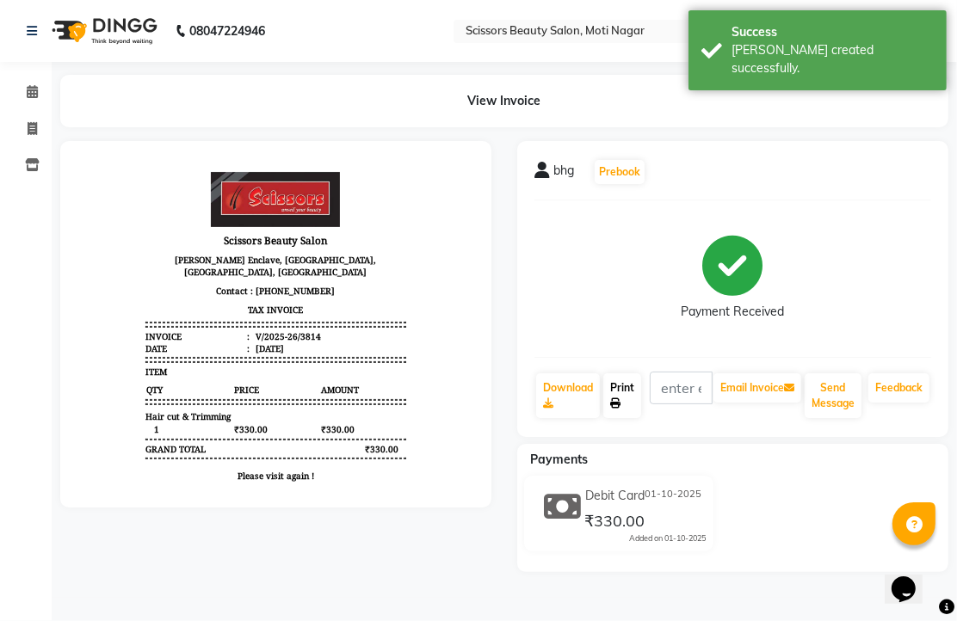
click at [625, 418] on link "Print" at bounding box center [622, 395] width 38 height 45
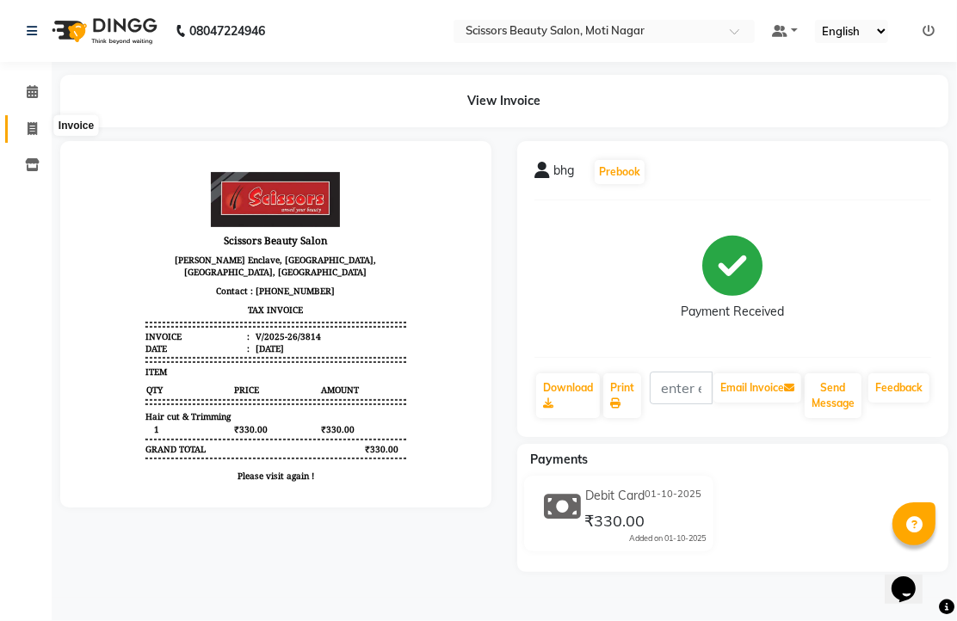
click at [28, 123] on icon at bounding box center [32, 128] width 9 height 13
select select "service"
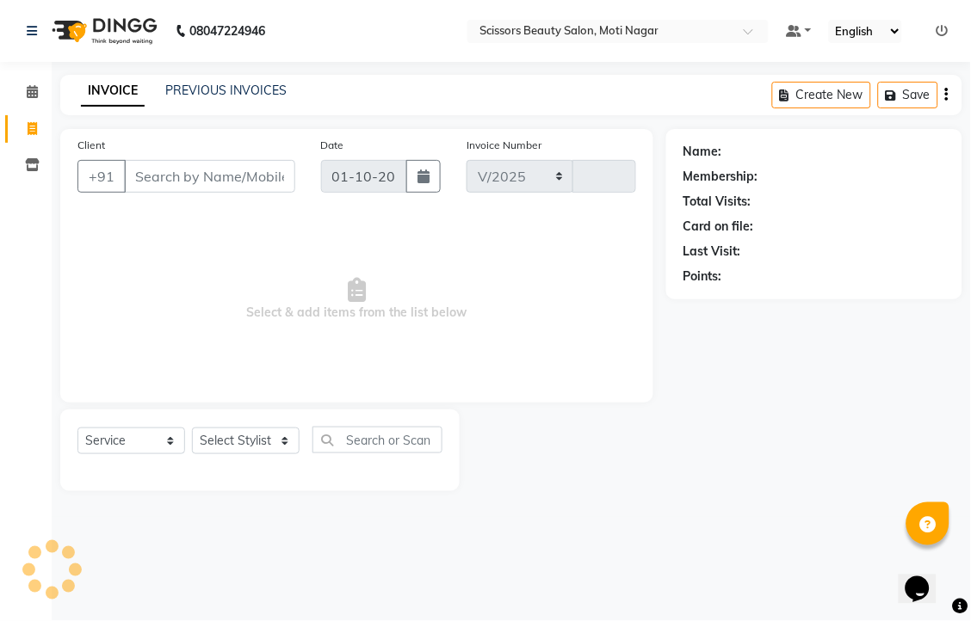
select select "7057"
type input "3815"
click at [220, 193] on input "Client" at bounding box center [209, 176] width 171 height 33
type input "7659864044"
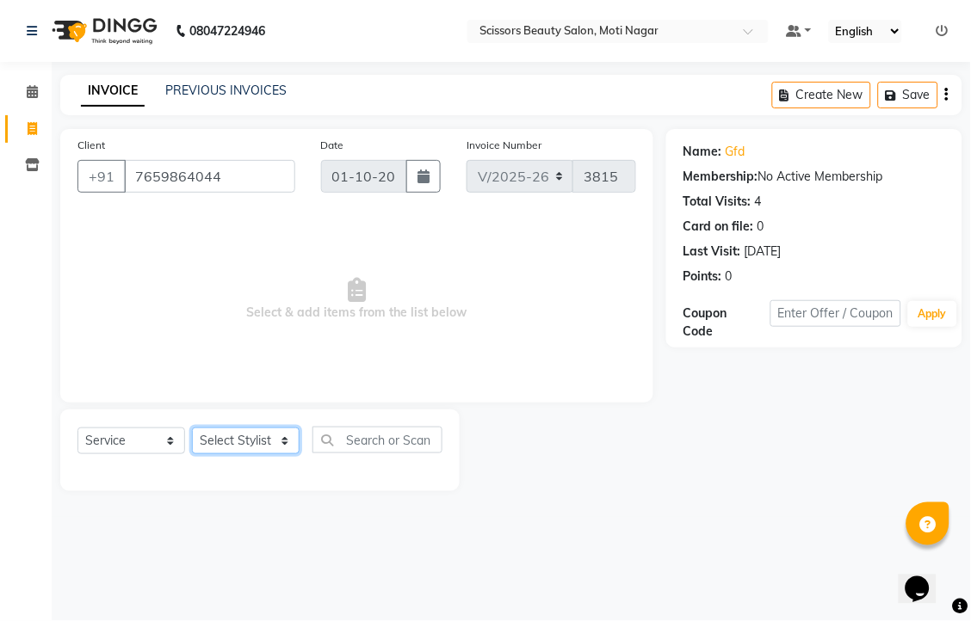
click at [238, 454] on select "Select Stylist Arman [PERSON_NAME] [PERSON_NAME] [PERSON_NAME] Sir Staff" at bounding box center [246, 441] width 108 height 27
select select "89632"
click at [198, 454] on select "Select Stylist Arman [PERSON_NAME] [PERSON_NAME] [PERSON_NAME] Sir Staff" at bounding box center [246, 441] width 108 height 27
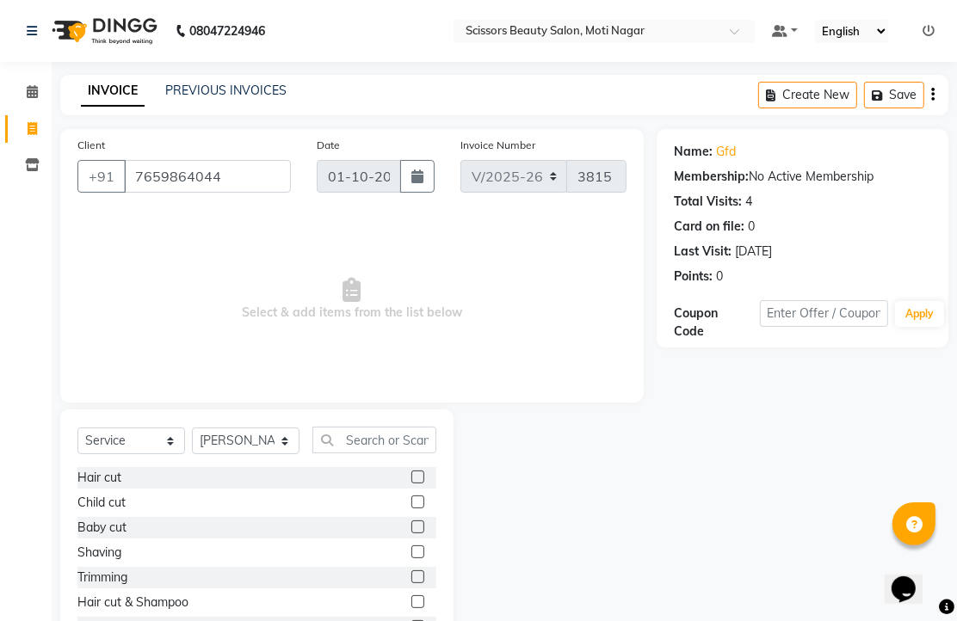
click at [411, 484] on label at bounding box center [417, 477] width 13 height 13
click at [411, 484] on input "checkbox" at bounding box center [416, 477] width 11 height 11
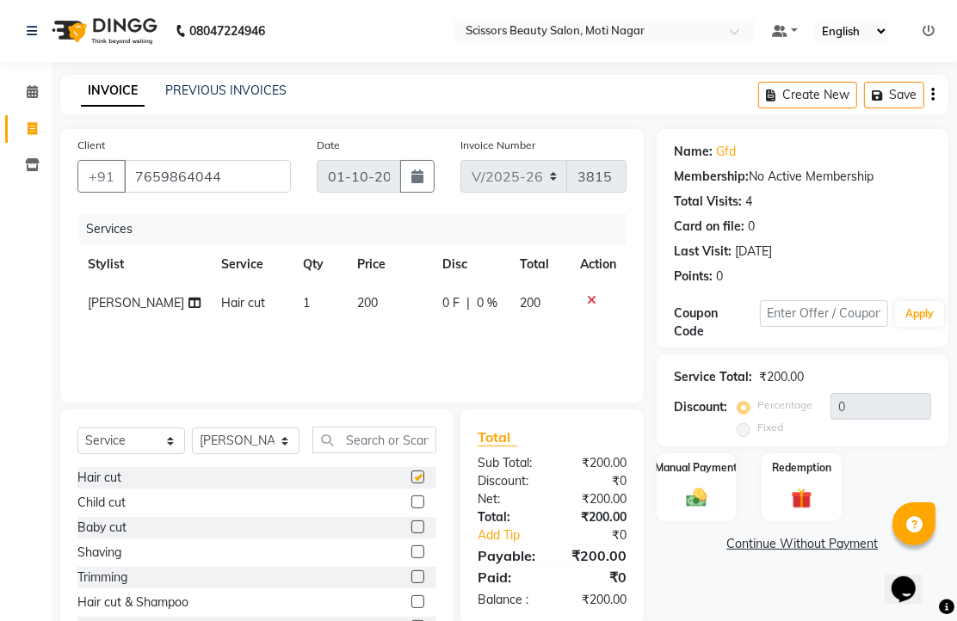
checkbox input "false"
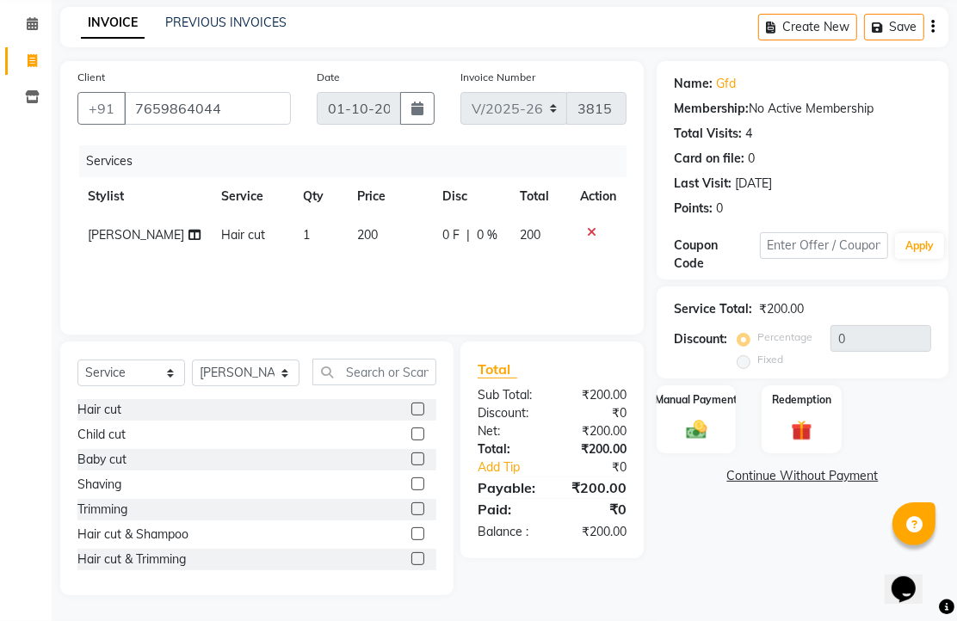
scroll to position [135, 0]
click at [688, 424] on img at bounding box center [696, 429] width 35 height 25
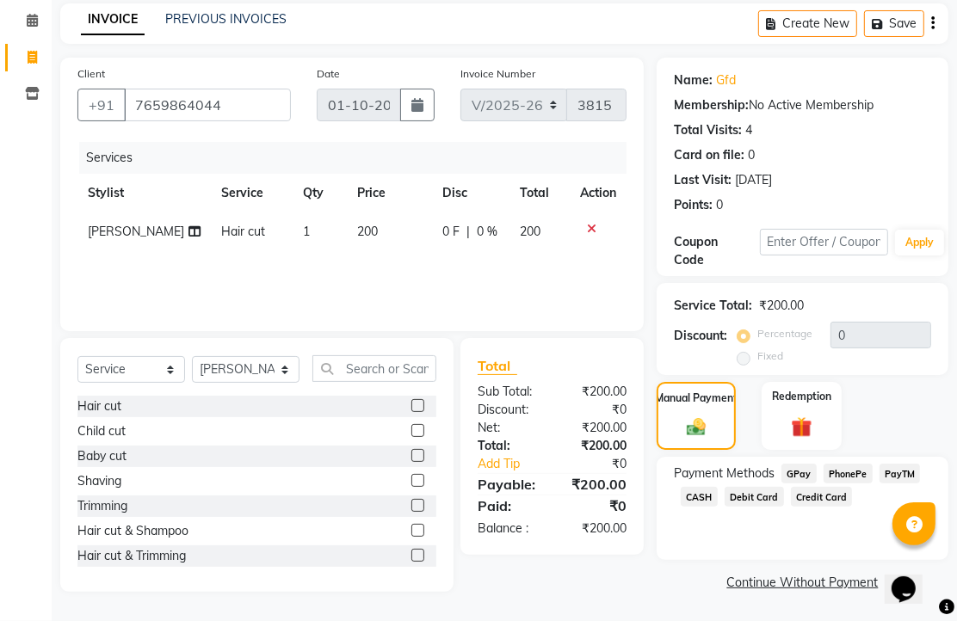
click at [849, 478] on span "PhonePe" at bounding box center [847, 474] width 49 height 20
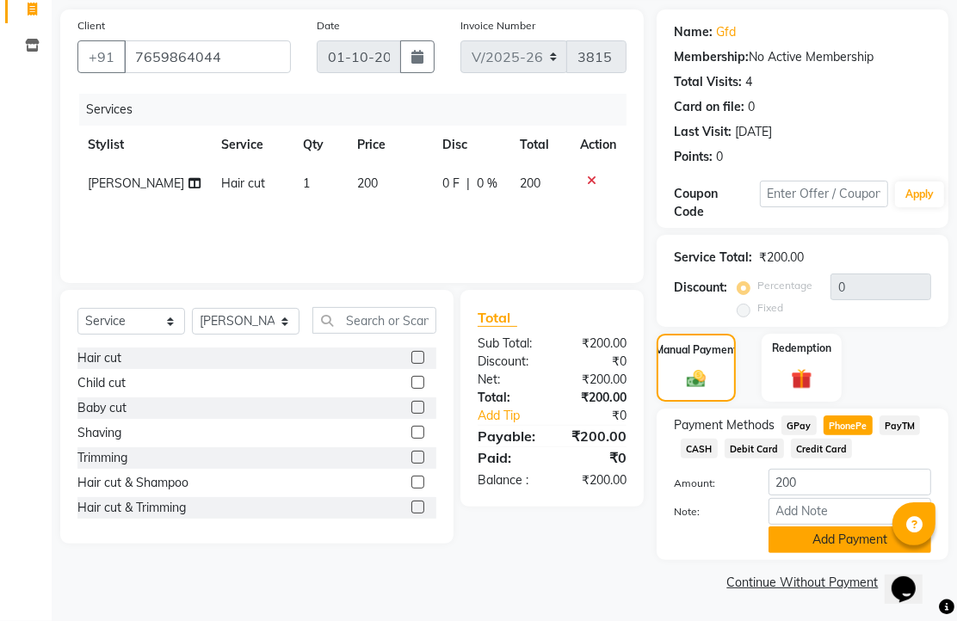
click at [835, 527] on button "Add Payment" at bounding box center [849, 540] width 163 height 27
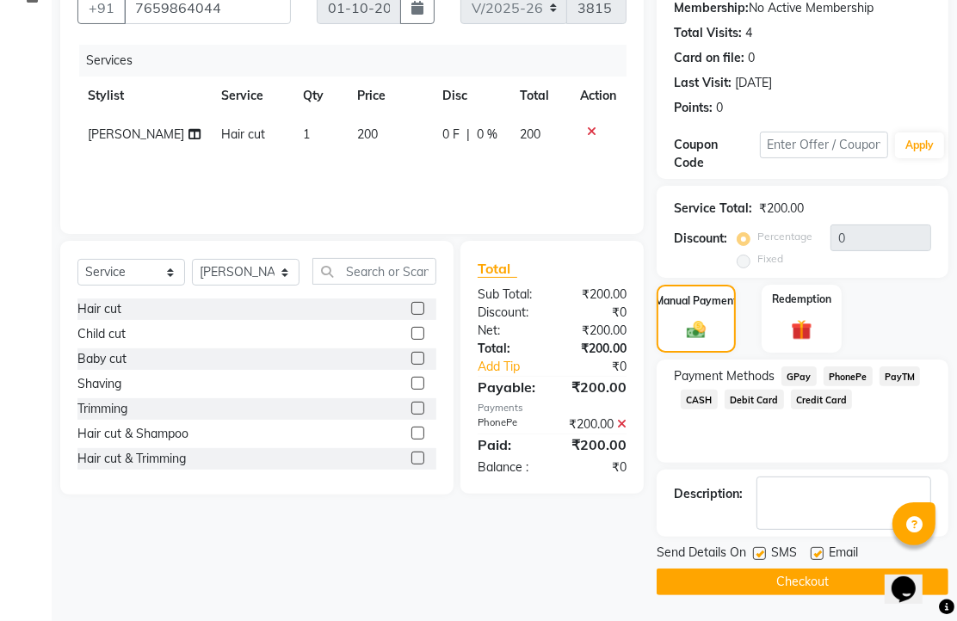
scroll to position [262, 0]
click at [822, 547] on label at bounding box center [817, 553] width 13 height 13
click at [822, 549] on input "checkbox" at bounding box center [816, 554] width 11 height 11
checkbox input "false"
click at [807, 572] on button "Checkout" at bounding box center [803, 582] width 292 height 27
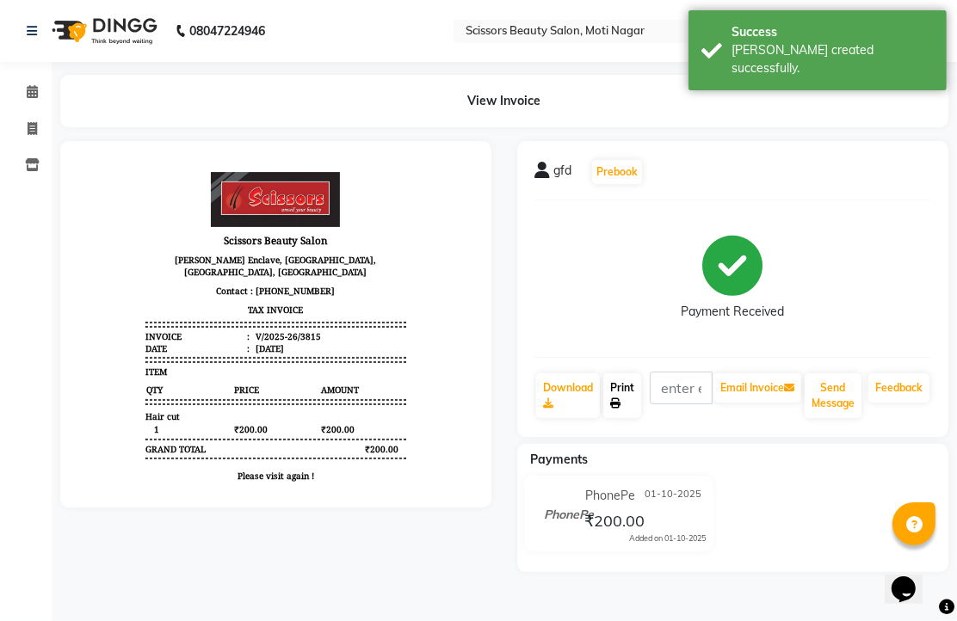
click at [641, 418] on link "Print" at bounding box center [622, 395] width 38 height 45
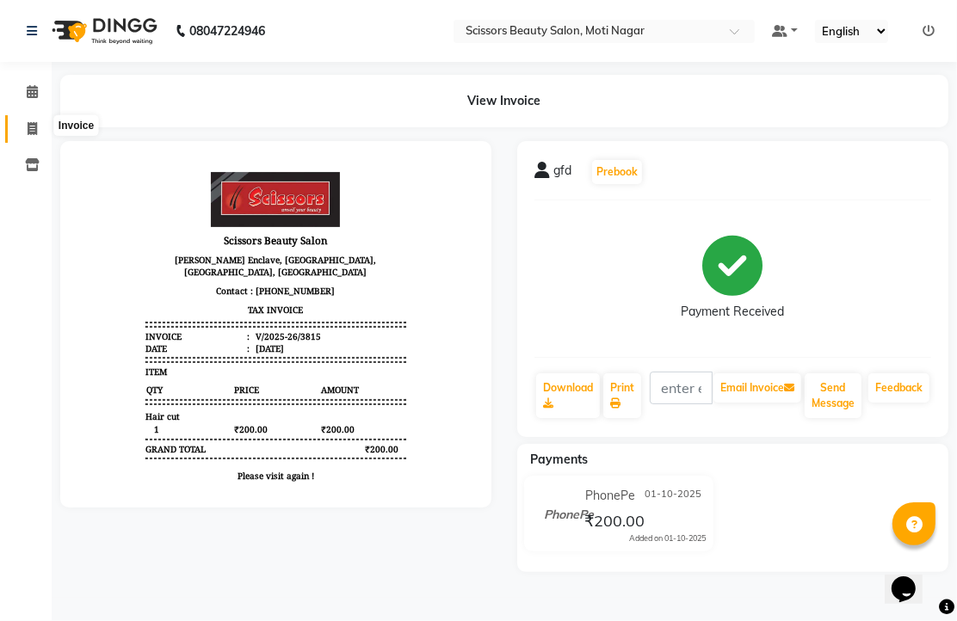
click at [34, 127] on icon at bounding box center [32, 128] width 9 height 13
select select "service"
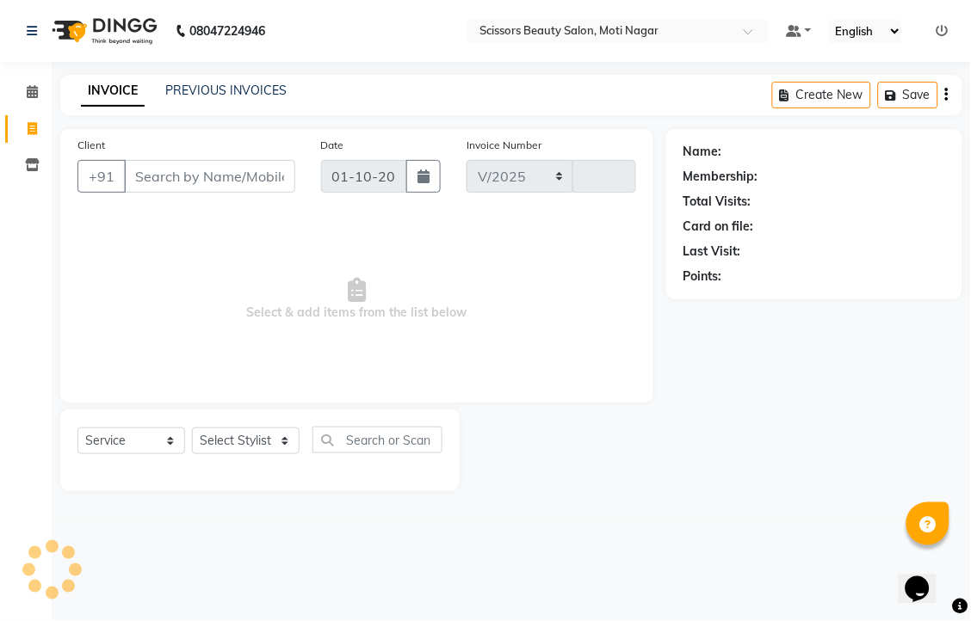
select select "7057"
type input "3816"
click at [244, 193] on input "Client" at bounding box center [209, 176] width 171 height 33
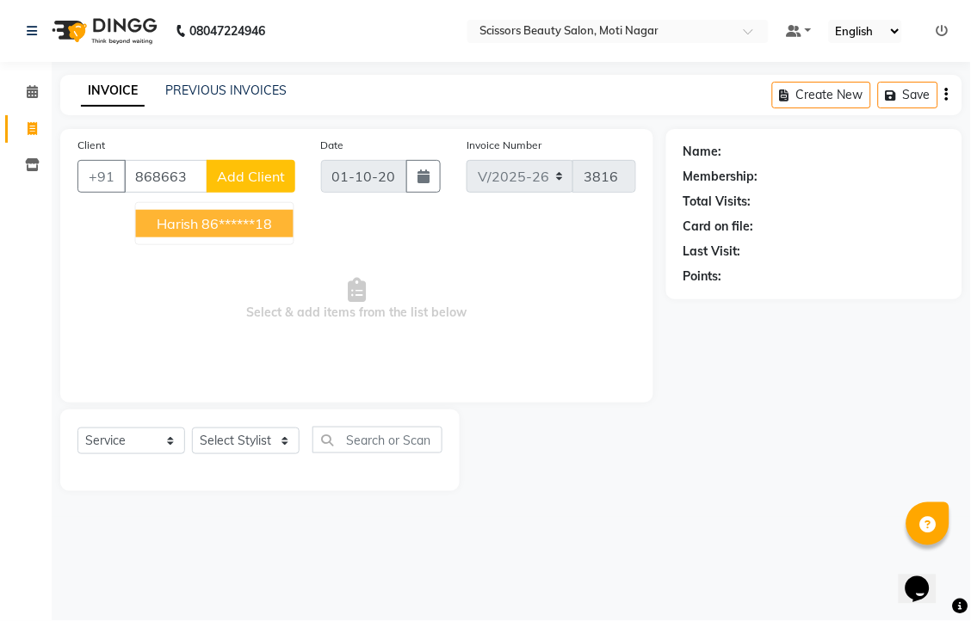
click at [227, 232] on ngb-highlight "86******18" at bounding box center [237, 223] width 71 height 17
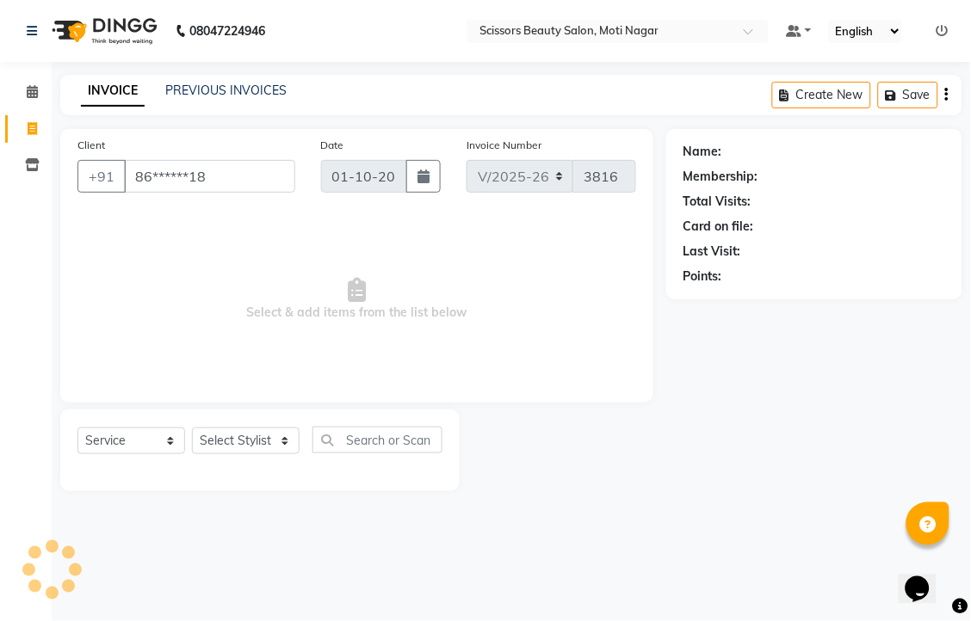
type input "86******18"
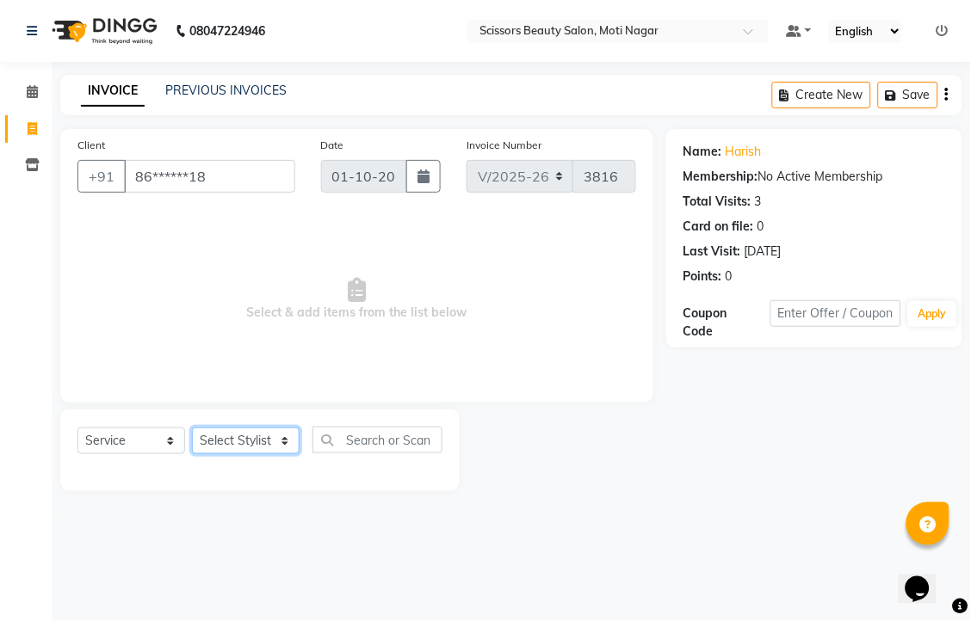
click at [253, 454] on select "Select Stylist Arman [PERSON_NAME] [PERSON_NAME] [PERSON_NAME] Sir Staff" at bounding box center [246, 441] width 108 height 27
select select "58456"
click at [198, 454] on select "Select Stylist Arman [PERSON_NAME] [PERSON_NAME] [PERSON_NAME] Sir Staff" at bounding box center [246, 441] width 108 height 27
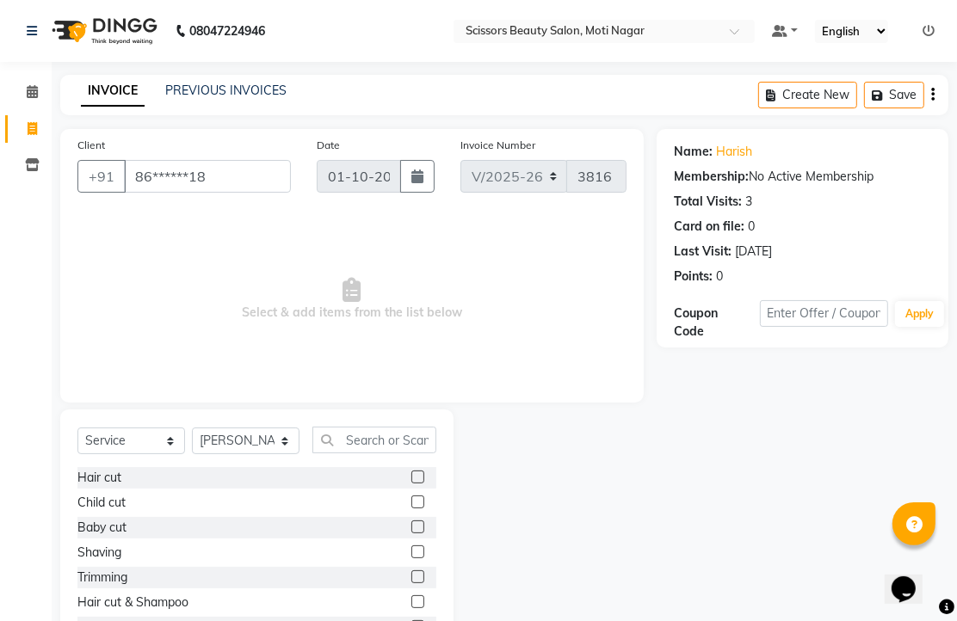
click at [411, 484] on label at bounding box center [417, 477] width 13 height 13
click at [411, 484] on input "checkbox" at bounding box center [416, 477] width 11 height 11
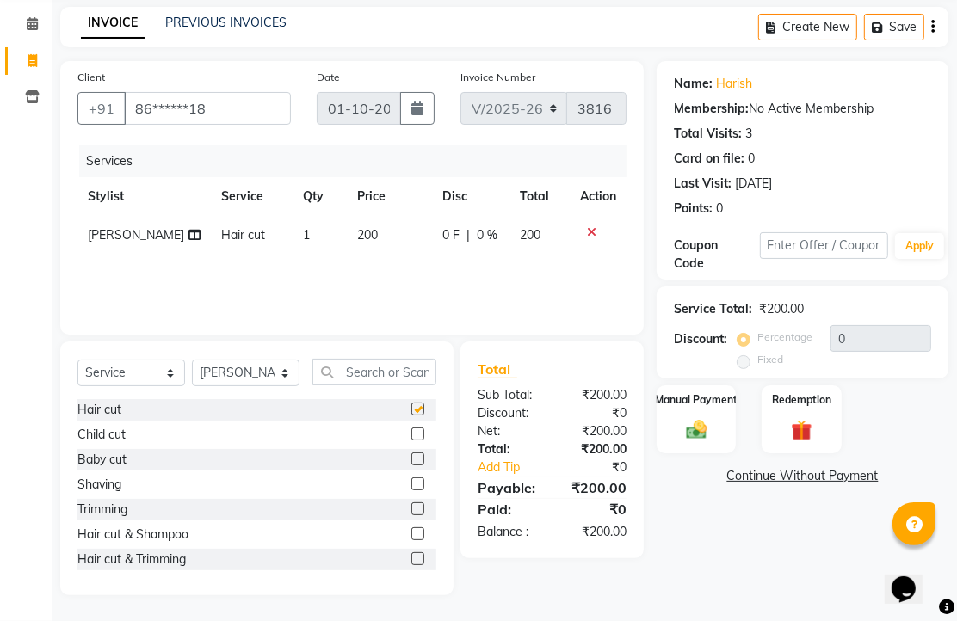
checkbox input "false"
click at [697, 419] on img at bounding box center [696, 429] width 35 height 25
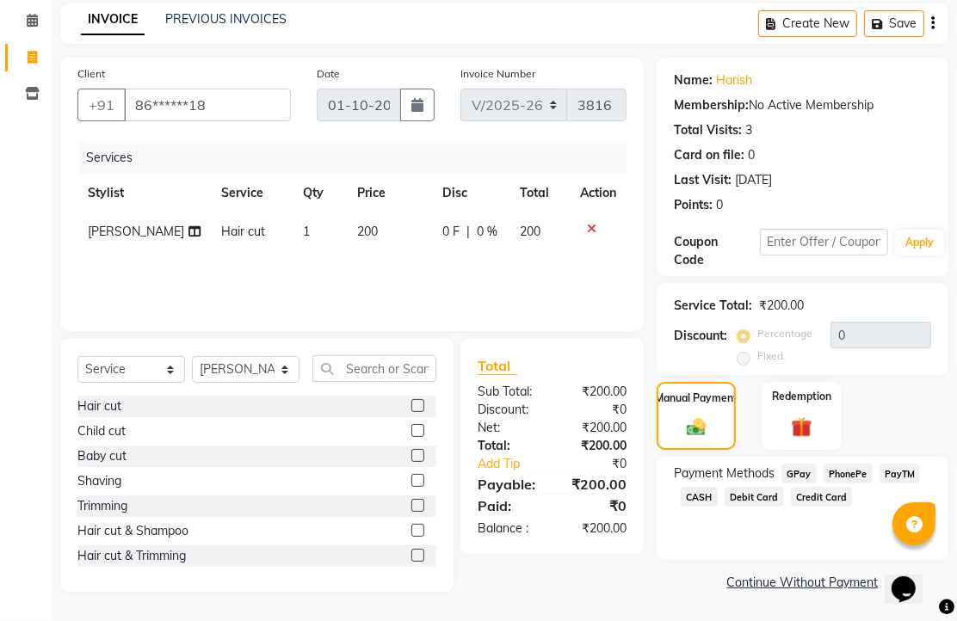
click at [718, 493] on span "CASH" at bounding box center [699, 497] width 37 height 20
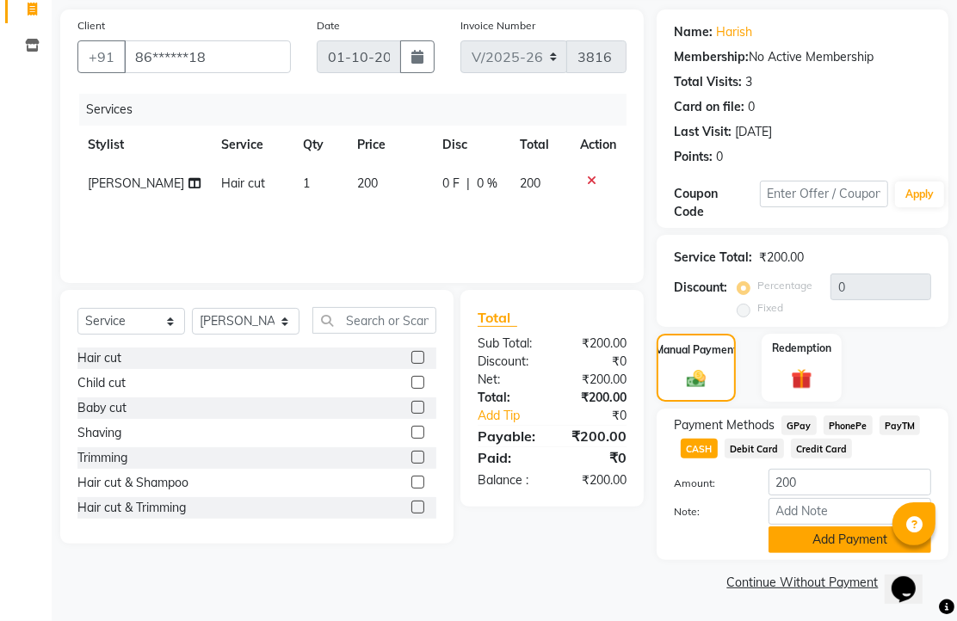
click at [801, 527] on button "Add Payment" at bounding box center [849, 540] width 163 height 27
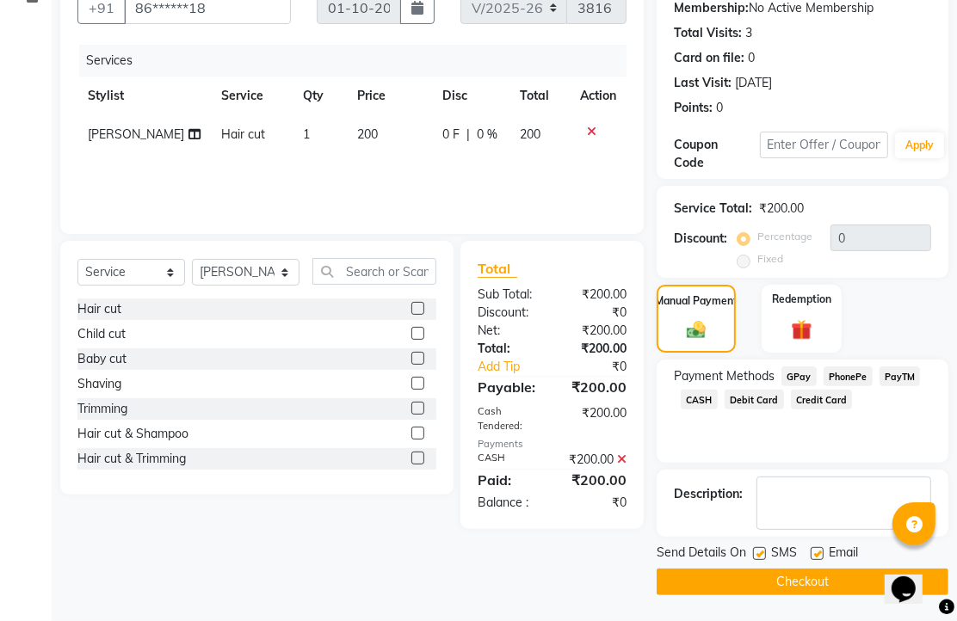
scroll to position [262, 0]
click at [817, 548] on label at bounding box center [817, 553] width 13 height 13
click at [817, 549] on input "checkbox" at bounding box center [816, 554] width 11 height 11
checkbox input "false"
click at [810, 573] on button "Checkout" at bounding box center [803, 582] width 292 height 27
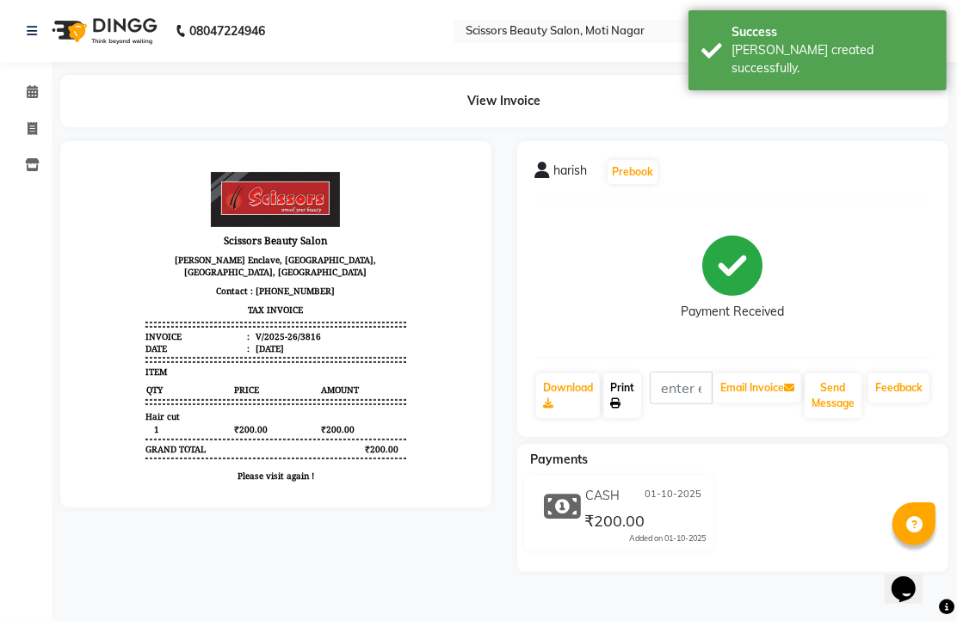
click at [641, 416] on link "Print" at bounding box center [622, 395] width 38 height 45
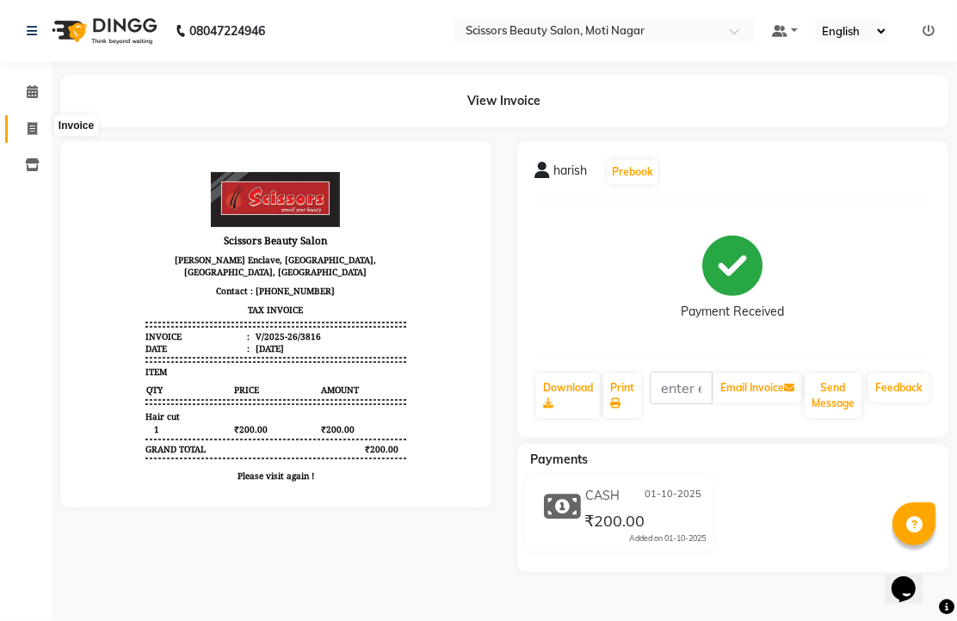
click at [29, 126] on icon at bounding box center [32, 128] width 9 height 13
select select "service"
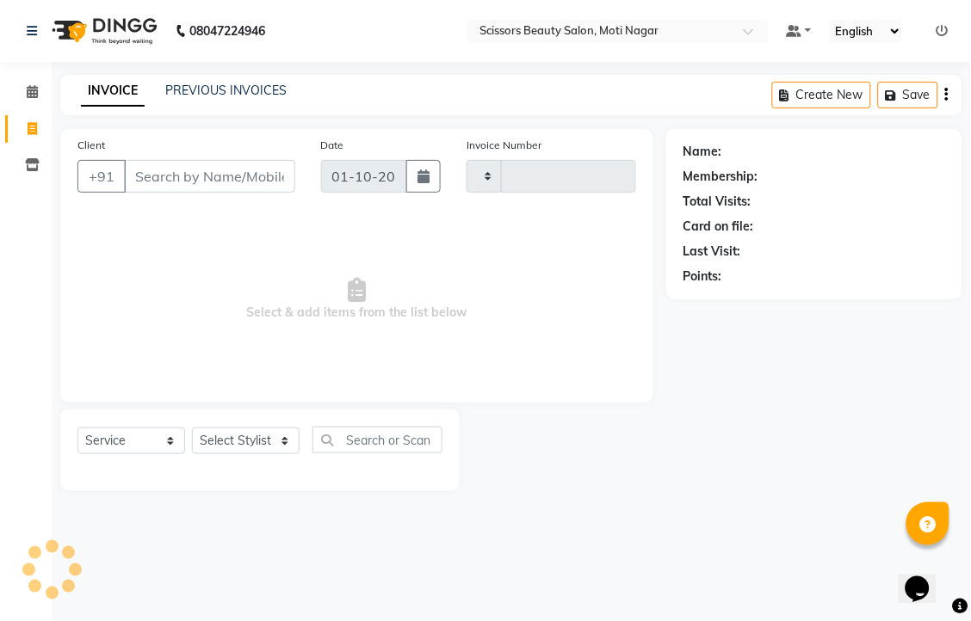
type input "3817"
select select "7057"
click at [175, 193] on input "Client" at bounding box center [209, 176] width 171 height 33
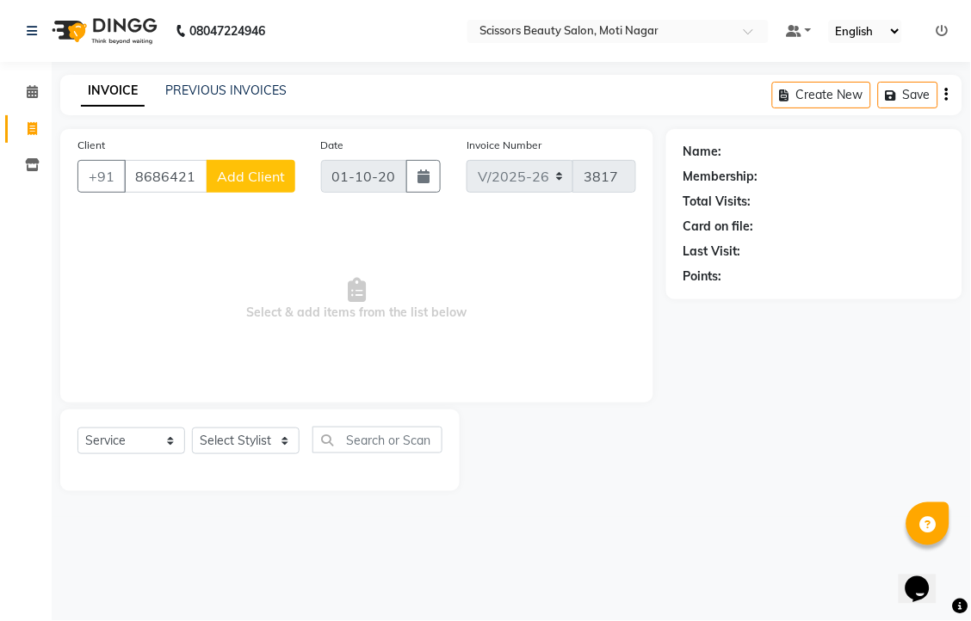
type input "8686421284"
click at [244, 454] on select "Select Stylist Arman [PERSON_NAME] [PERSON_NAME] [PERSON_NAME] Sir Staff" at bounding box center [246, 441] width 108 height 27
select select "89632"
click at [198, 454] on select "Select Stylist Arman [PERSON_NAME] [PERSON_NAME] [PERSON_NAME] Sir Staff" at bounding box center [246, 441] width 108 height 27
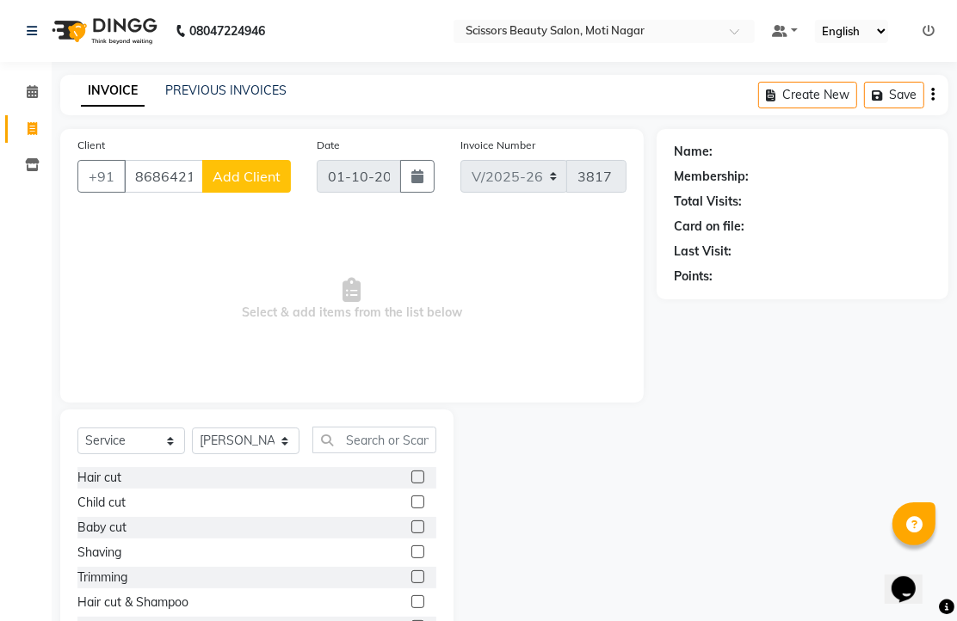
click at [411, 558] on label at bounding box center [417, 552] width 13 height 13
click at [411, 558] on input "checkbox" at bounding box center [416, 552] width 11 height 11
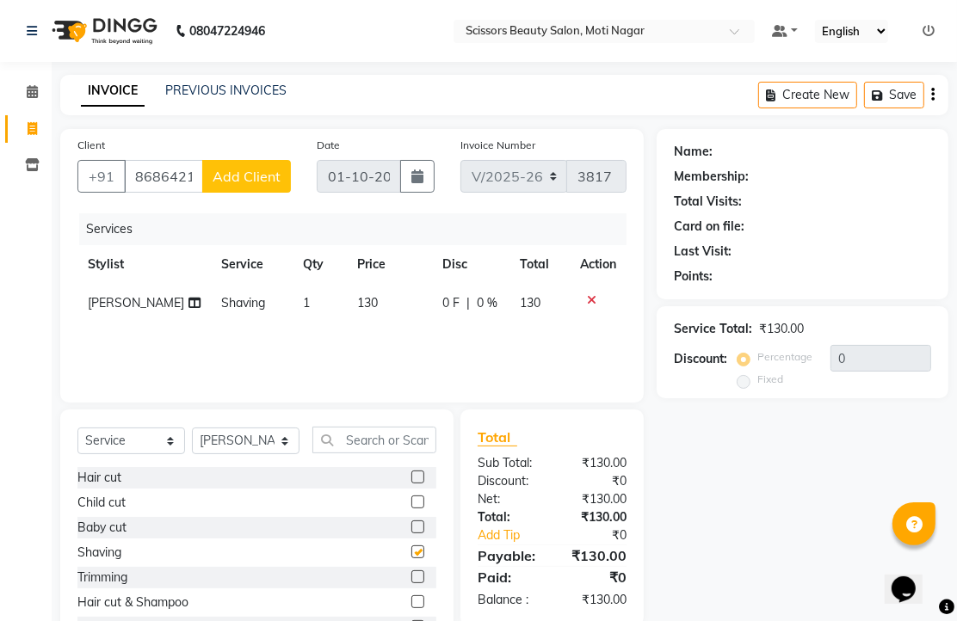
checkbox input "false"
click at [227, 185] on span "Add Client" at bounding box center [247, 176] width 68 height 17
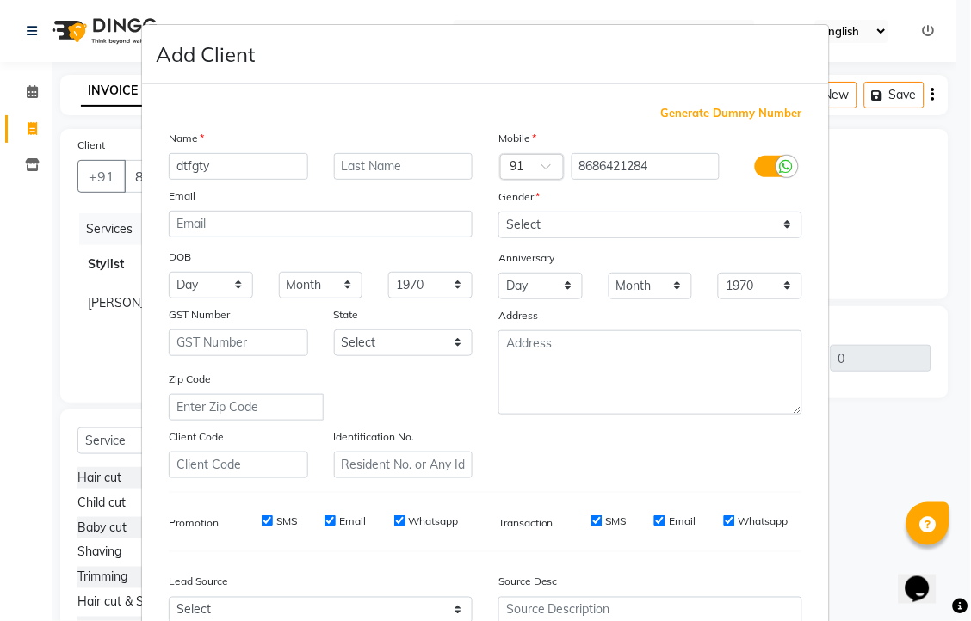
type input "dtfgty"
click at [764, 238] on select "Select [DEMOGRAPHIC_DATA] [DEMOGRAPHIC_DATA] Other Prefer Not To Say" at bounding box center [650, 225] width 304 height 27
select select "[DEMOGRAPHIC_DATA]"
click at [498, 238] on select "Select [DEMOGRAPHIC_DATA] [DEMOGRAPHIC_DATA] Other Prefer Not To Say" at bounding box center [650, 225] width 304 height 27
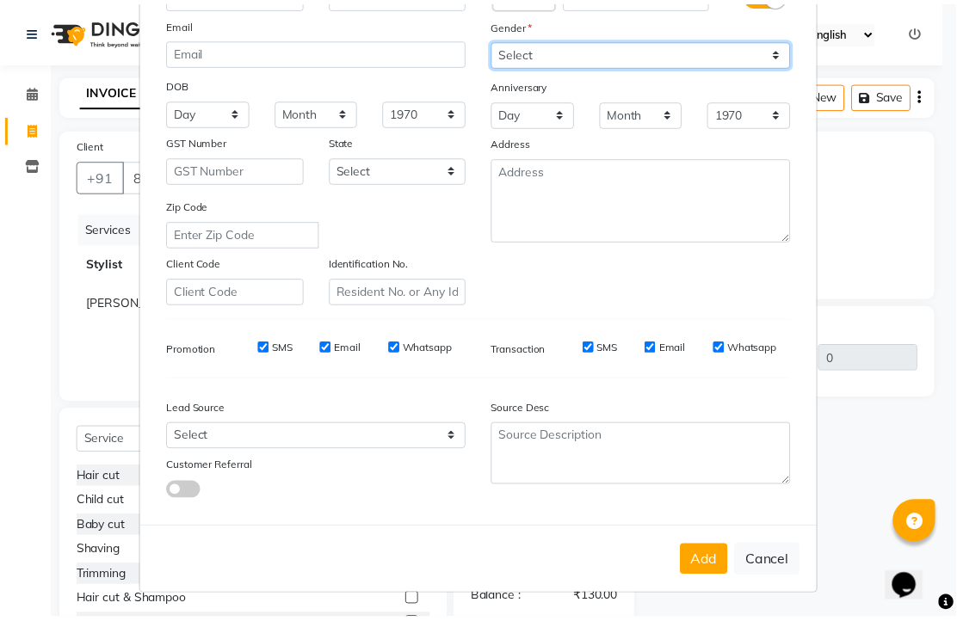
scroll to position [287, 0]
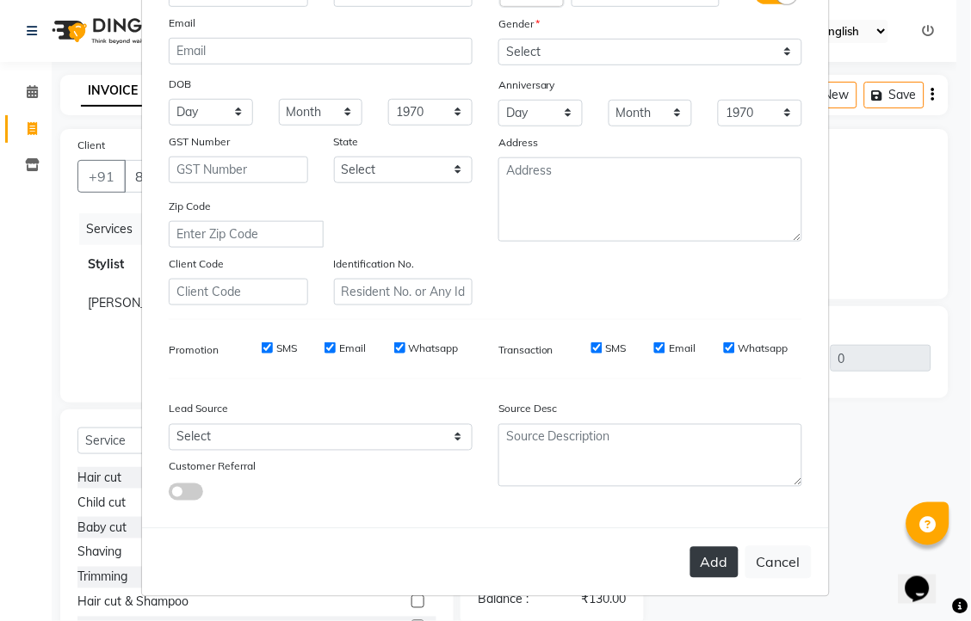
click at [690, 578] on button "Add" at bounding box center [714, 562] width 48 height 31
type input "86******84"
select select
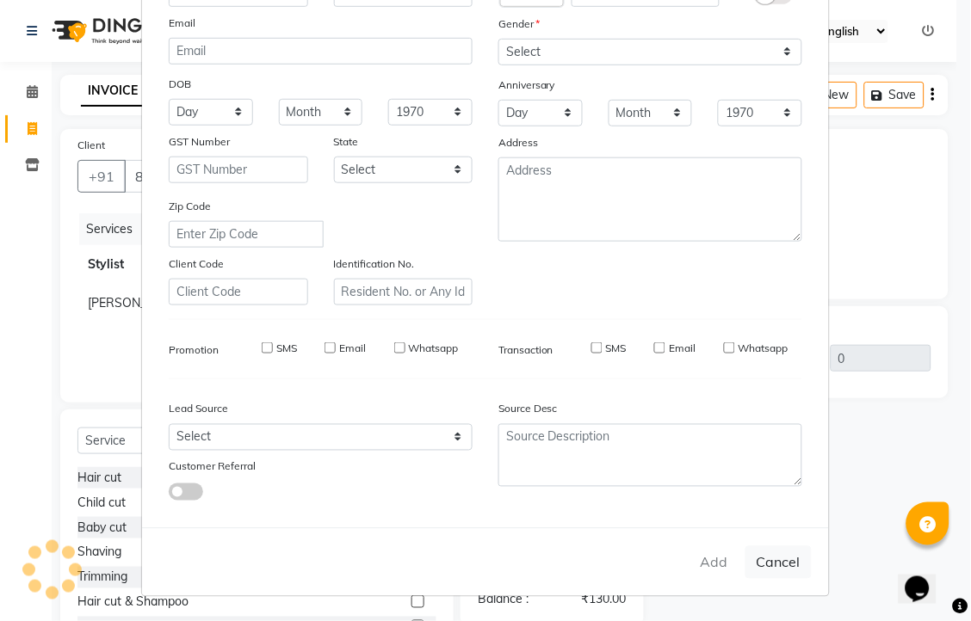
select select
checkbox input "false"
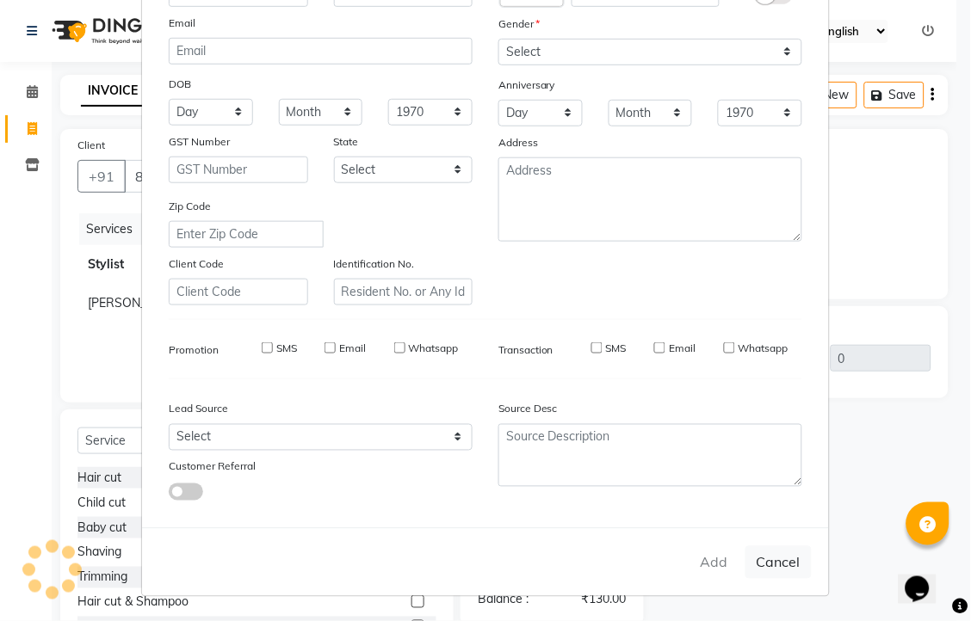
checkbox input "false"
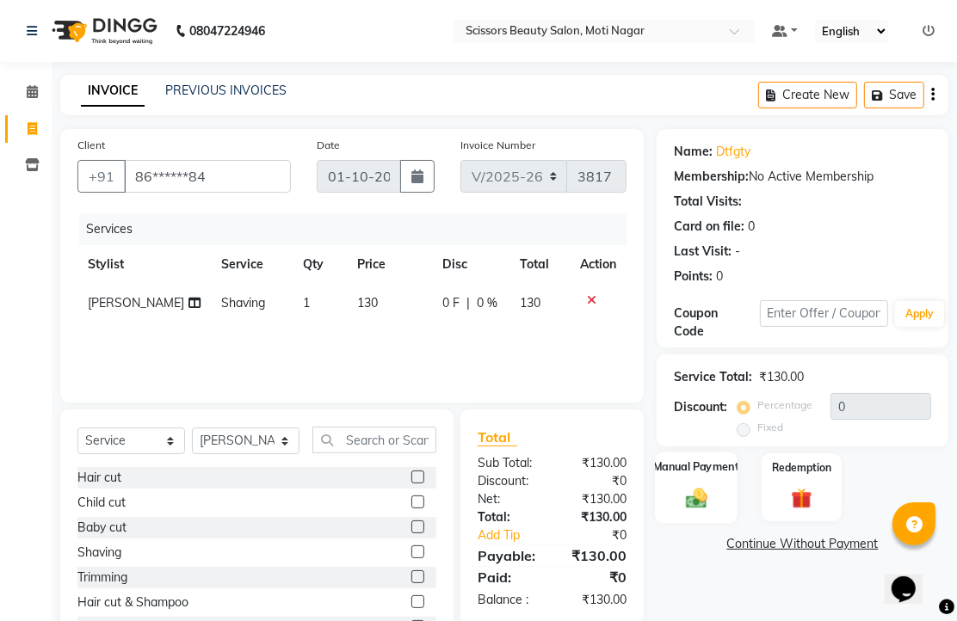
click at [692, 510] on img at bounding box center [696, 497] width 35 height 25
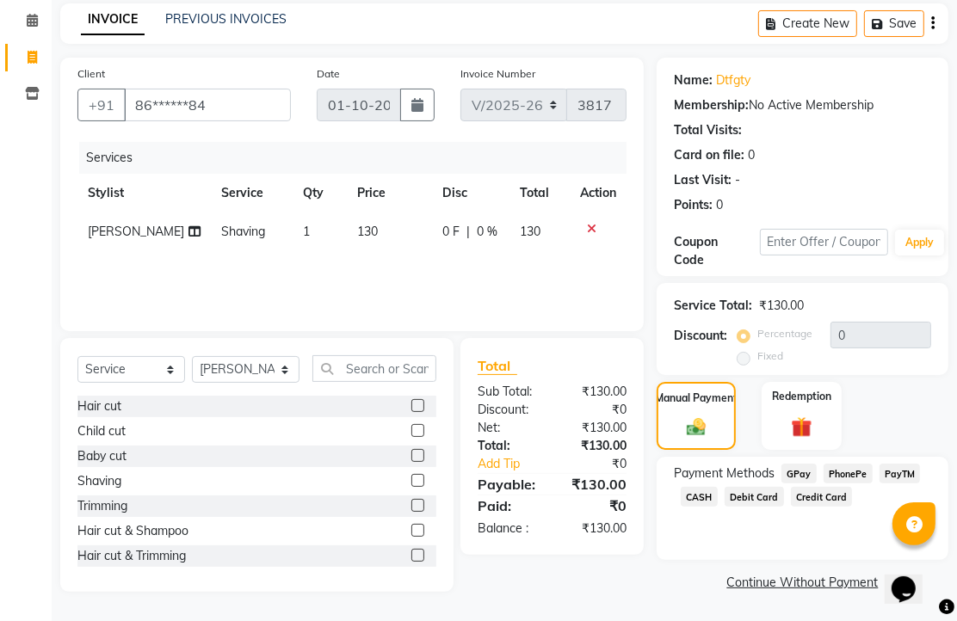
scroll to position [140, 0]
click at [718, 492] on span "CASH" at bounding box center [699, 497] width 37 height 20
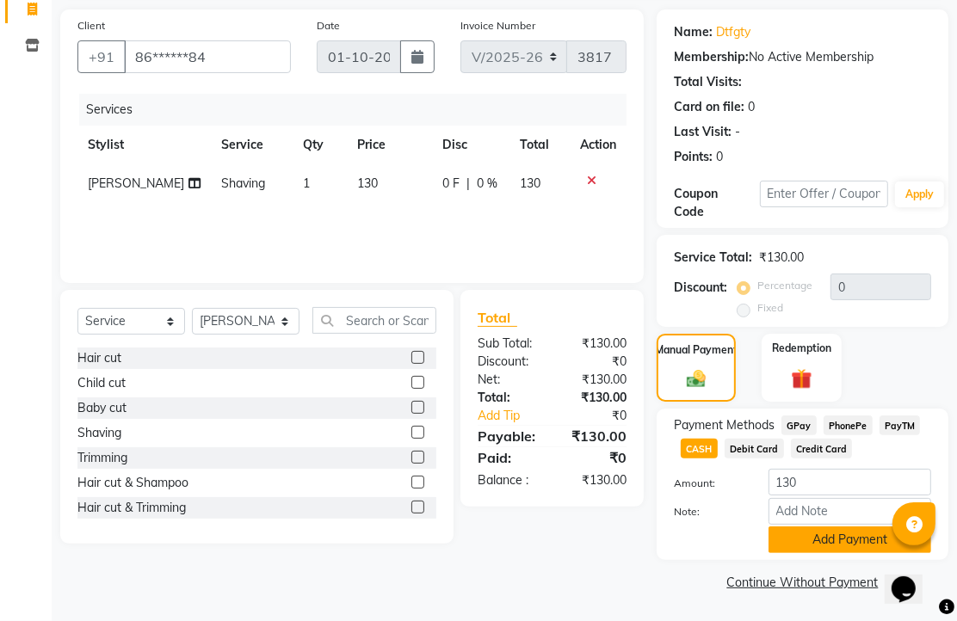
click at [812, 532] on button "Add Payment" at bounding box center [849, 540] width 163 height 27
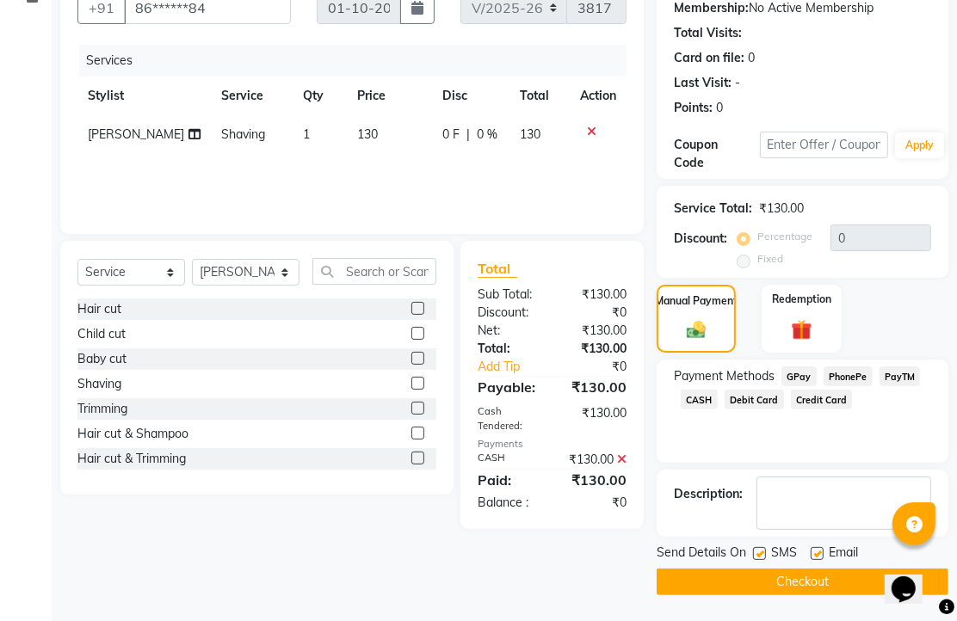
scroll to position [262, 0]
click at [805, 570] on button "Checkout" at bounding box center [803, 582] width 292 height 27
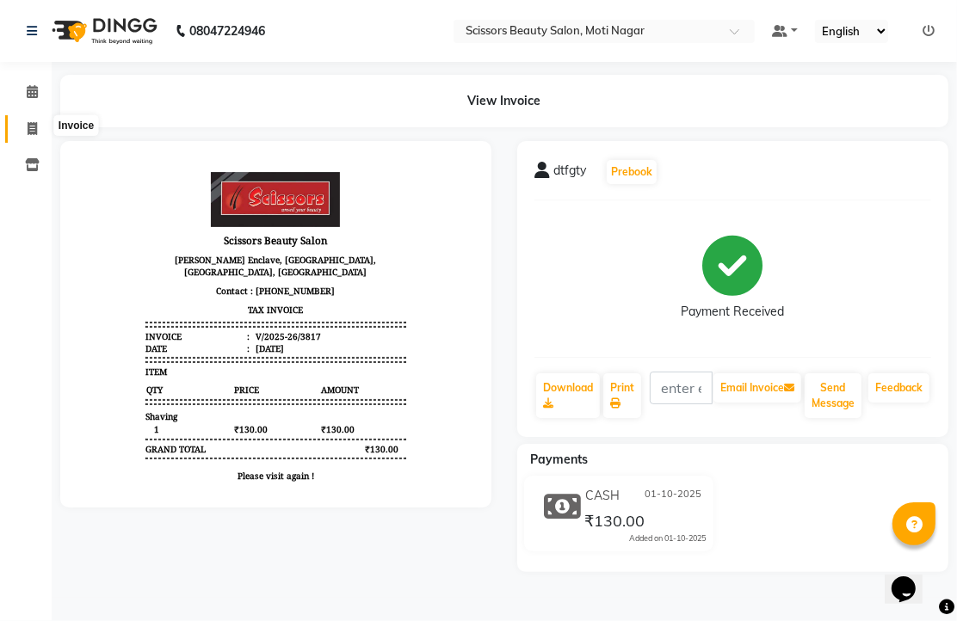
click at [24, 124] on span at bounding box center [32, 130] width 30 height 20
select select "service"
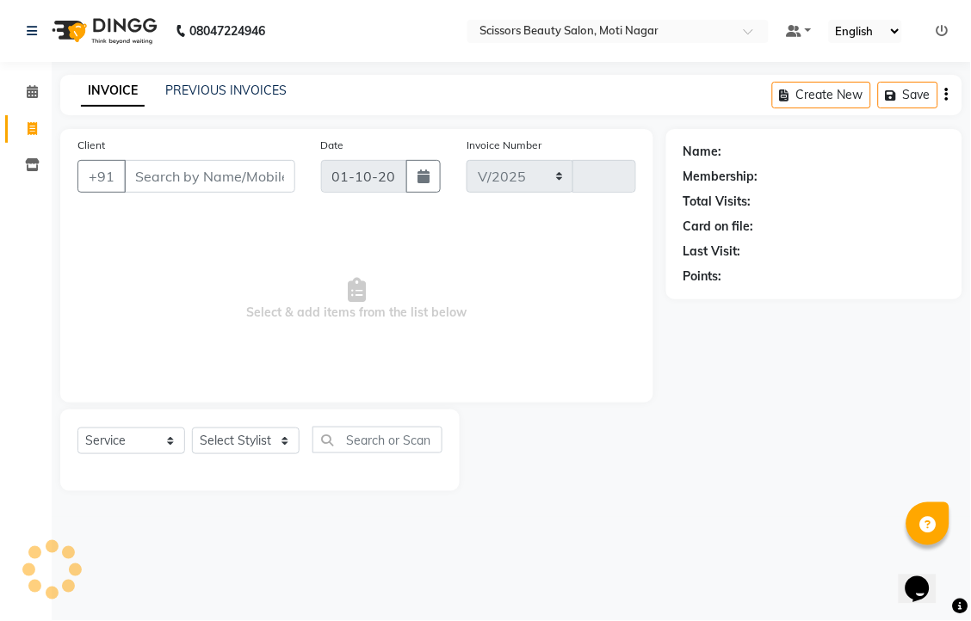
select select "7057"
type input "3818"
click at [226, 193] on input "Client" at bounding box center [209, 176] width 171 height 33
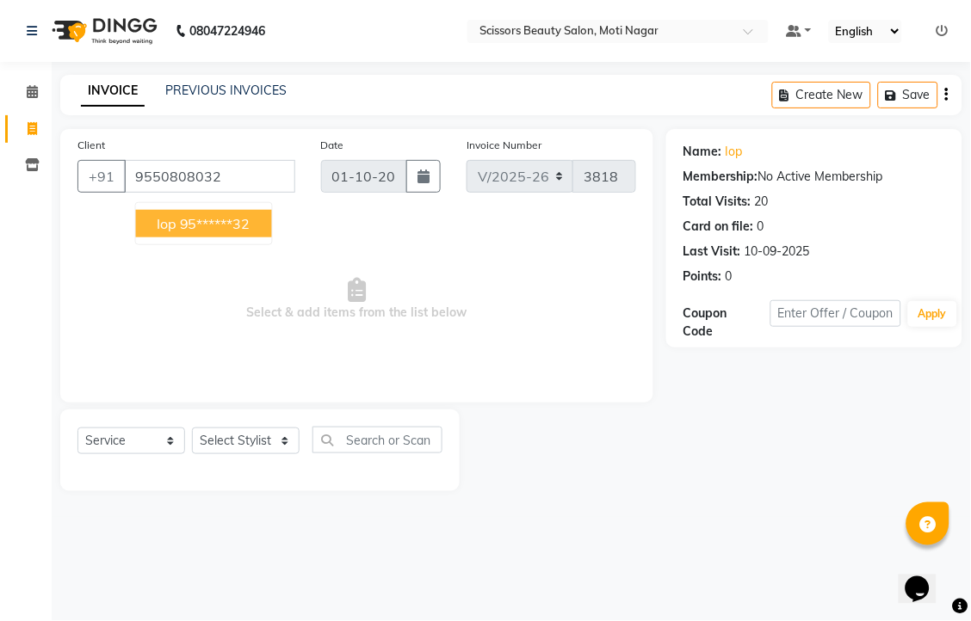
click at [250, 232] on ngb-highlight "95******32" at bounding box center [215, 223] width 71 height 17
type input "95******32"
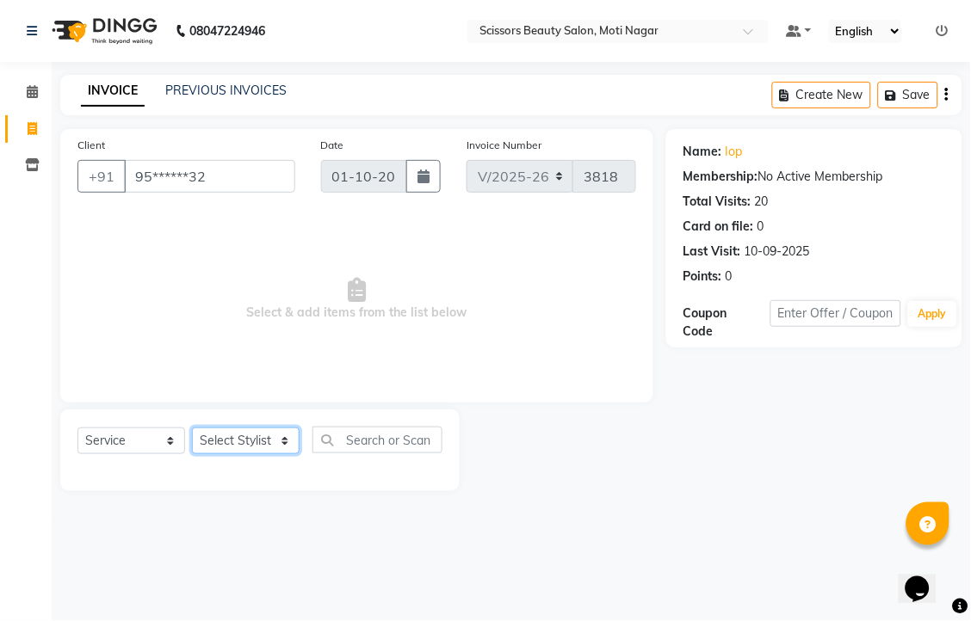
click at [238, 454] on select "Select Stylist Arman [PERSON_NAME] [PERSON_NAME] [PERSON_NAME] Sir Staff" at bounding box center [246, 441] width 108 height 27
select select "58456"
click at [198, 454] on select "Select Stylist Arman [PERSON_NAME] [PERSON_NAME] [PERSON_NAME] Sir Staff" at bounding box center [246, 441] width 108 height 27
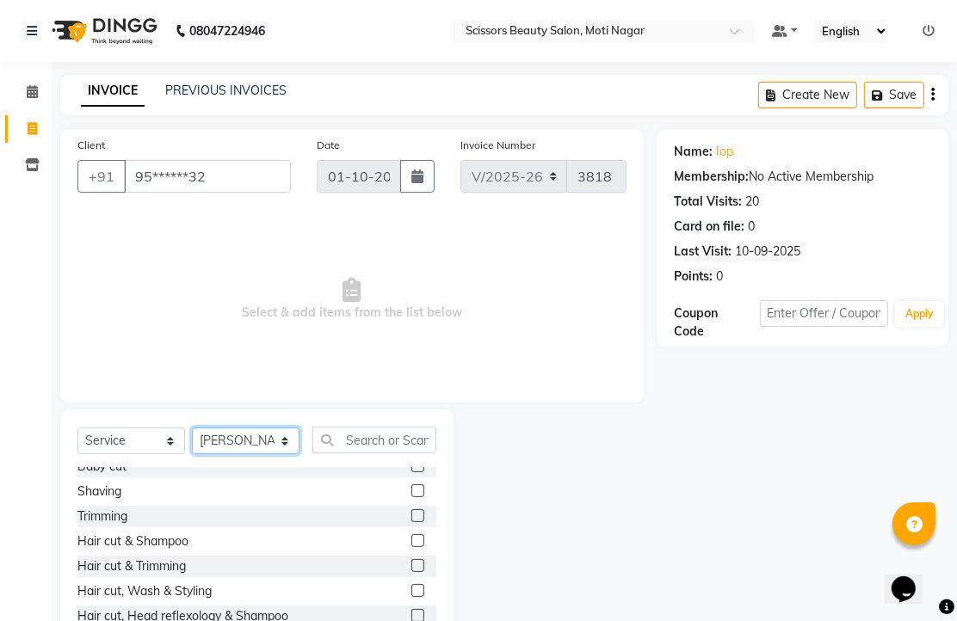
scroll to position [96, 0]
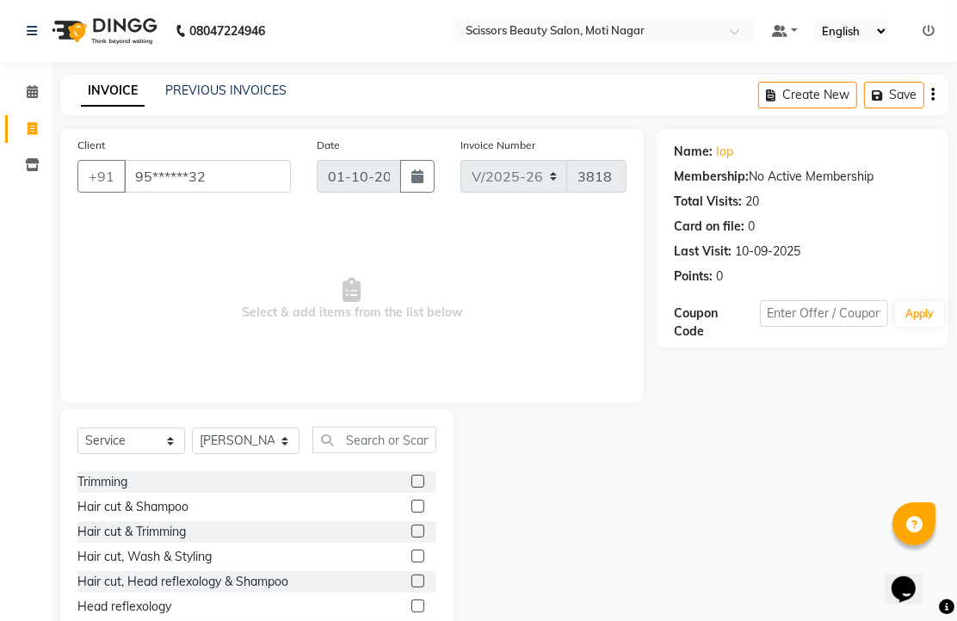
click at [411, 538] on label at bounding box center [417, 531] width 13 height 13
click at [411, 538] on input "checkbox" at bounding box center [416, 532] width 11 height 11
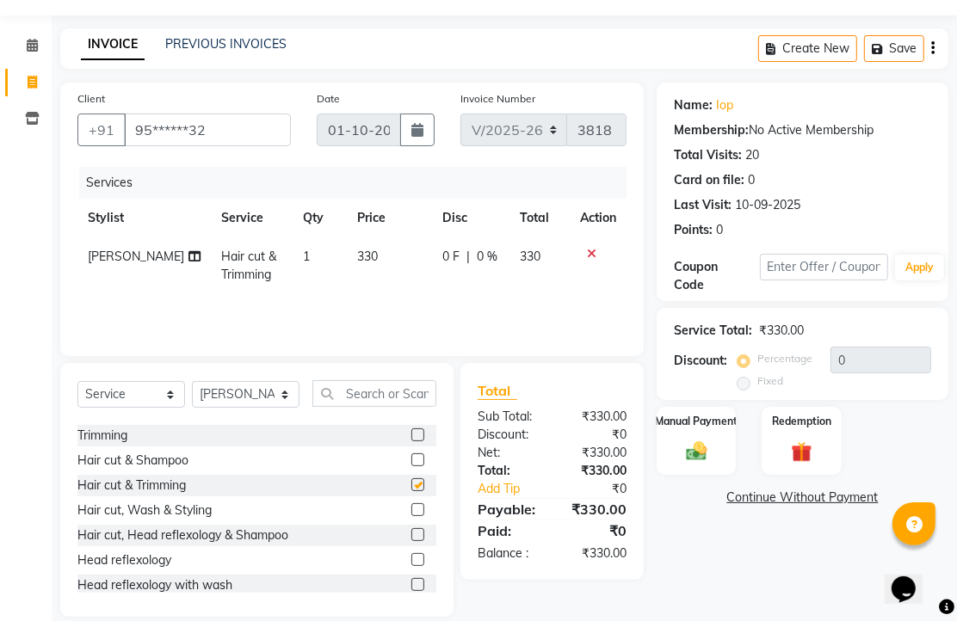
checkbox input "false"
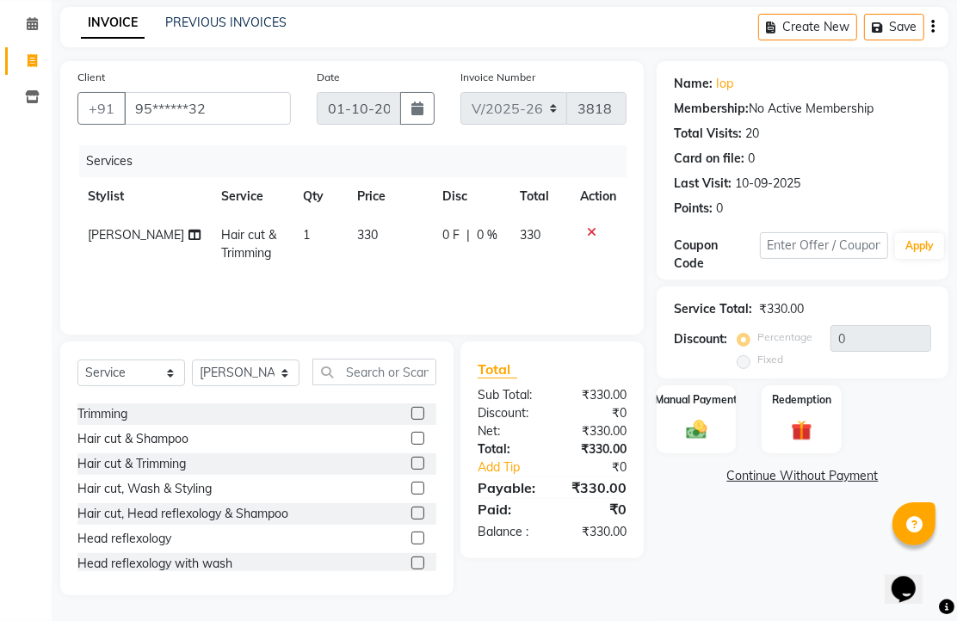
scroll to position [135, 0]
click at [695, 428] on img at bounding box center [696, 429] width 35 height 25
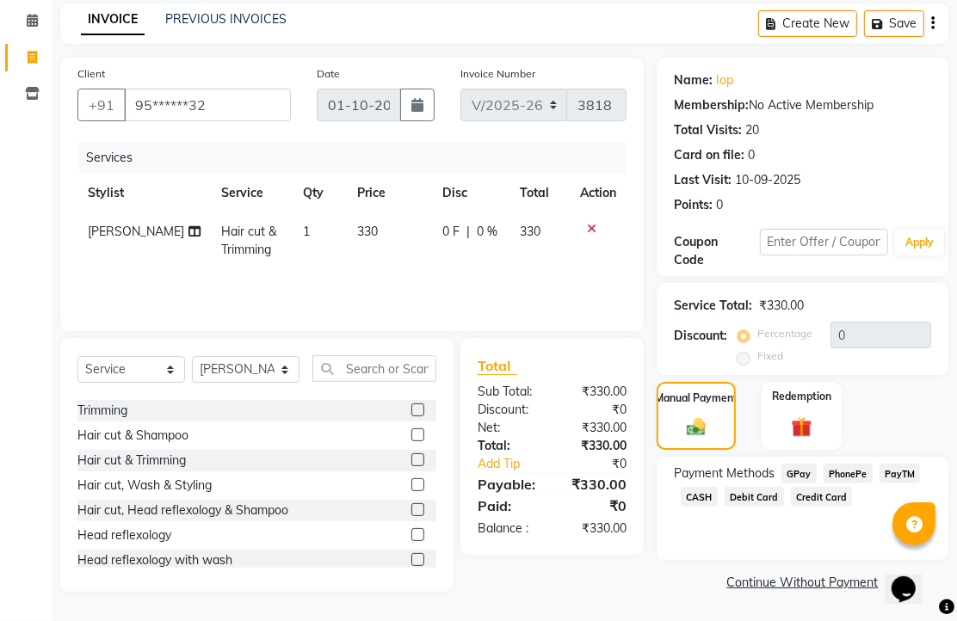
click at [856, 477] on span "PhonePe" at bounding box center [847, 474] width 49 height 20
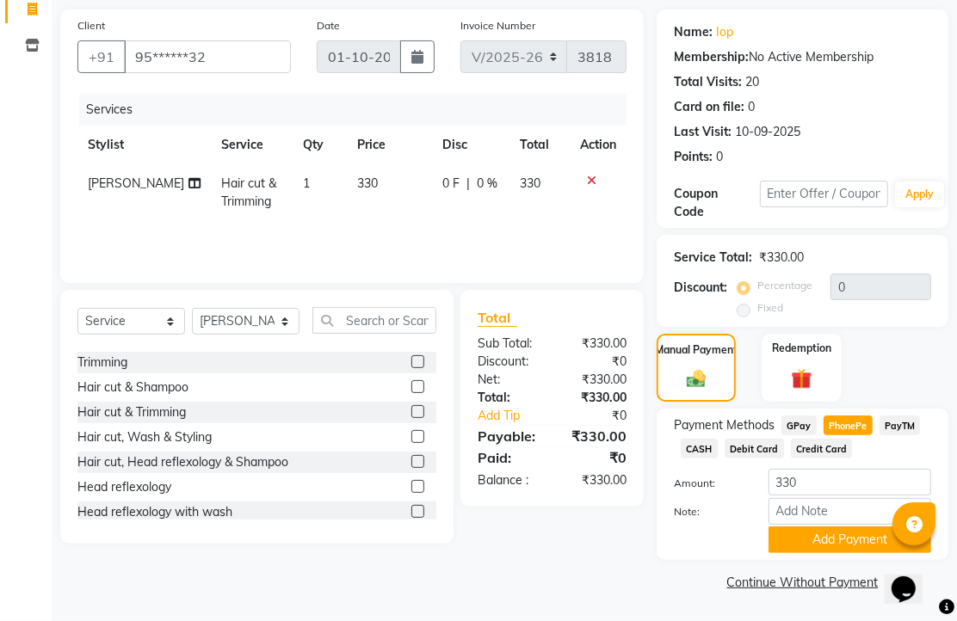
scroll to position [213, 0]
click at [830, 529] on button "Add Payment" at bounding box center [849, 540] width 163 height 27
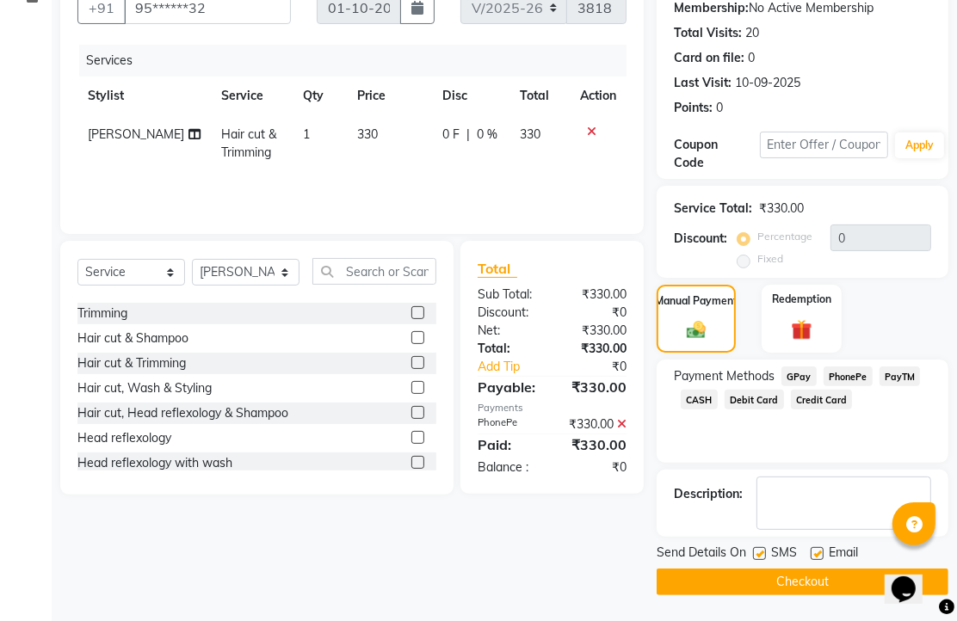
scroll to position [262, 0]
click at [823, 547] on label at bounding box center [817, 553] width 13 height 13
click at [822, 549] on input "checkbox" at bounding box center [816, 554] width 11 height 11
checkbox input "false"
click at [794, 570] on button "Checkout" at bounding box center [803, 582] width 292 height 27
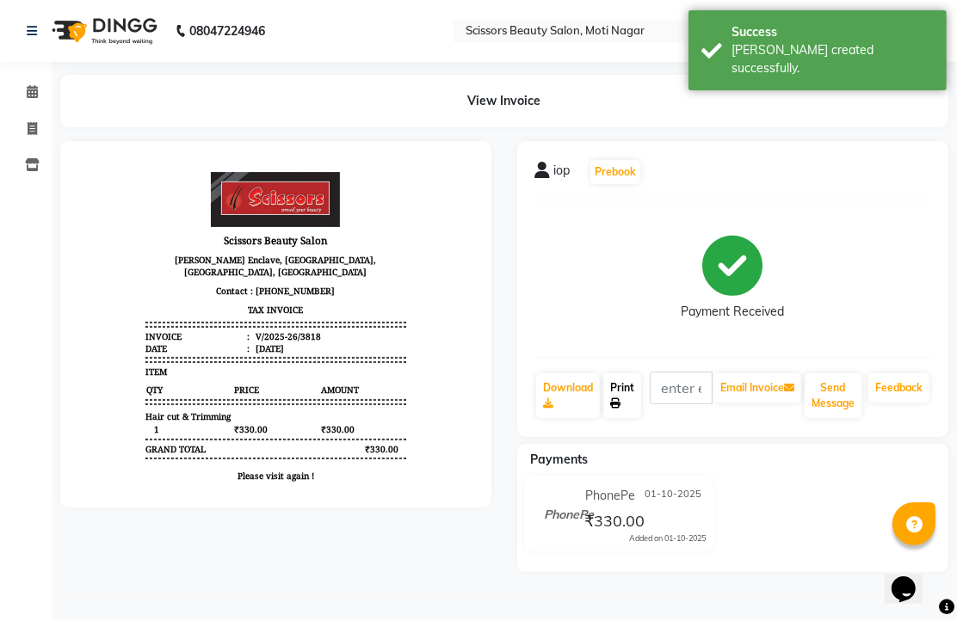
click at [641, 418] on link "Print" at bounding box center [622, 395] width 38 height 45
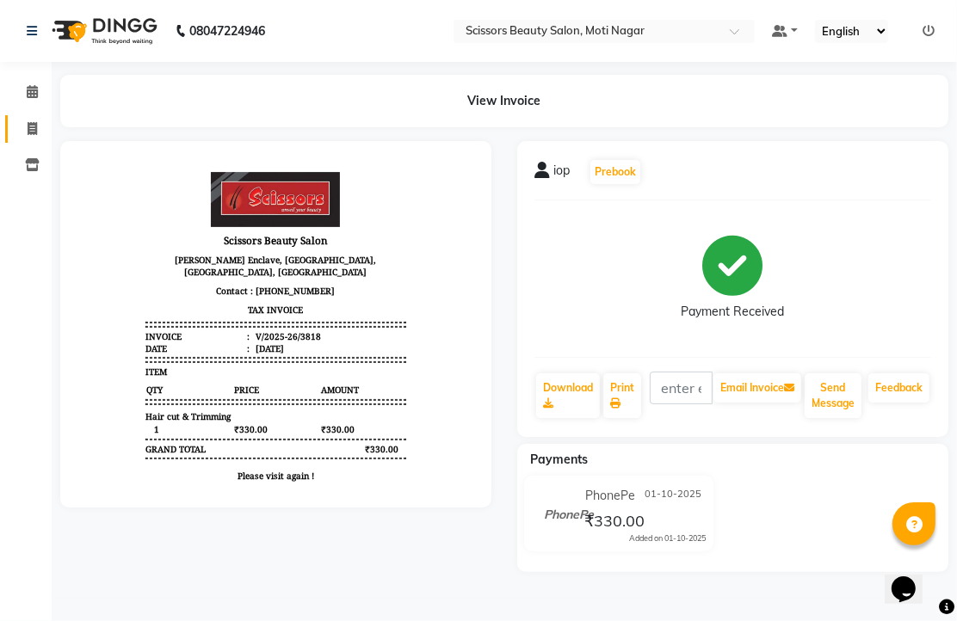
click at [26, 115] on link "Invoice" at bounding box center [25, 129] width 41 height 28
select select "service"
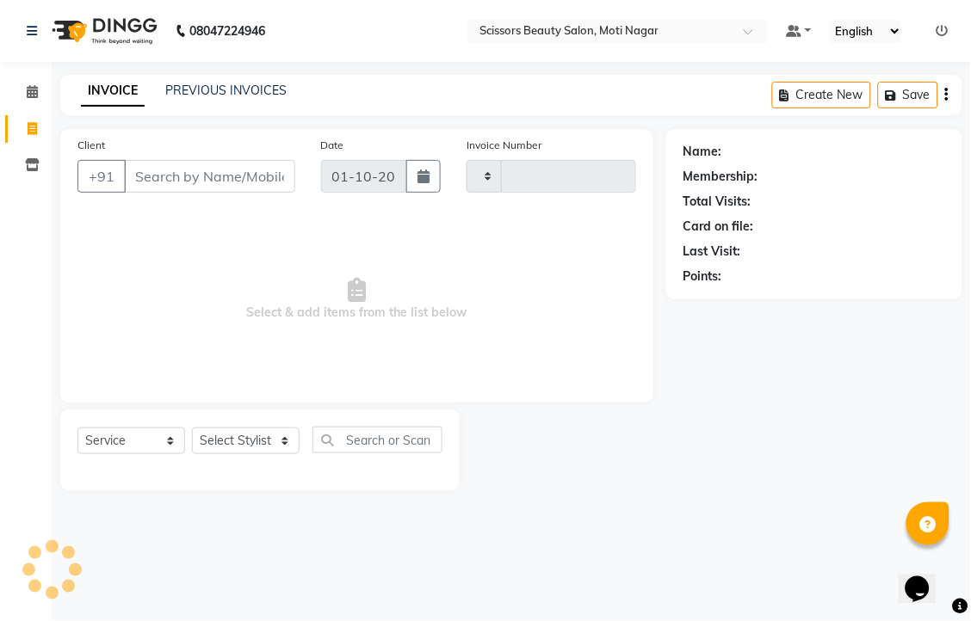
type input "3819"
select select "7057"
click at [159, 193] on input "Client" at bounding box center [209, 176] width 171 height 33
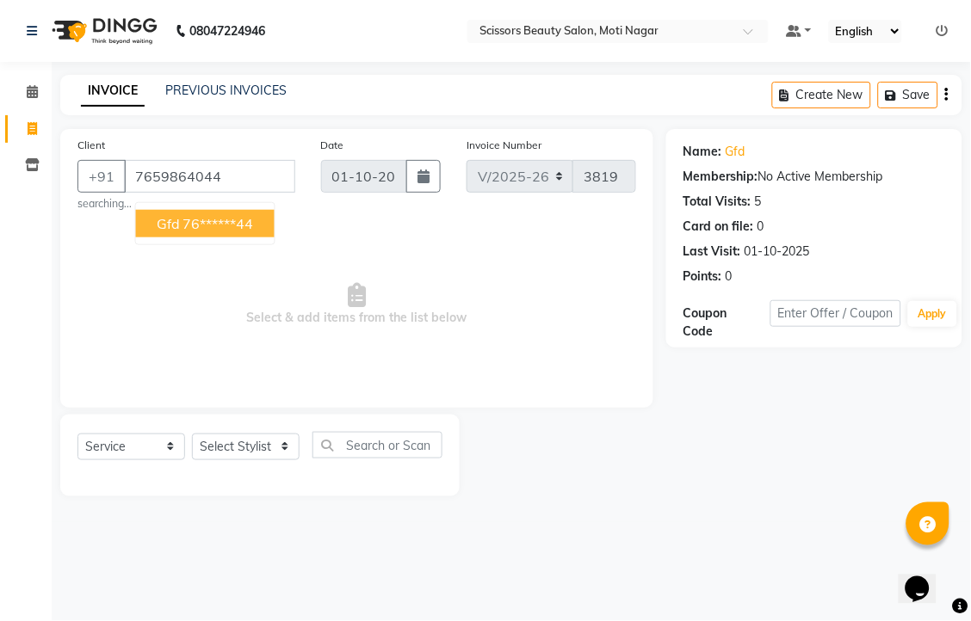
click at [228, 230] on ngb-typeahead-window "gfd 76******44" at bounding box center [205, 223] width 140 height 43
click at [213, 232] on ngb-highlight "76******44" at bounding box center [218, 223] width 71 height 17
type input "76******44"
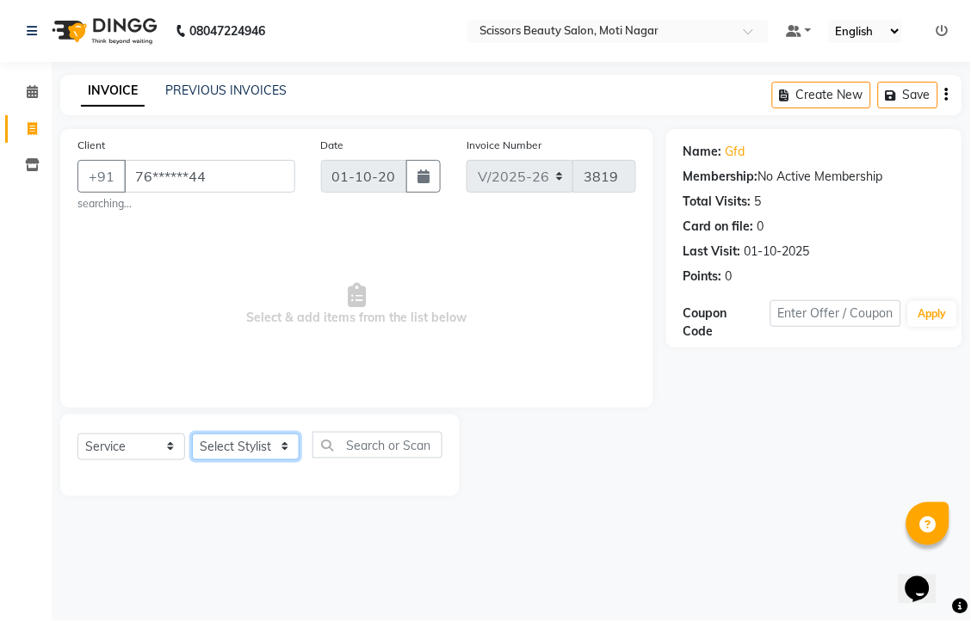
click at [256, 460] on select "Select Stylist Arman [PERSON_NAME] [PERSON_NAME] [PERSON_NAME] Sir Staff" at bounding box center [246, 447] width 108 height 27
select select "78710"
click at [198, 460] on select "Select Stylist Arman [PERSON_NAME] [PERSON_NAME] [PERSON_NAME] Sir Staff" at bounding box center [246, 447] width 108 height 27
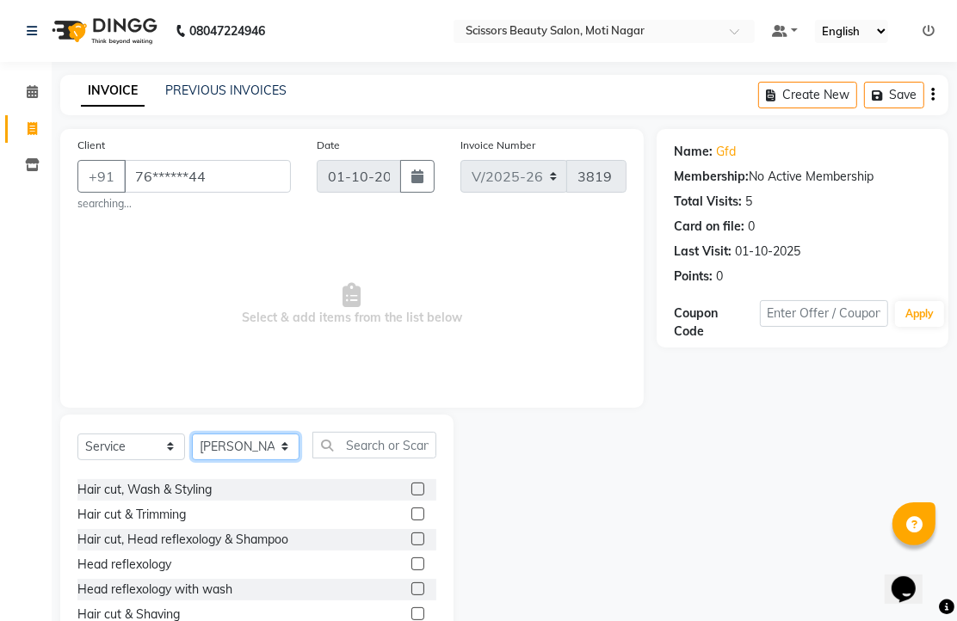
scroll to position [191, 0]
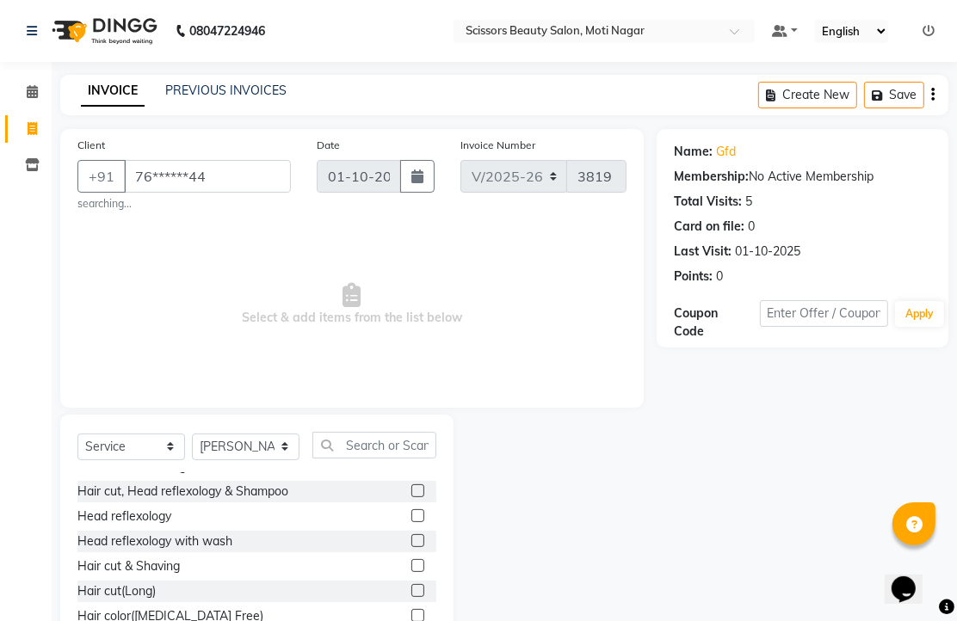
click at [411, 522] on label at bounding box center [417, 515] width 13 height 13
click at [411, 522] on input "checkbox" at bounding box center [416, 516] width 11 height 11
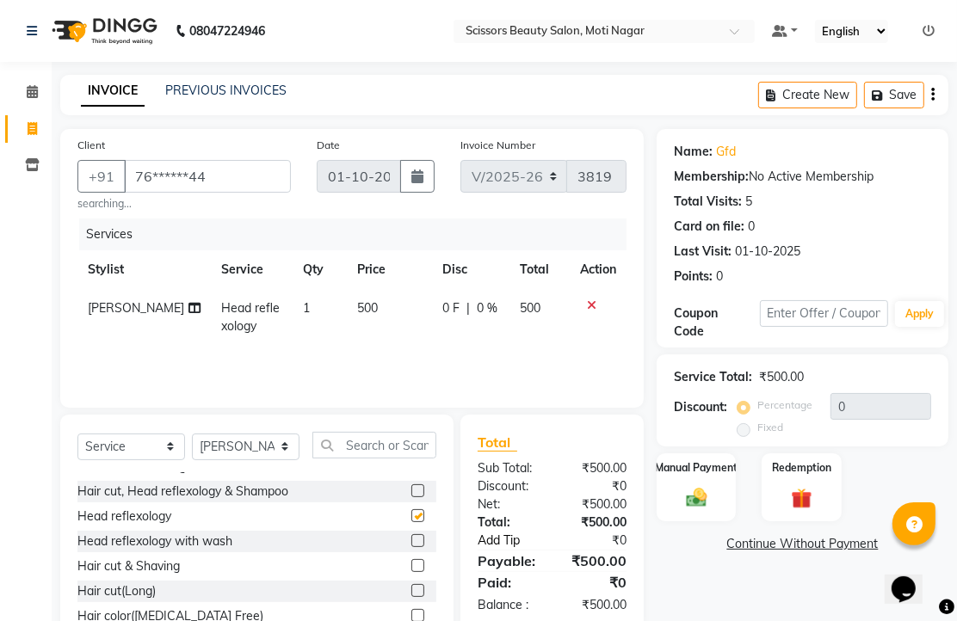
checkbox input "false"
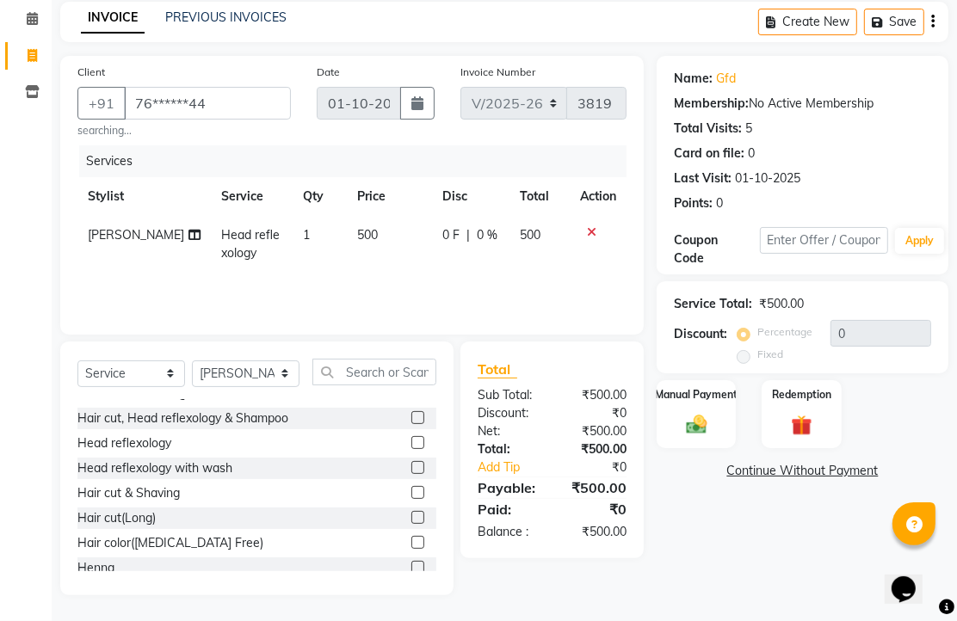
scroll to position [139, 0]
click at [694, 417] on img at bounding box center [696, 424] width 35 height 25
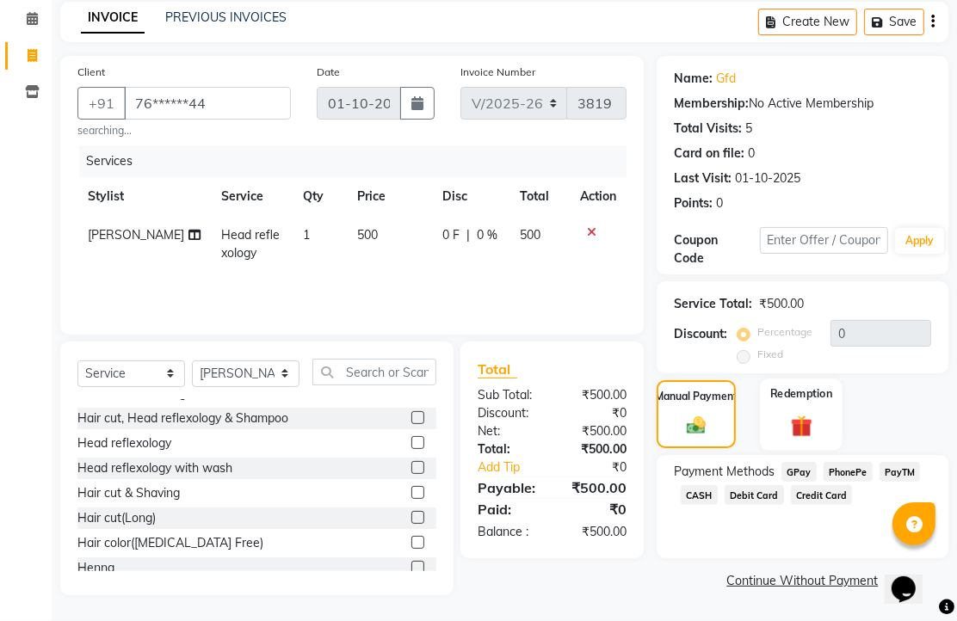
scroll to position [140, 0]
click at [861, 472] on span "PhonePe" at bounding box center [847, 472] width 49 height 20
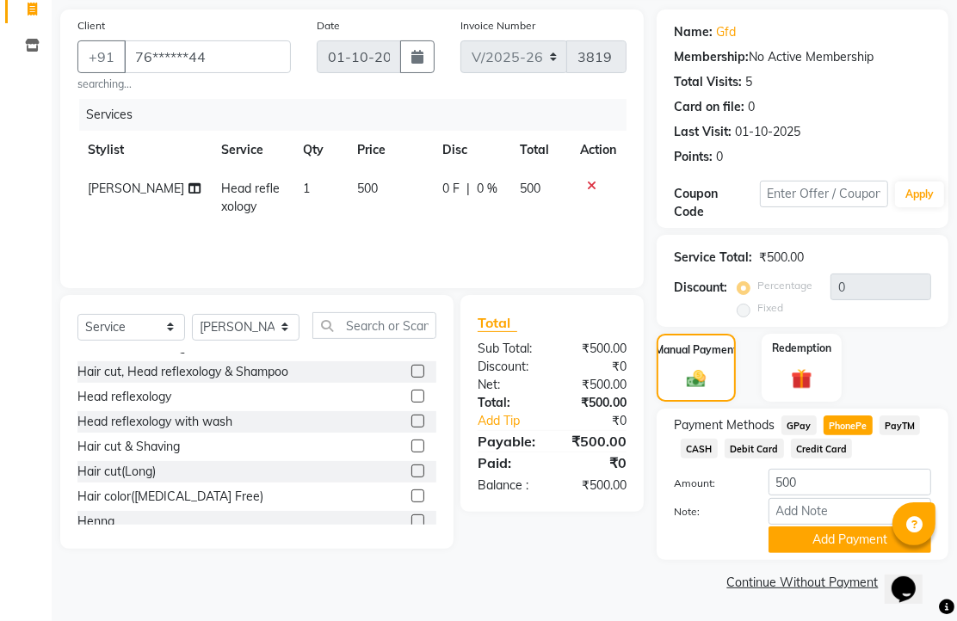
scroll to position [213, 0]
click at [848, 527] on button "Add Payment" at bounding box center [849, 540] width 163 height 27
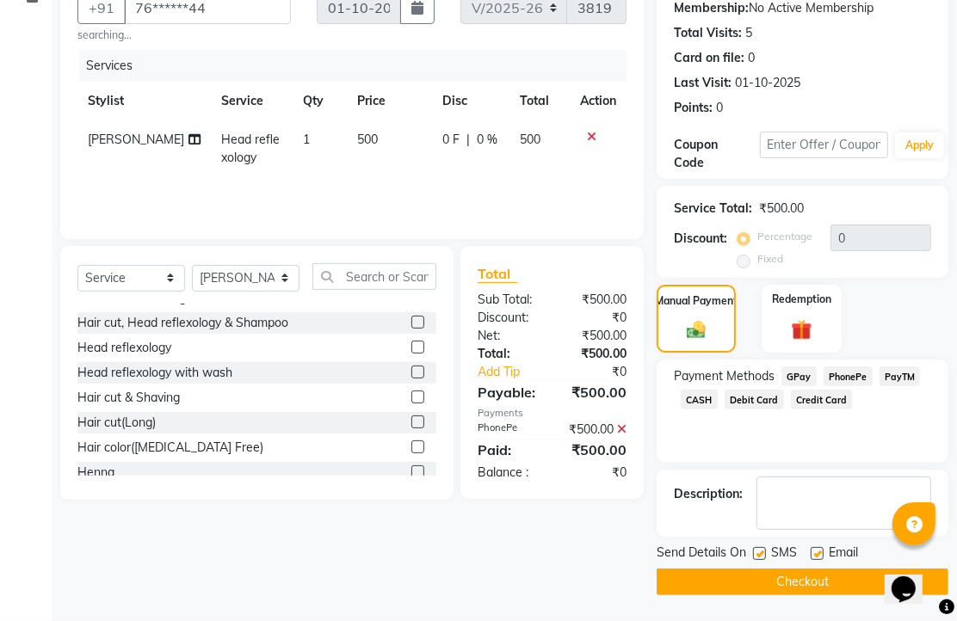
scroll to position [262, 0]
click at [821, 547] on label at bounding box center [817, 553] width 13 height 13
click at [821, 549] on input "checkbox" at bounding box center [816, 554] width 11 height 11
checkbox input "false"
click at [809, 582] on button "Checkout" at bounding box center [803, 582] width 292 height 27
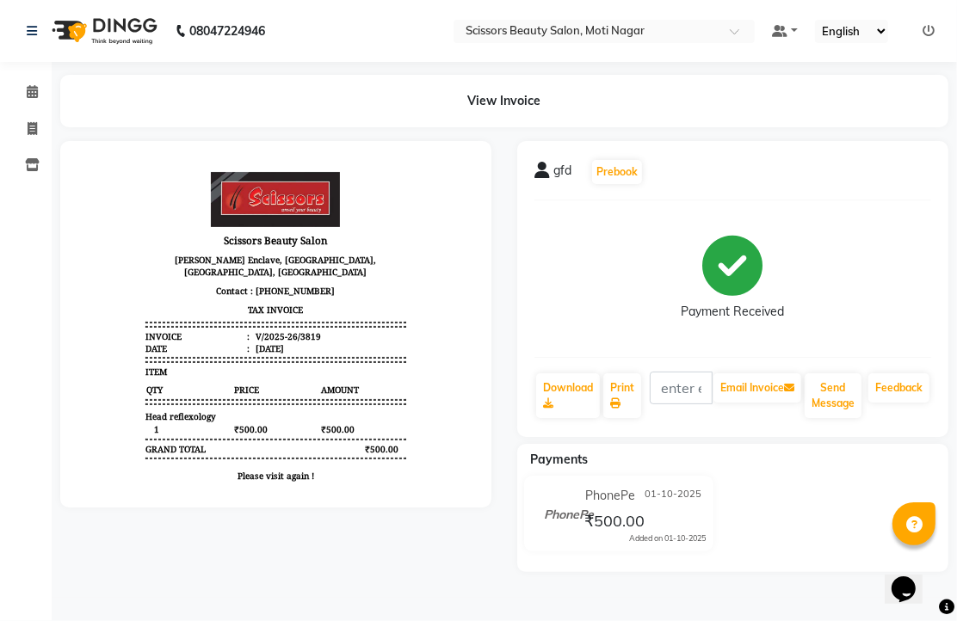
click at [485, 296] on div at bounding box center [275, 324] width 431 height 367
click at [836, 186] on div "gfd Prebook" at bounding box center [732, 172] width 397 height 28
click at [29, 126] on icon at bounding box center [32, 128] width 9 height 13
select select "service"
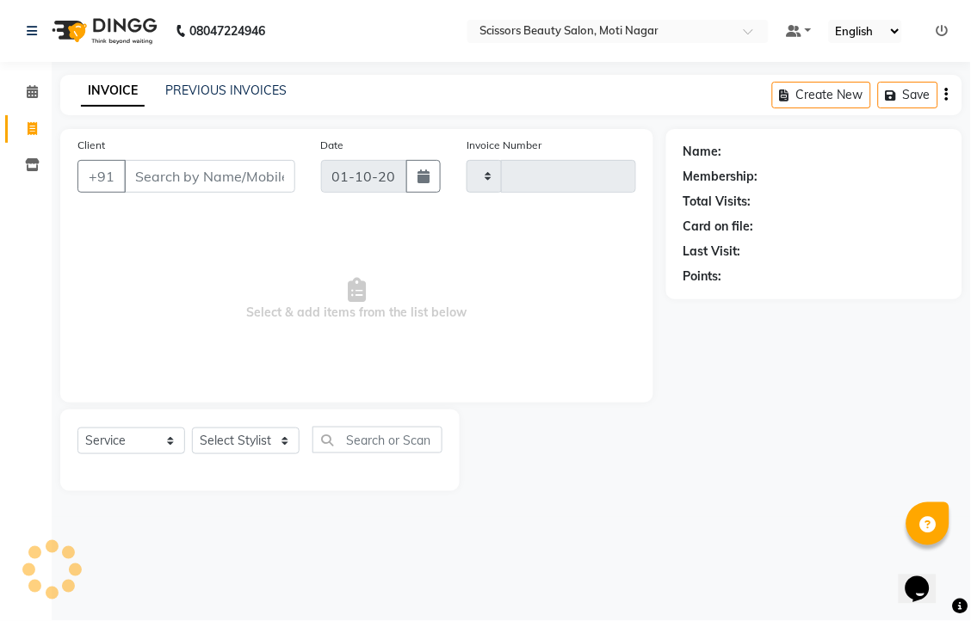
type input "3820"
select select "7057"
click at [178, 193] on input "Client" at bounding box center [209, 176] width 171 height 33
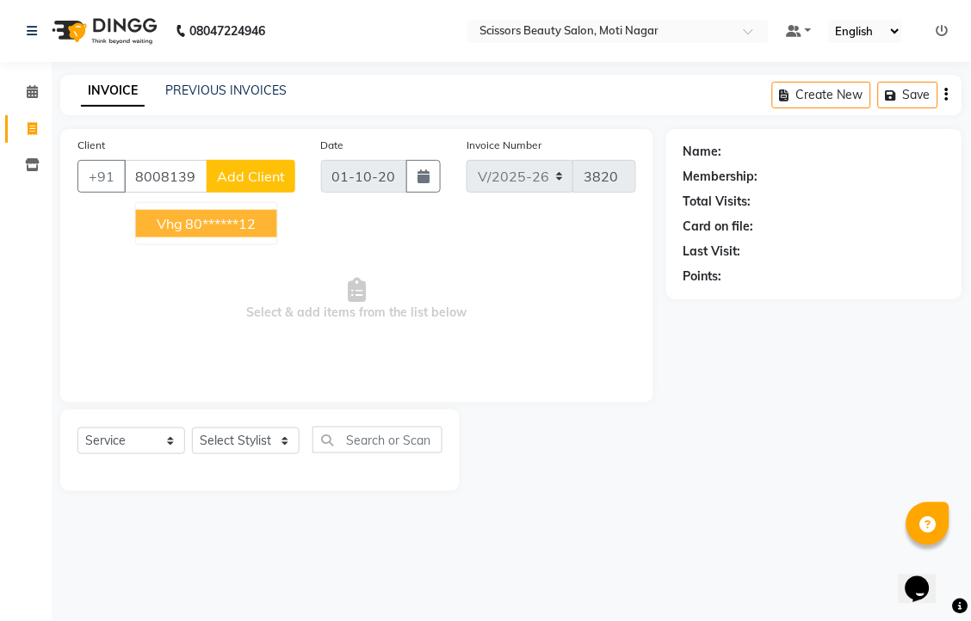
click at [250, 232] on ngb-highlight "80******12" at bounding box center [221, 223] width 71 height 17
type input "80******12"
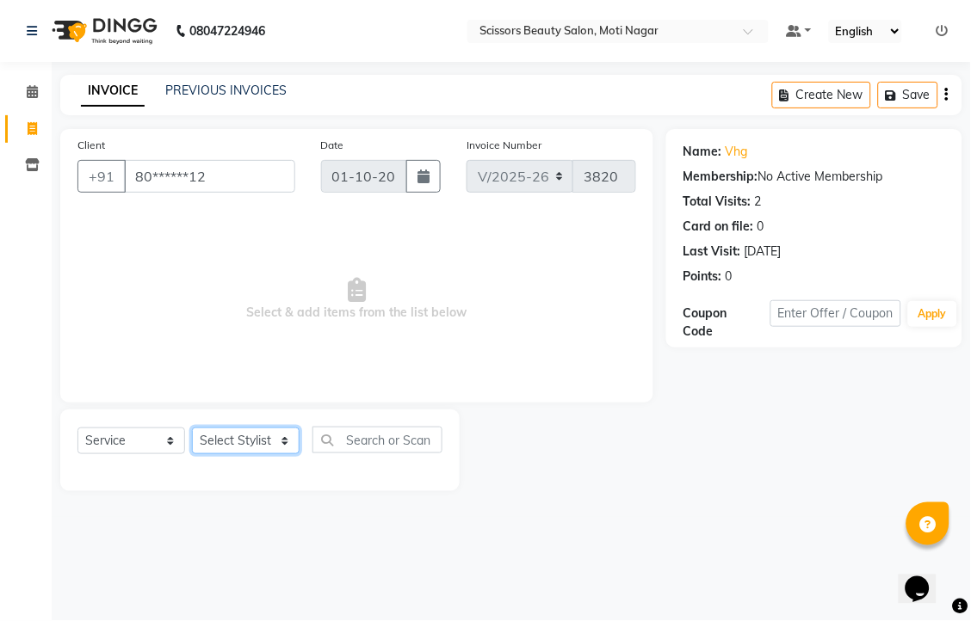
click at [244, 454] on select "Select Stylist Arman [PERSON_NAME] [PERSON_NAME] [PERSON_NAME] Sir Staff" at bounding box center [246, 441] width 108 height 27
select select "89632"
click at [198, 454] on select "Select Stylist Arman [PERSON_NAME] [PERSON_NAME] [PERSON_NAME] Sir Staff" at bounding box center [246, 441] width 108 height 27
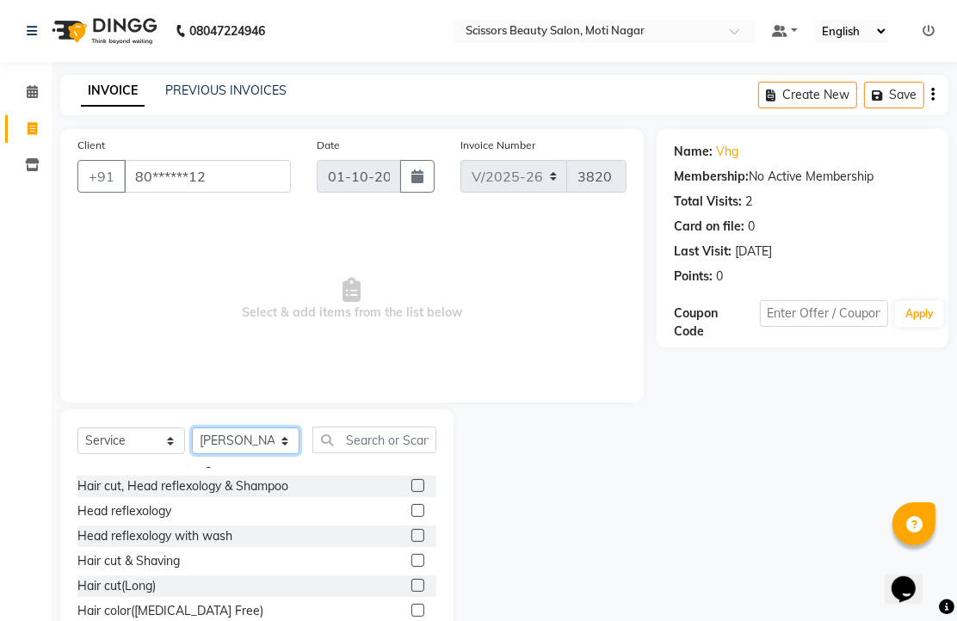
scroll to position [96, 0]
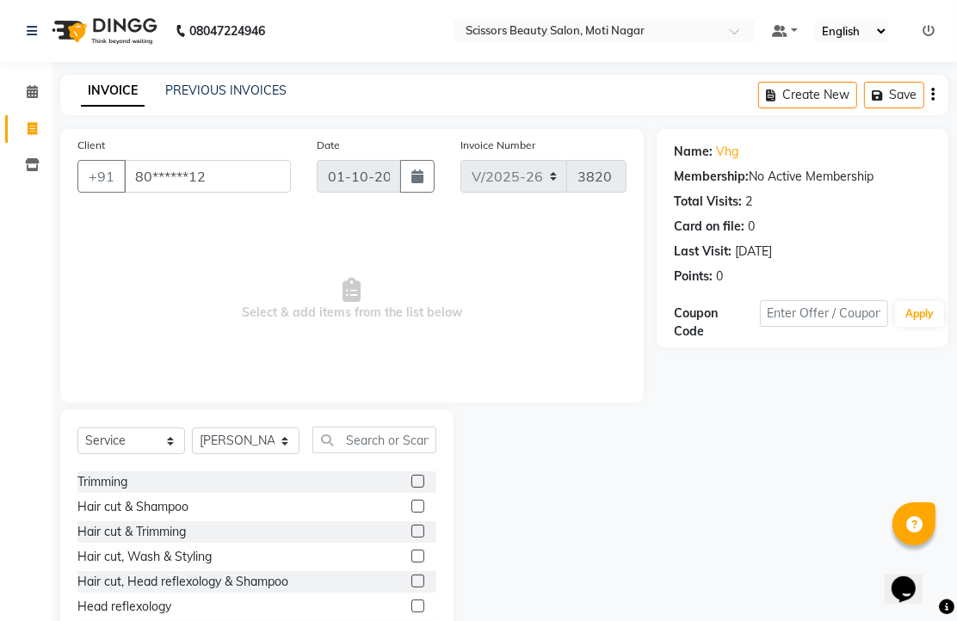
click at [411, 538] on label at bounding box center [417, 531] width 13 height 13
click at [411, 538] on input "checkbox" at bounding box center [416, 532] width 11 height 11
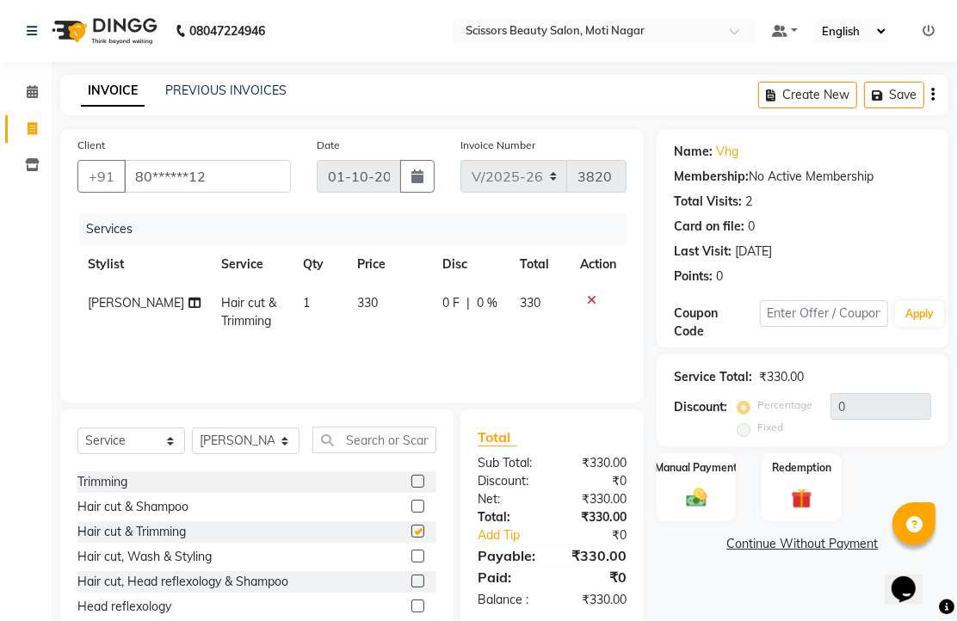
checkbox input "false"
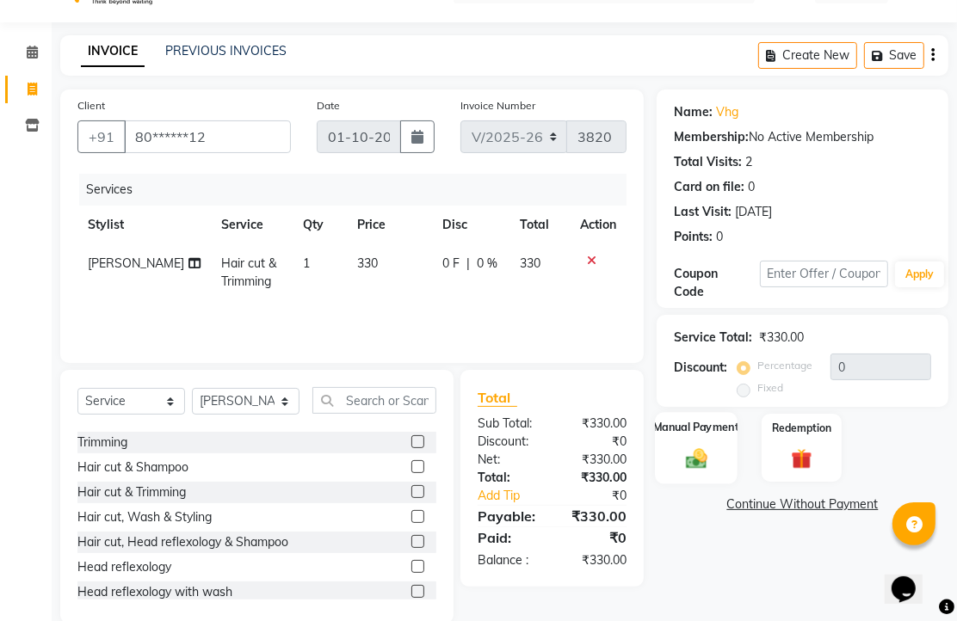
click at [701, 484] on div "Manual Payment" at bounding box center [696, 447] width 83 height 71
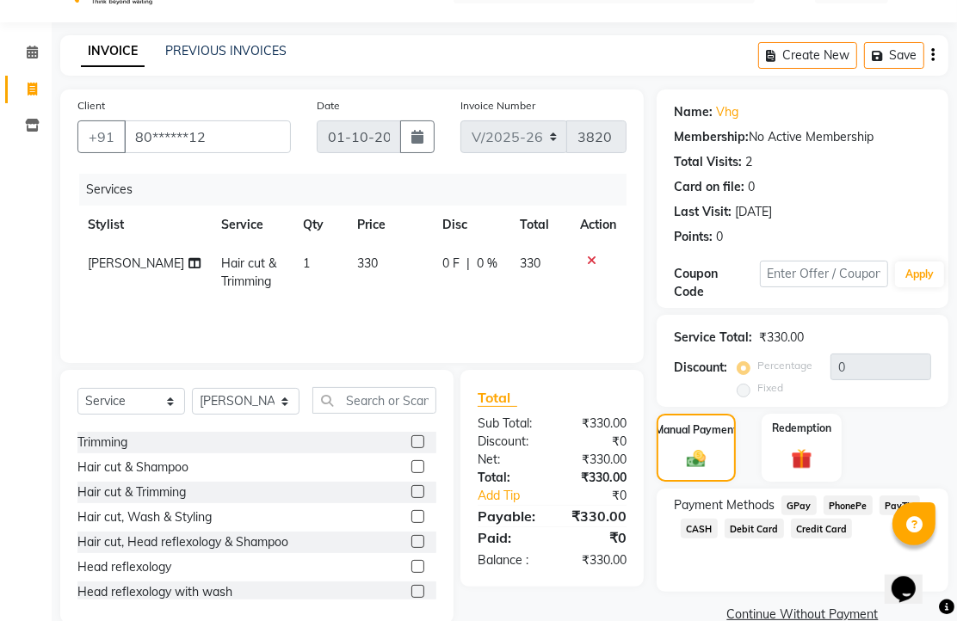
click at [843, 515] on span "PhonePe" at bounding box center [847, 506] width 49 height 20
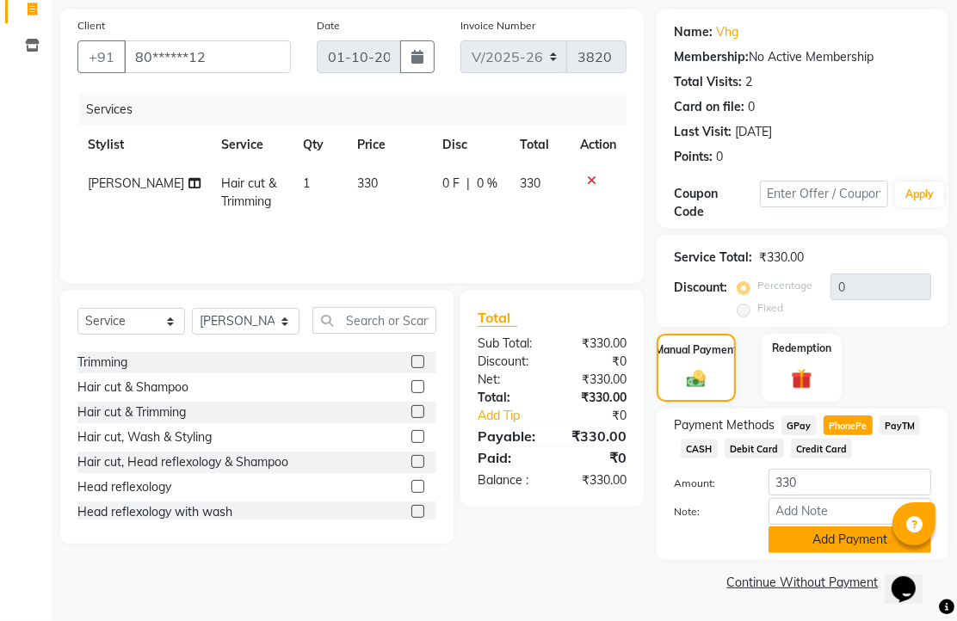
scroll to position [213, 0]
click at [855, 533] on button "Add Payment" at bounding box center [849, 540] width 163 height 27
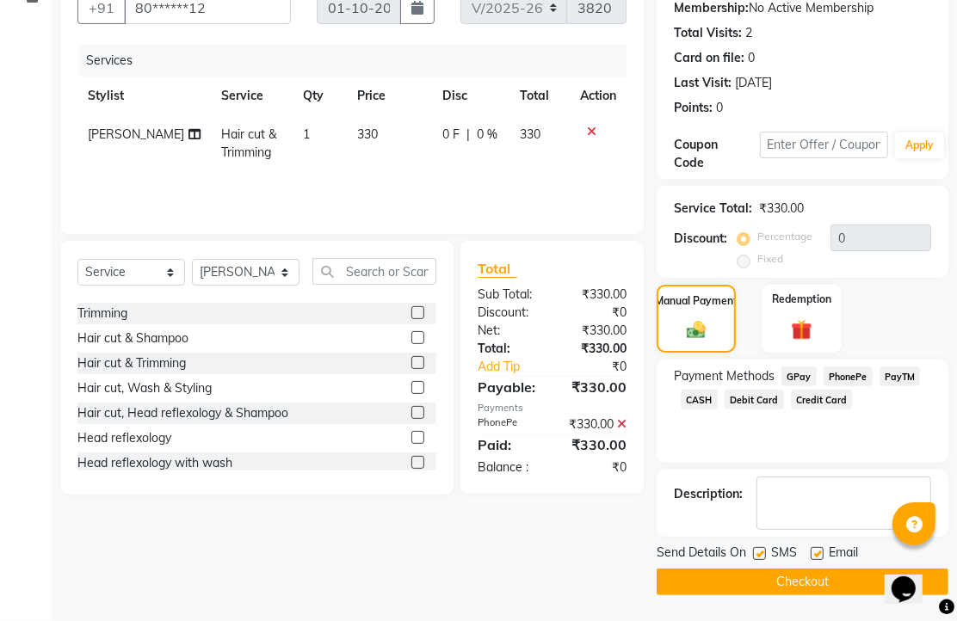
scroll to position [262, 0]
click at [823, 548] on label at bounding box center [817, 553] width 13 height 13
click at [822, 549] on input "checkbox" at bounding box center [816, 554] width 11 height 11
checkbox input "false"
click at [823, 570] on button "Checkout" at bounding box center [803, 582] width 292 height 27
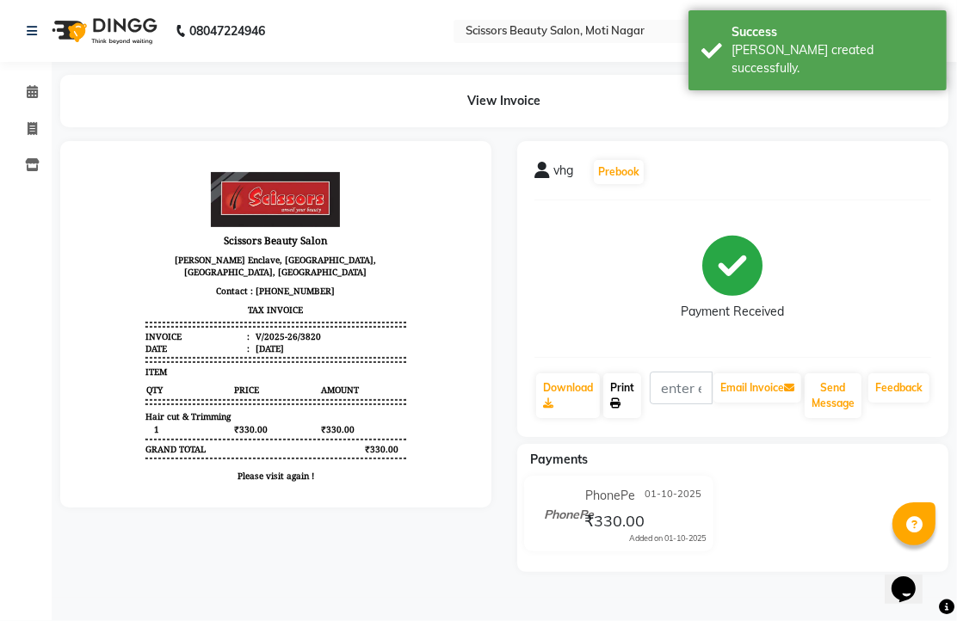
click at [620, 409] on icon at bounding box center [615, 403] width 10 height 10
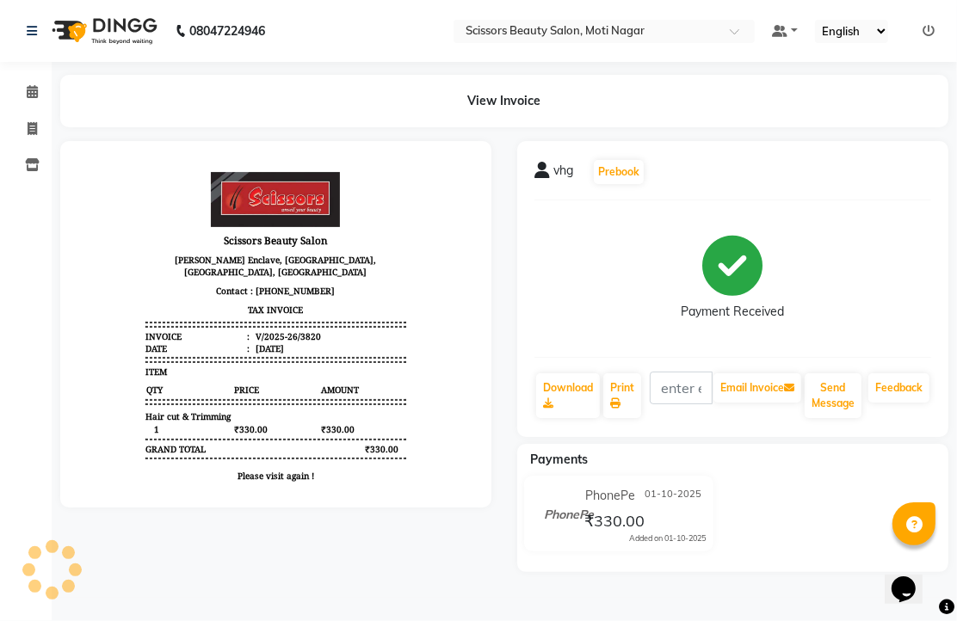
click at [485, 296] on div at bounding box center [275, 324] width 431 height 367
click at [28, 129] on icon at bounding box center [32, 128] width 9 height 13
select select "service"
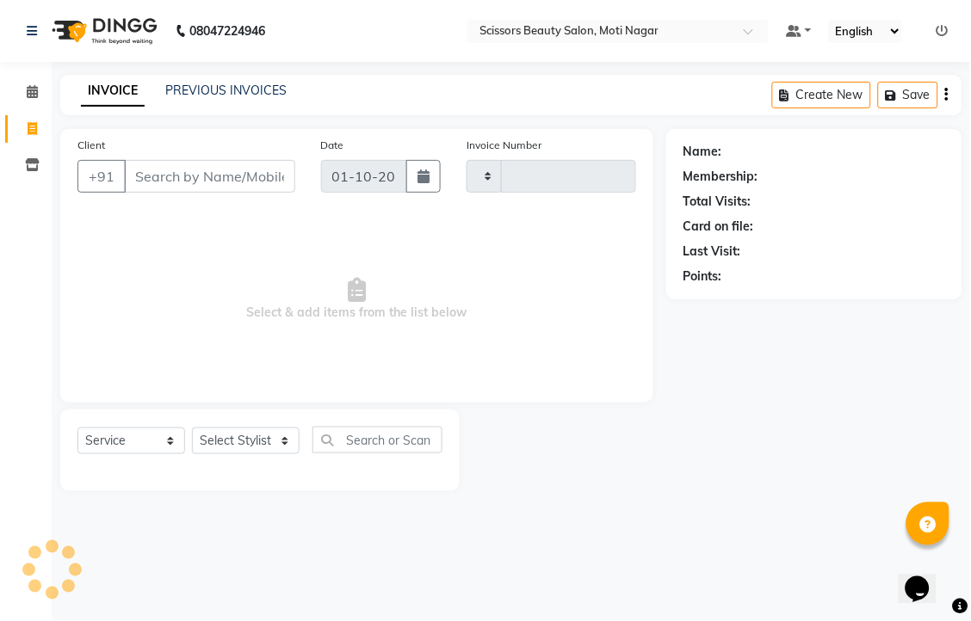
type input "3821"
select select "7057"
click at [170, 193] on input "Client" at bounding box center [209, 176] width 171 height 33
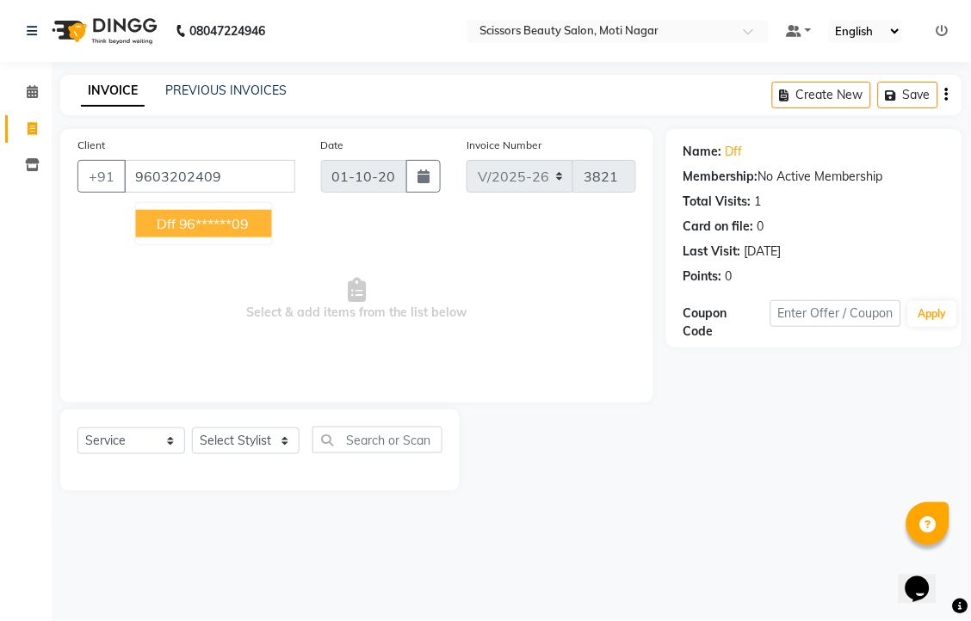
click at [216, 232] on ngb-highlight "96******09" at bounding box center [214, 223] width 71 height 17
type input "96******09"
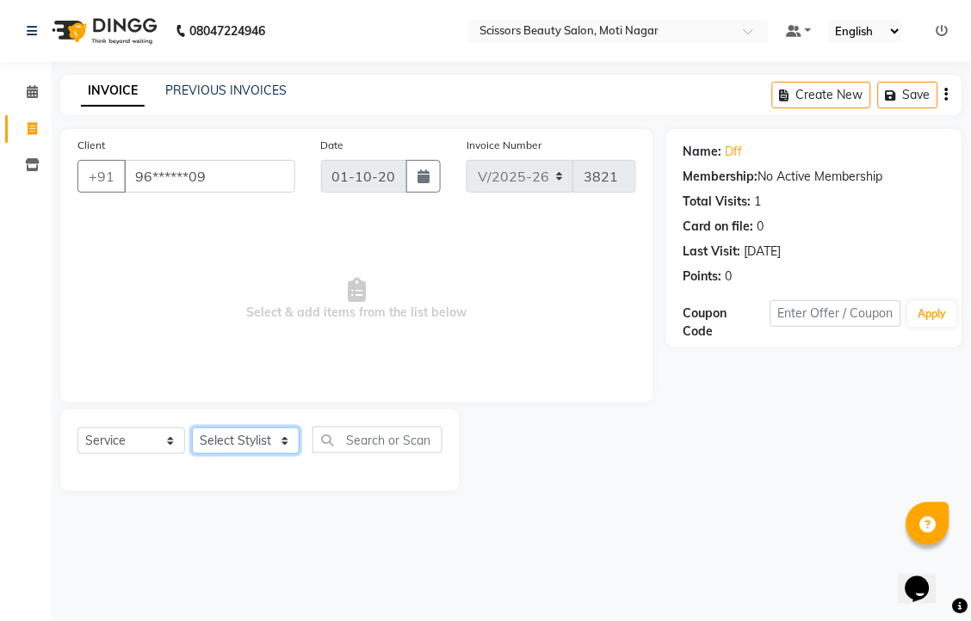
click at [242, 454] on select "Select Stylist Arman [PERSON_NAME] [PERSON_NAME] [PERSON_NAME] Sir Staff" at bounding box center [246, 441] width 108 height 27
select select "81450"
click at [198, 454] on select "Select Stylist Arman [PERSON_NAME] [PERSON_NAME] [PERSON_NAME] Sir Staff" at bounding box center [246, 441] width 108 height 27
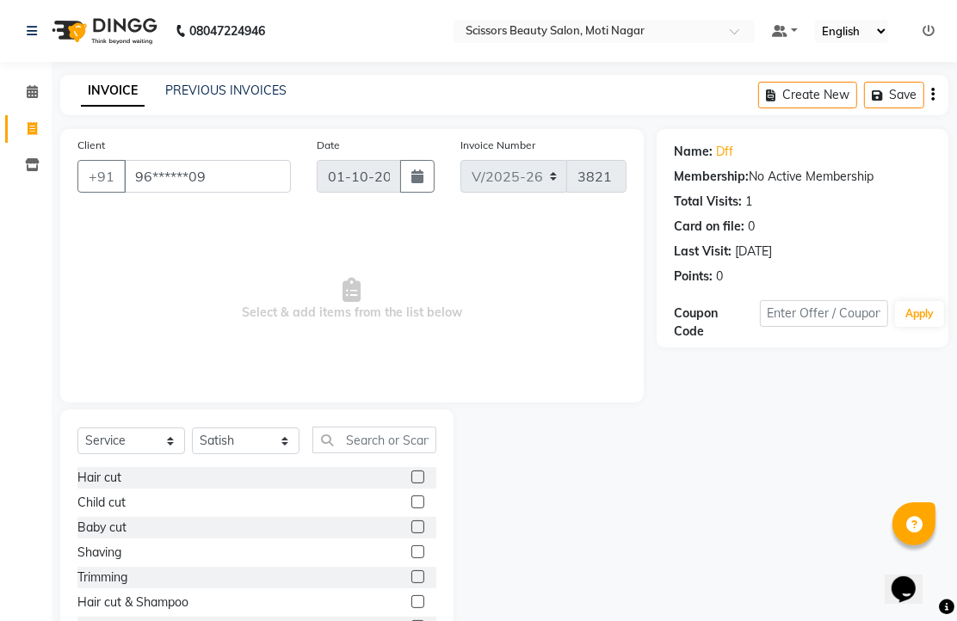
click at [411, 484] on label at bounding box center [417, 477] width 13 height 13
click at [411, 484] on input "checkbox" at bounding box center [416, 477] width 11 height 11
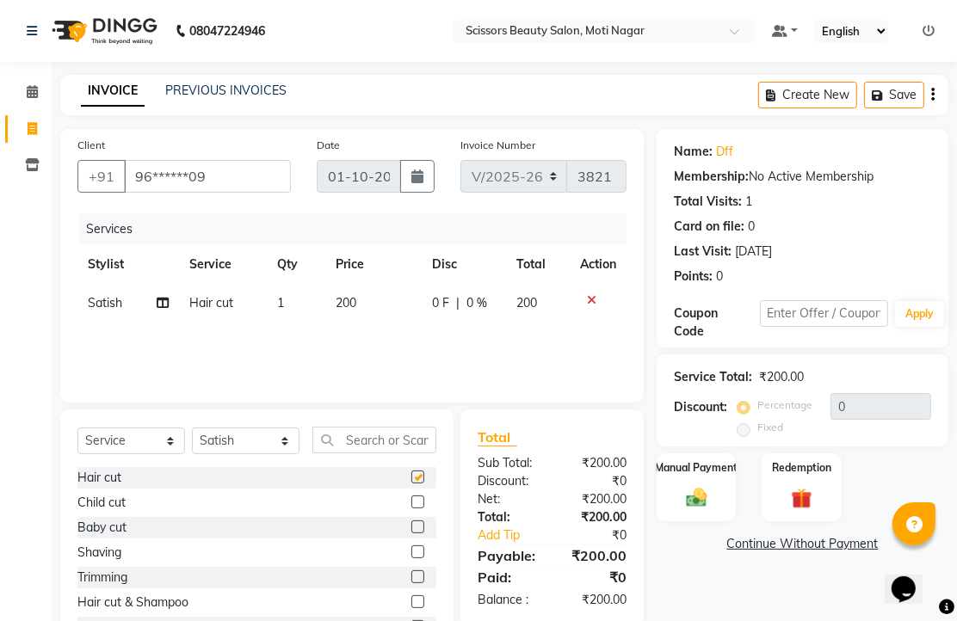
checkbox input "false"
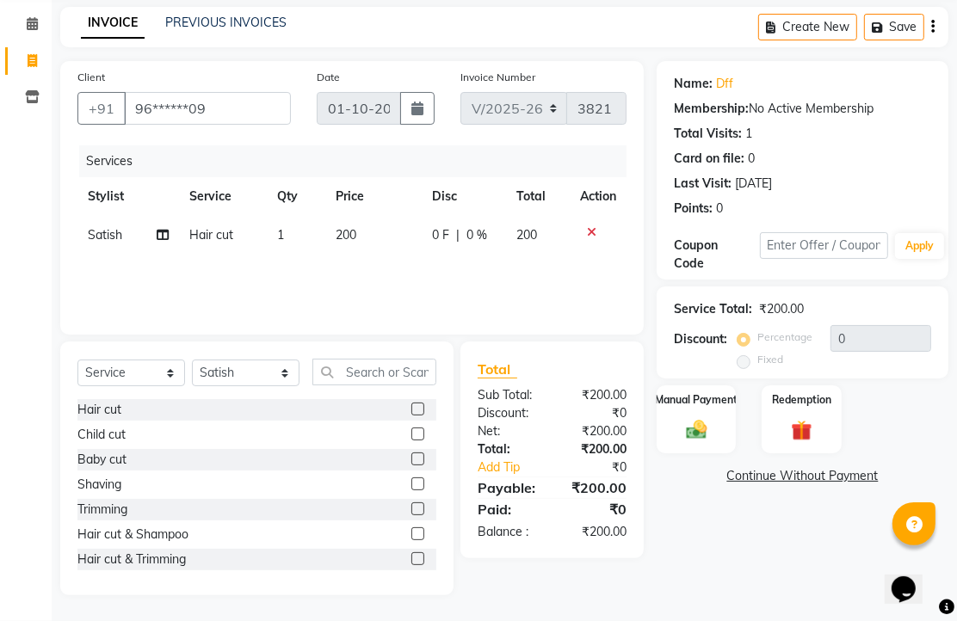
scroll to position [135, 0]
click at [698, 427] on img at bounding box center [696, 429] width 35 height 25
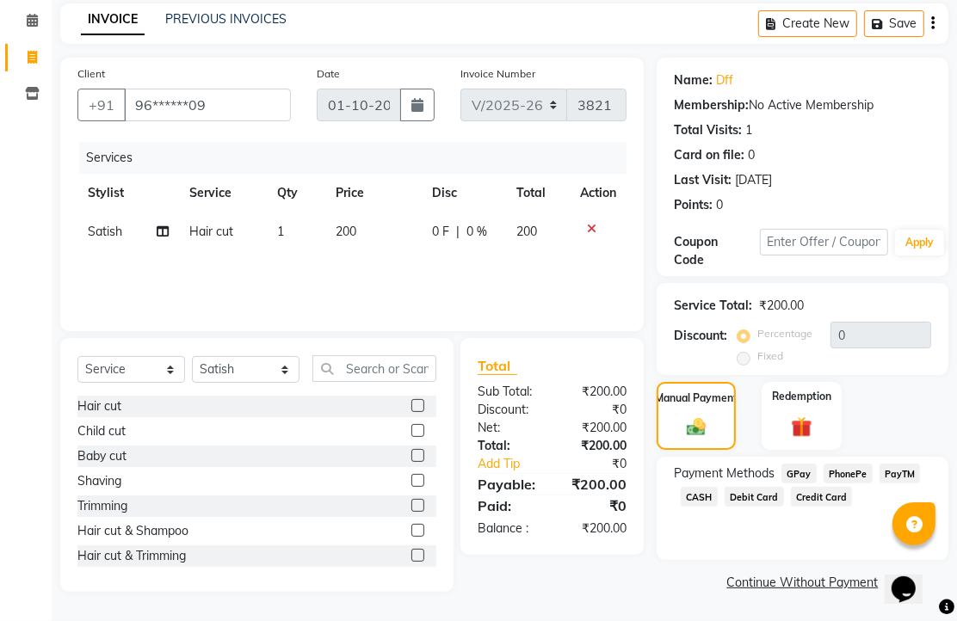
scroll to position [140, 0]
click at [862, 469] on span "PhonePe" at bounding box center [847, 474] width 49 height 20
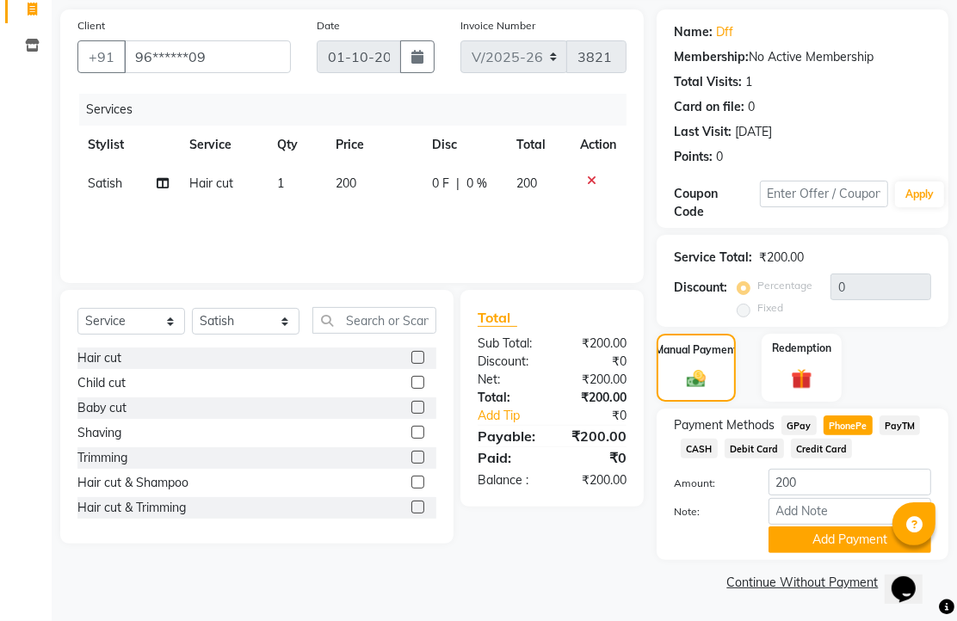
scroll to position [213, 0]
click at [848, 535] on button "Add Payment" at bounding box center [849, 540] width 163 height 27
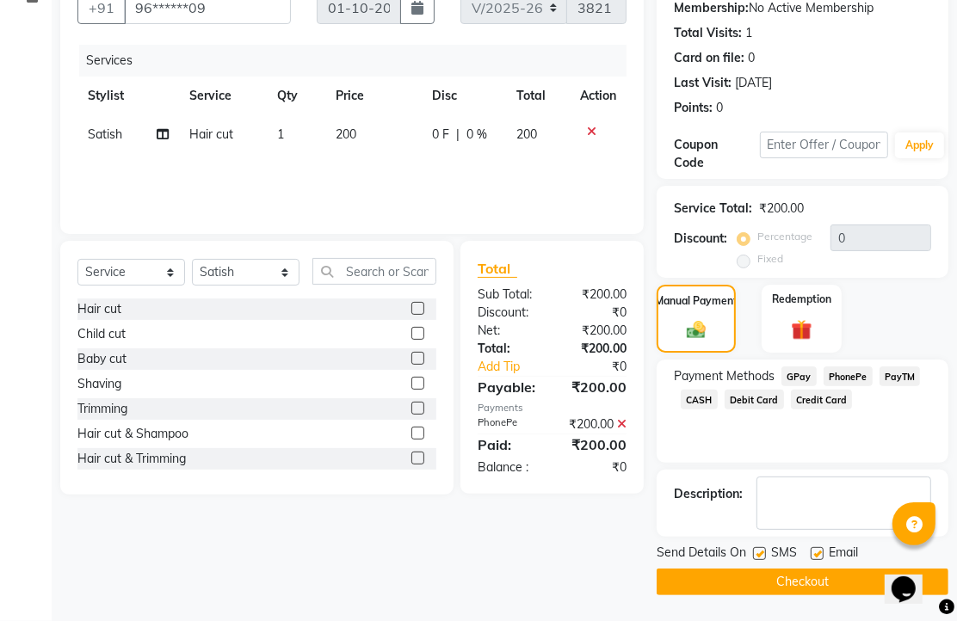
scroll to position [262, 0]
click at [821, 547] on label at bounding box center [817, 553] width 13 height 13
click at [821, 549] on input "checkbox" at bounding box center [816, 554] width 11 height 11
checkbox input "false"
click at [821, 571] on button "Checkout" at bounding box center [803, 582] width 292 height 27
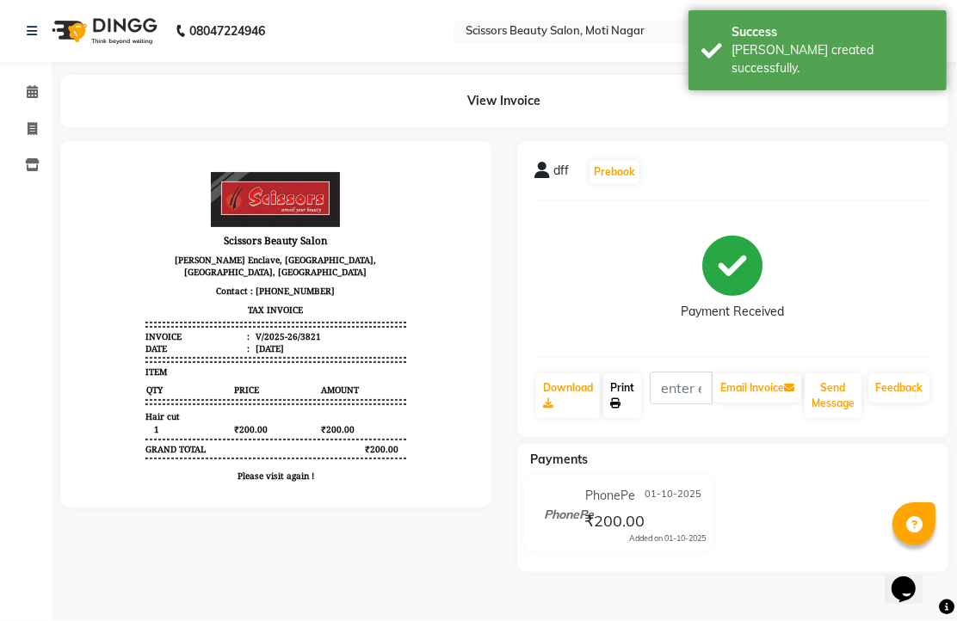
click at [626, 418] on link "Print" at bounding box center [622, 395] width 38 height 45
